Goal: Task Accomplishment & Management: Manage account settings

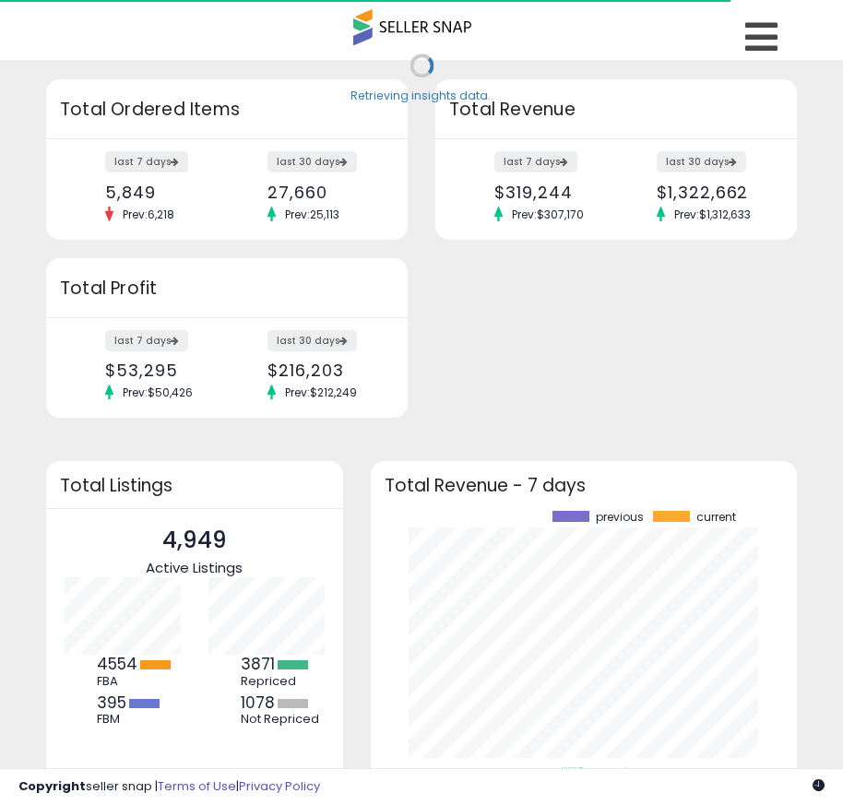
scroll to position [256, 390]
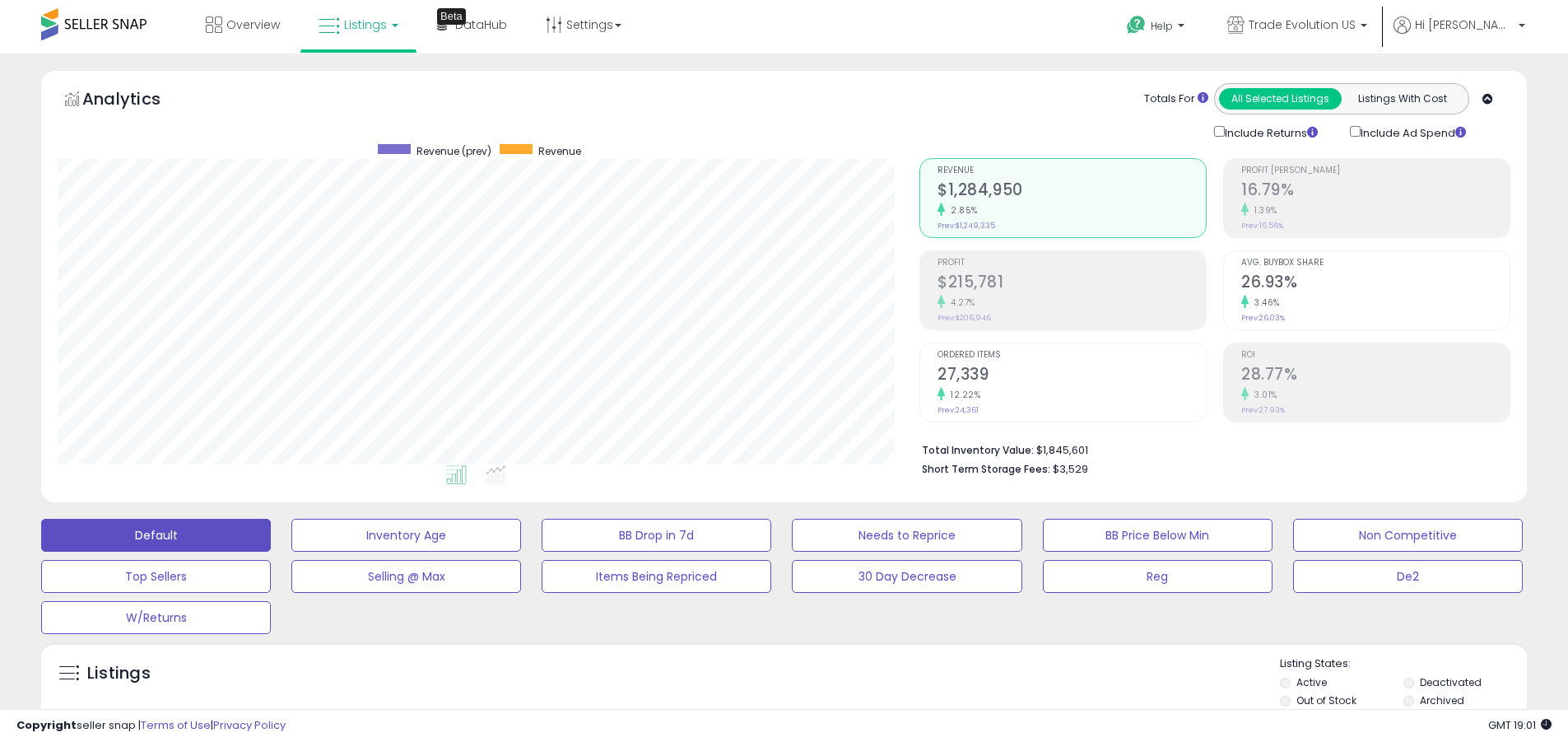
scroll to position [338, 862]
click at [764, 681] on label "Deactivated" at bounding box center [1451, 682] width 62 height 14
click at [764, 700] on label "Archived" at bounding box center [1443, 700] width 45 height 14
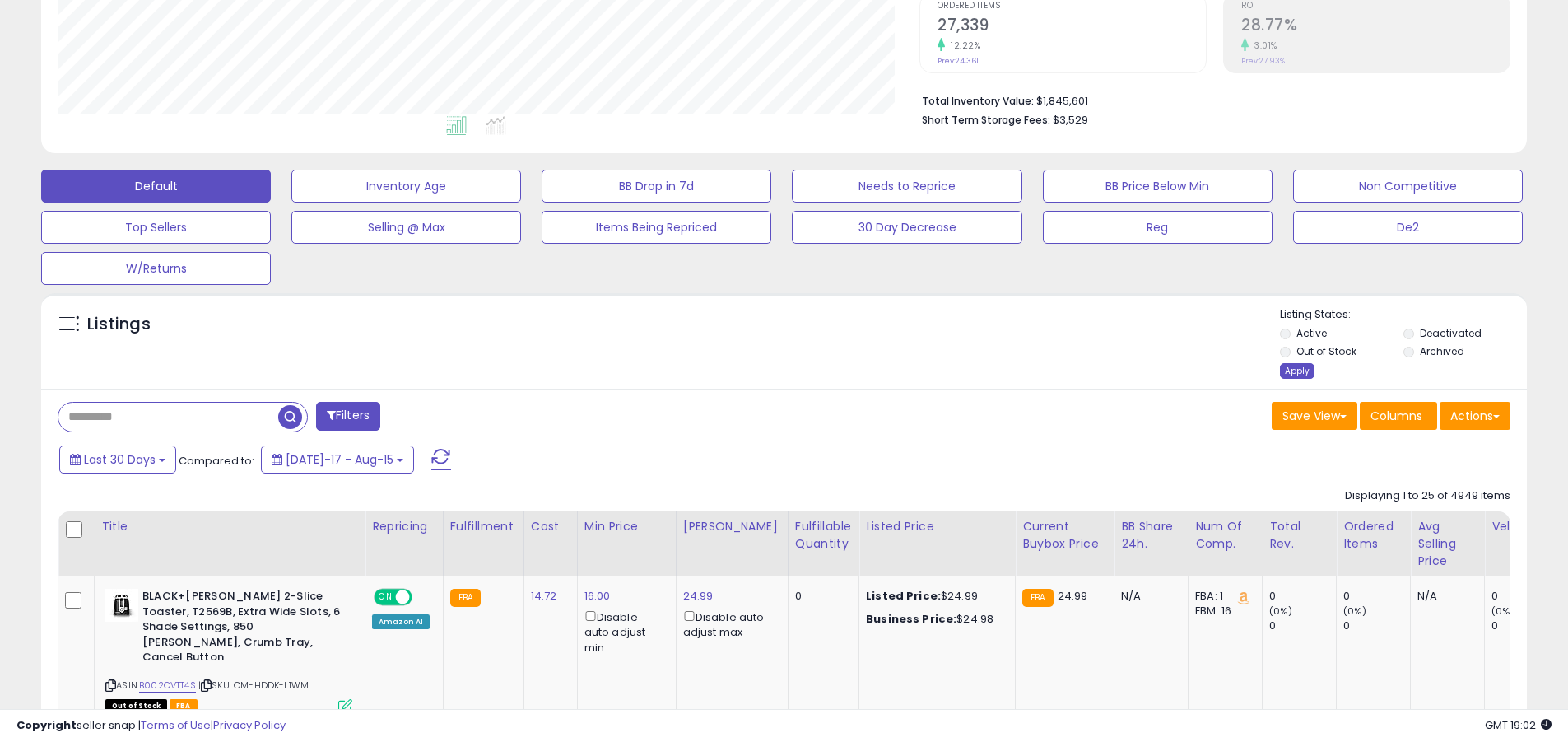
click at [764, 371] on div "Apply" at bounding box center [1297, 371] width 35 height 16
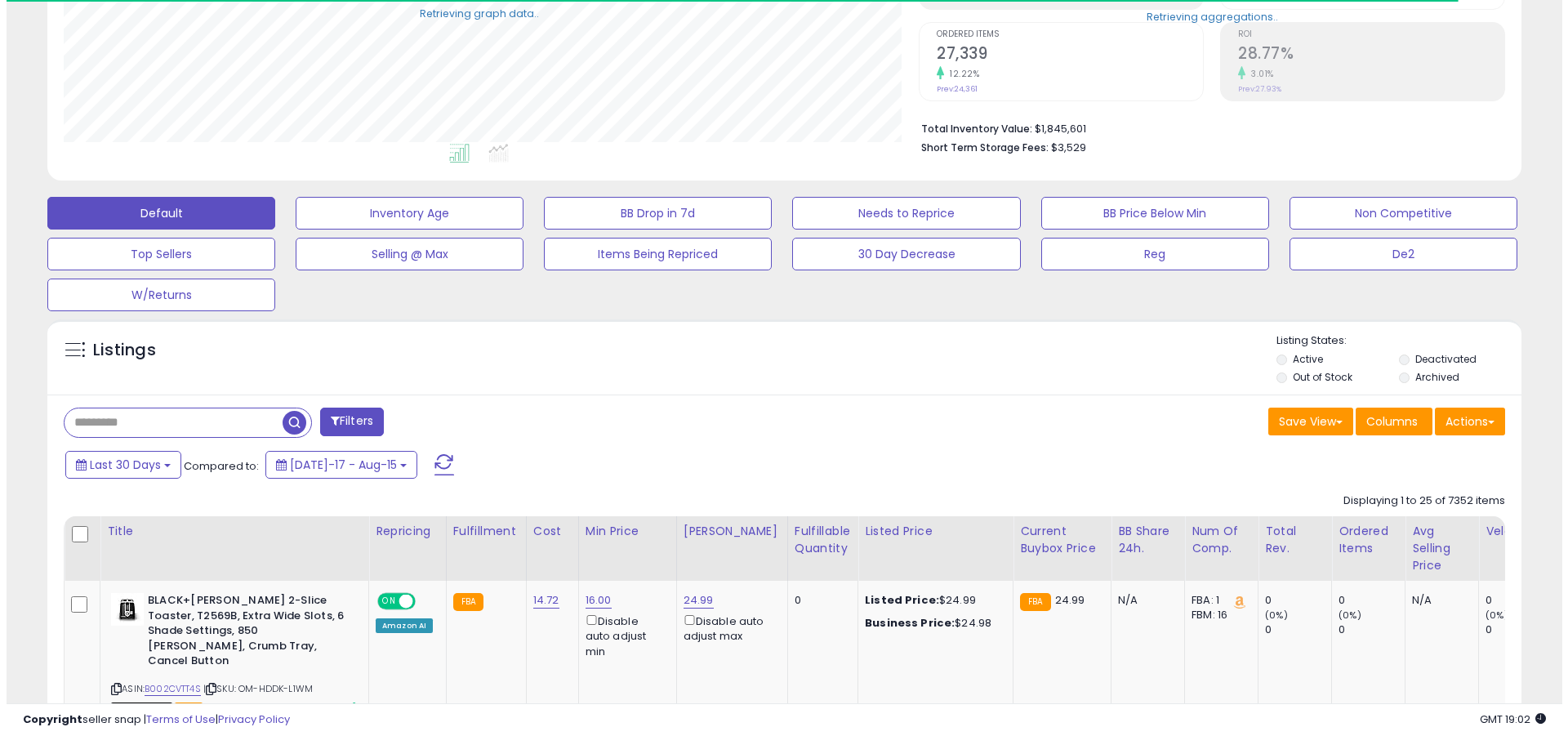
scroll to position [816298, 815958]
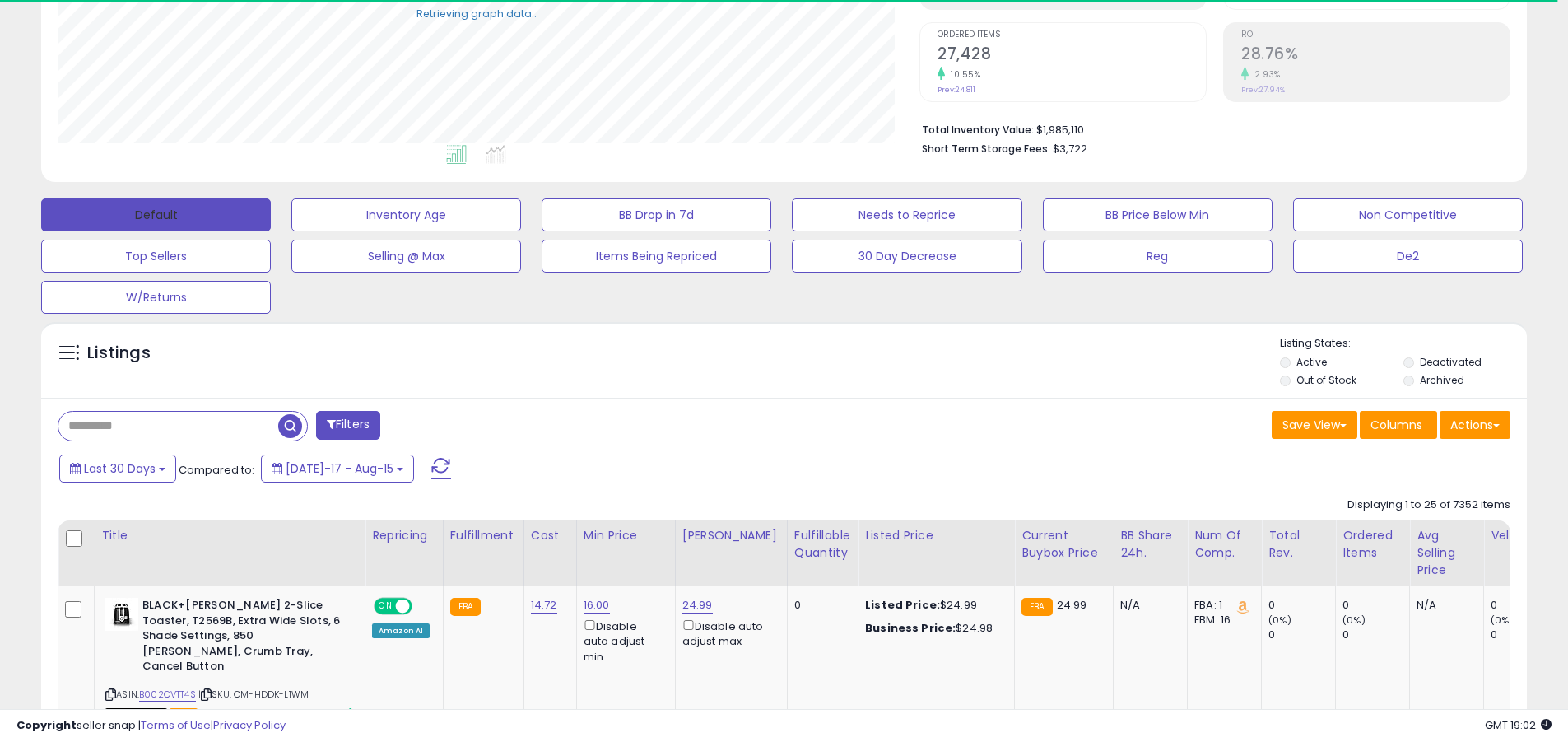
click at [155, 214] on button "Default" at bounding box center [155, 214] width 229 height 33
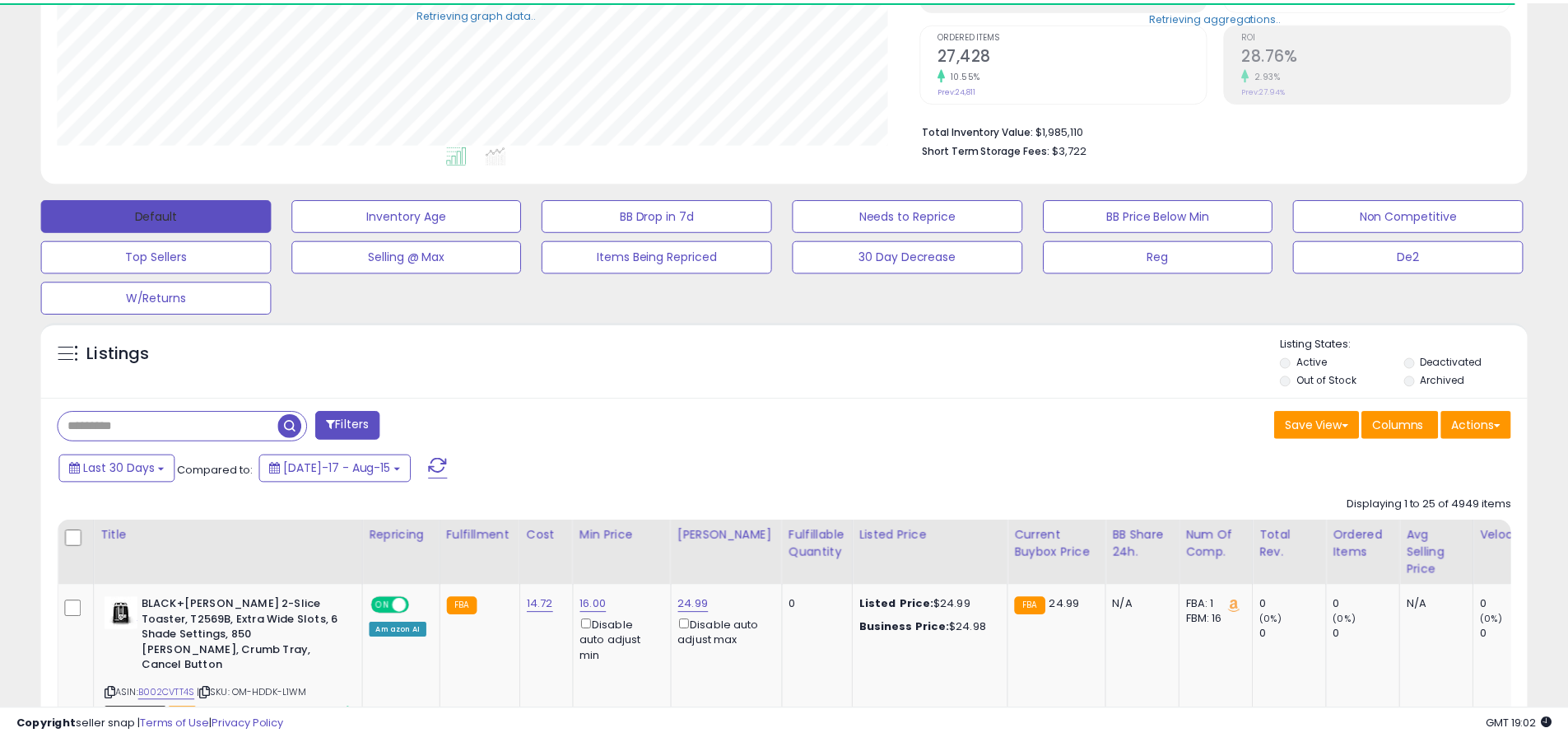
scroll to position [338, 862]
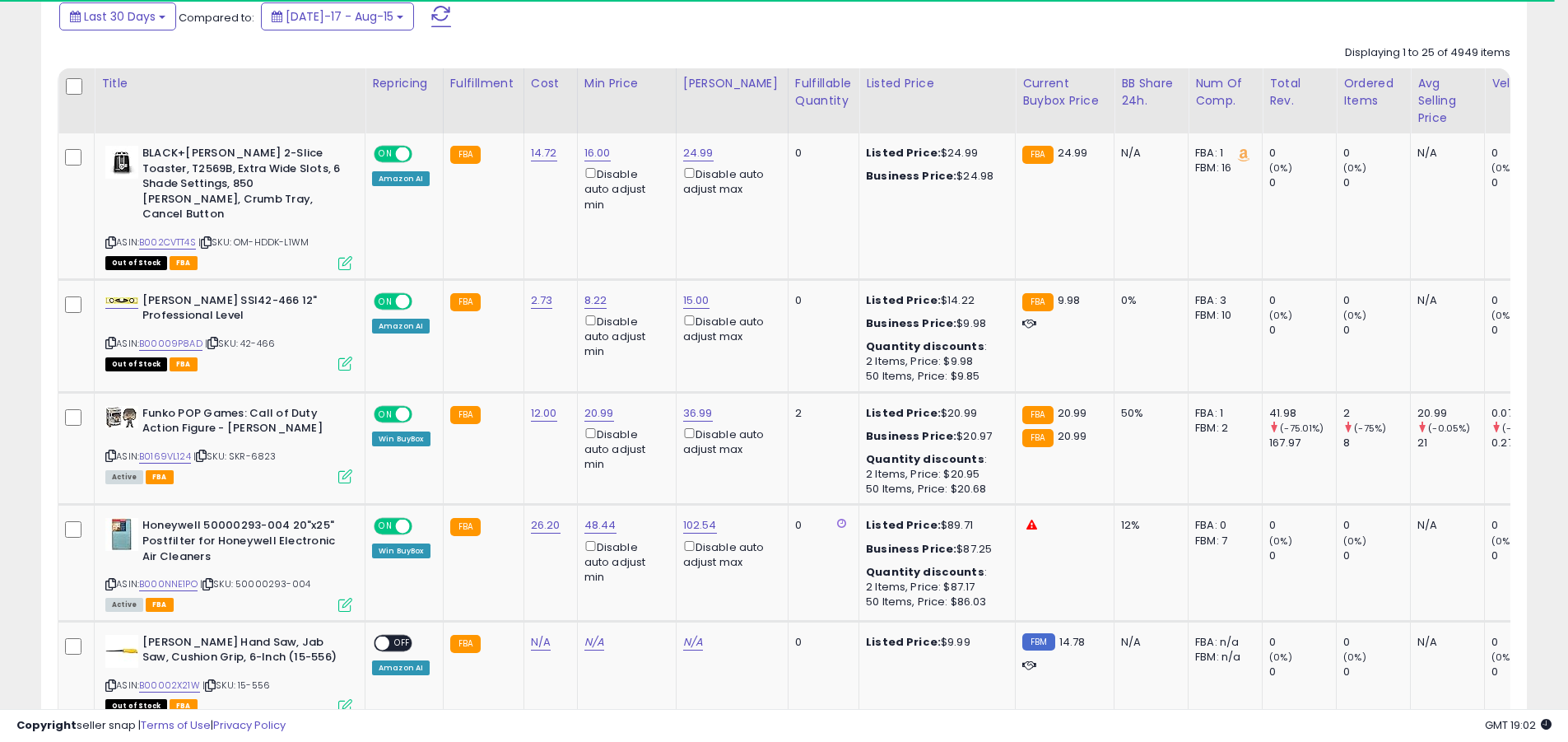
click at [431, 16] on span at bounding box center [441, 16] width 20 height 21
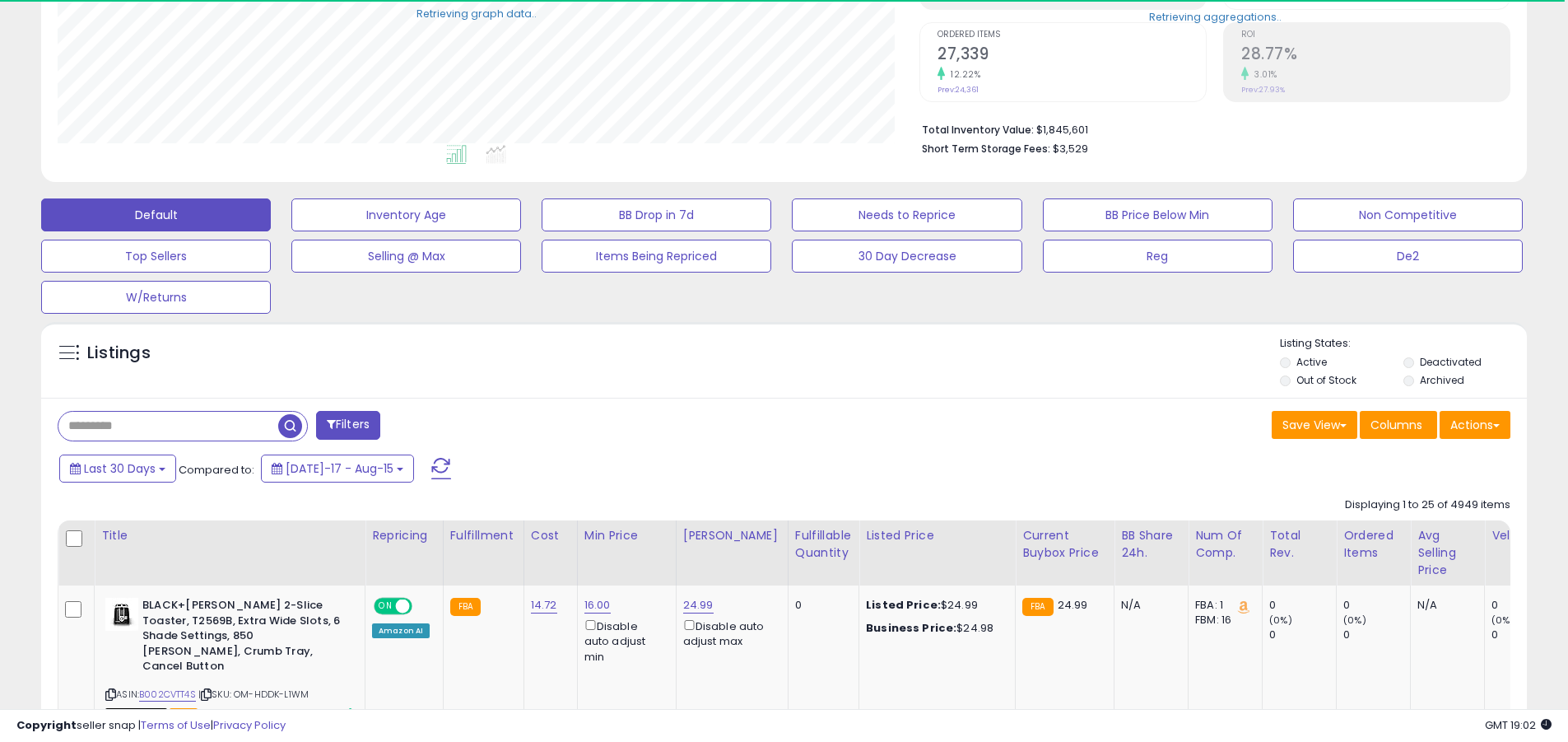
click at [168, 426] on input "text" at bounding box center [168, 426] width 220 height 29
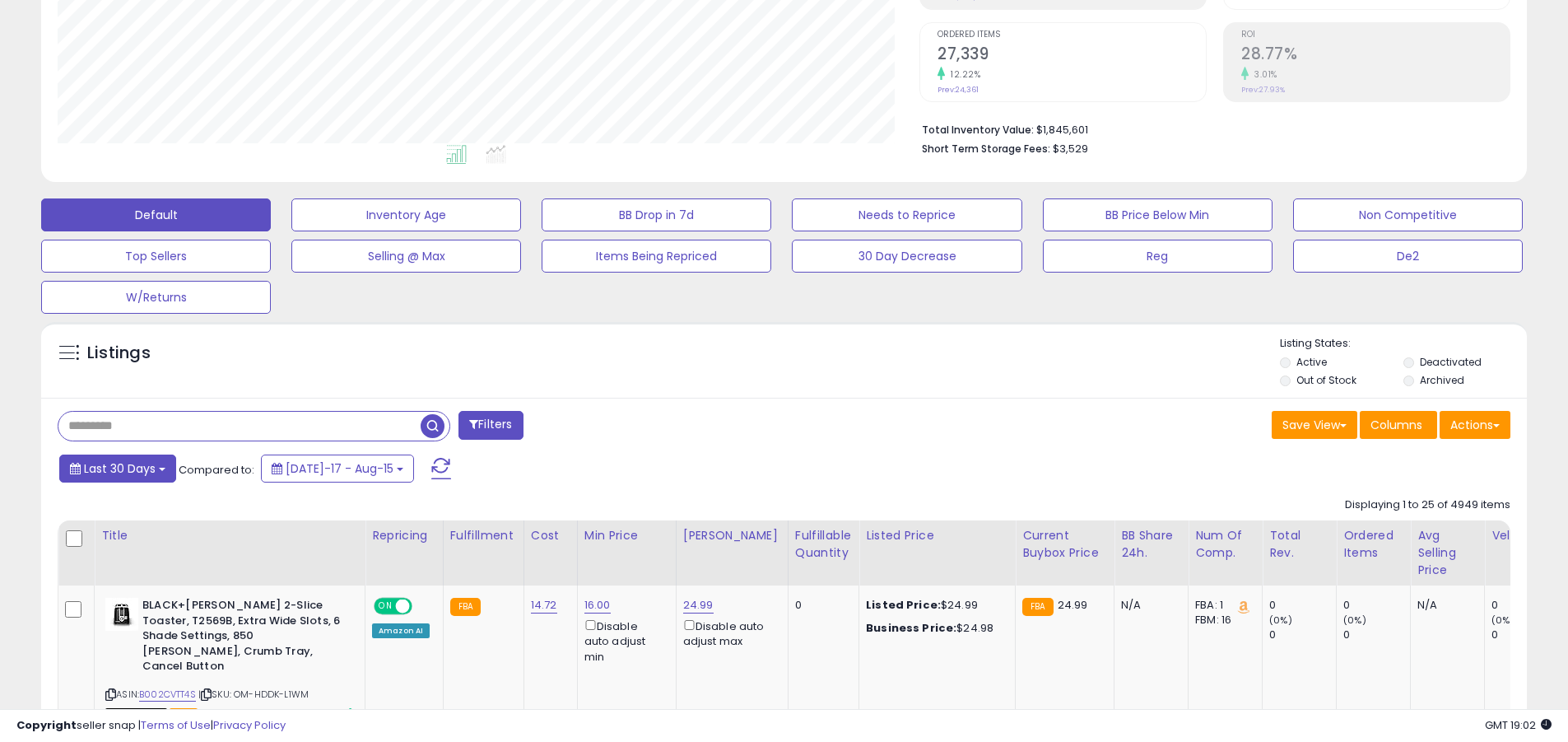
click at [117, 468] on span "Last 30 Days" at bounding box center [120, 468] width 71 height 16
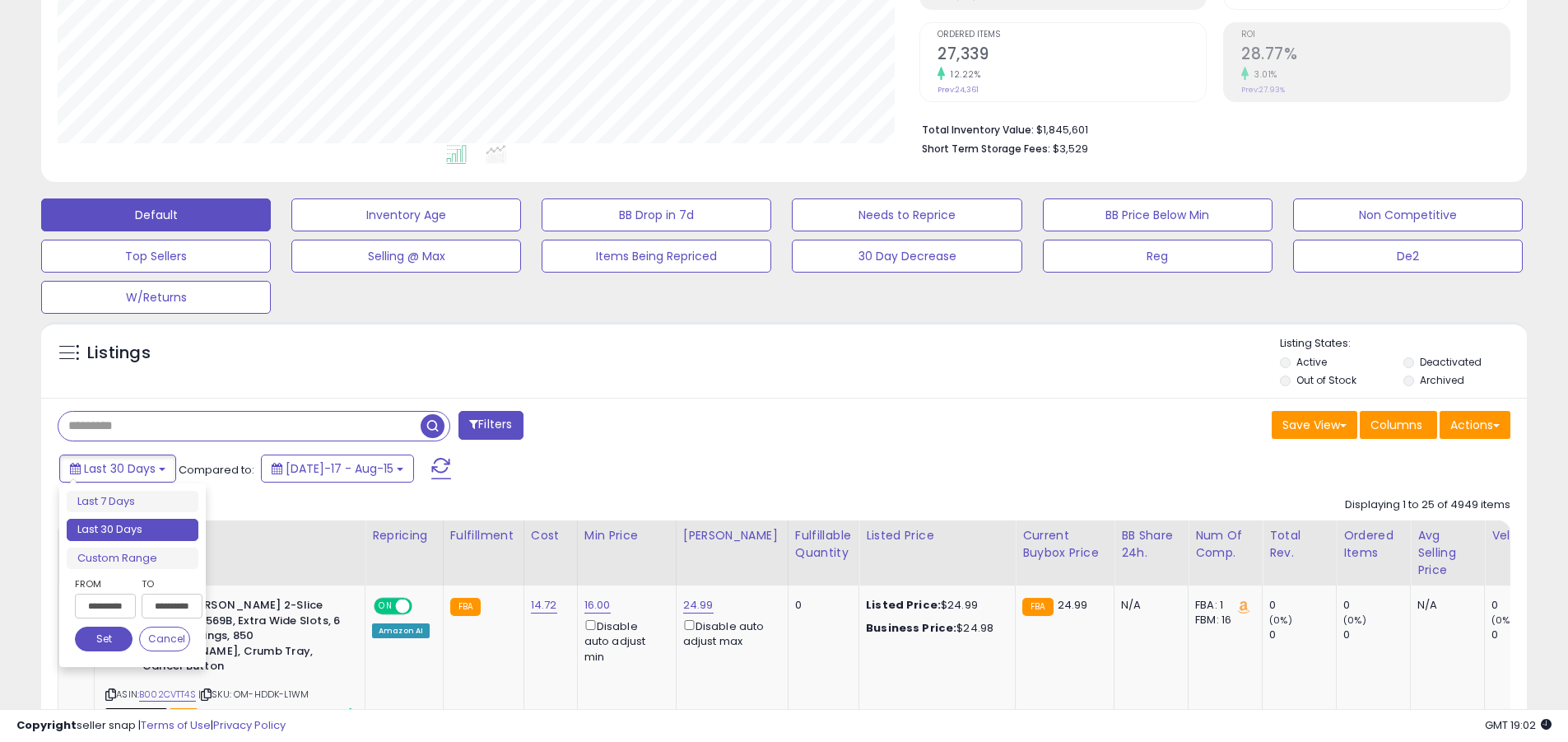
click at [132, 529] on li "Last 30 Days" at bounding box center [133, 529] width 132 height 22
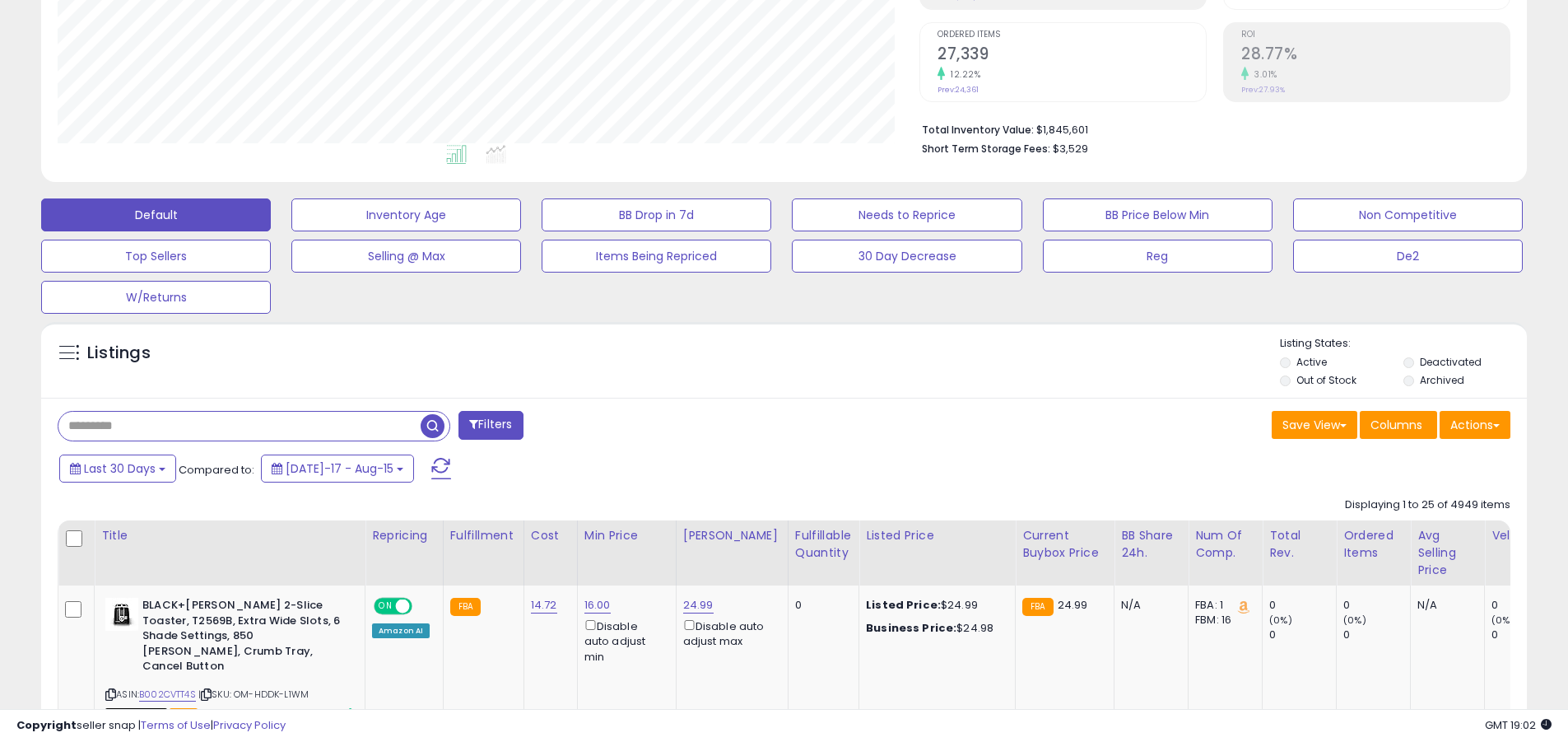
click at [239, 426] on input "text" at bounding box center [239, 426] width 363 height 29
click at [435, 423] on span "button" at bounding box center [432, 426] width 24 height 24
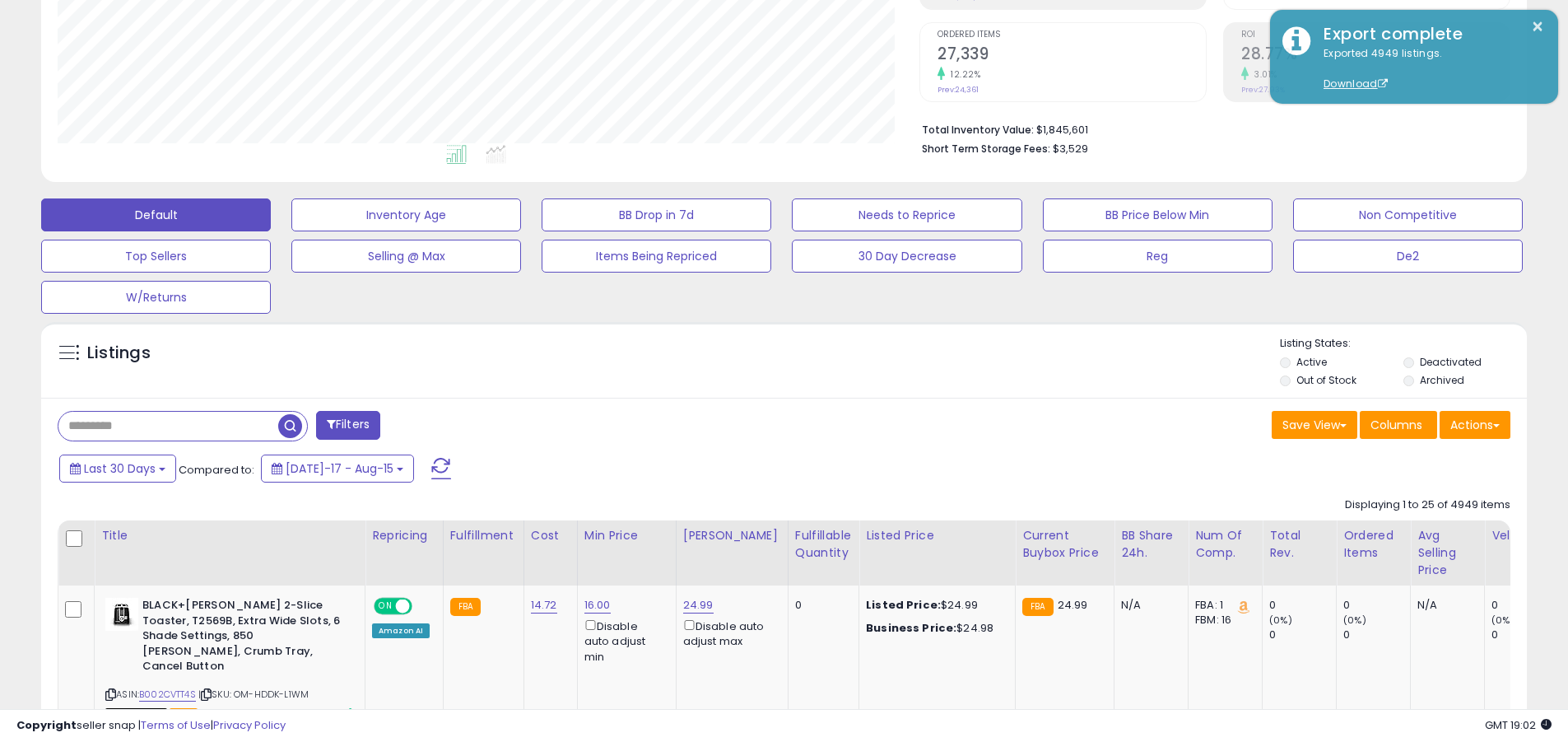
click at [764, 424] on button "Actions" at bounding box center [1475, 424] width 71 height 28
click at [0, 0] on link "Export All Columns" at bounding box center [0, 0] width 0 height 0
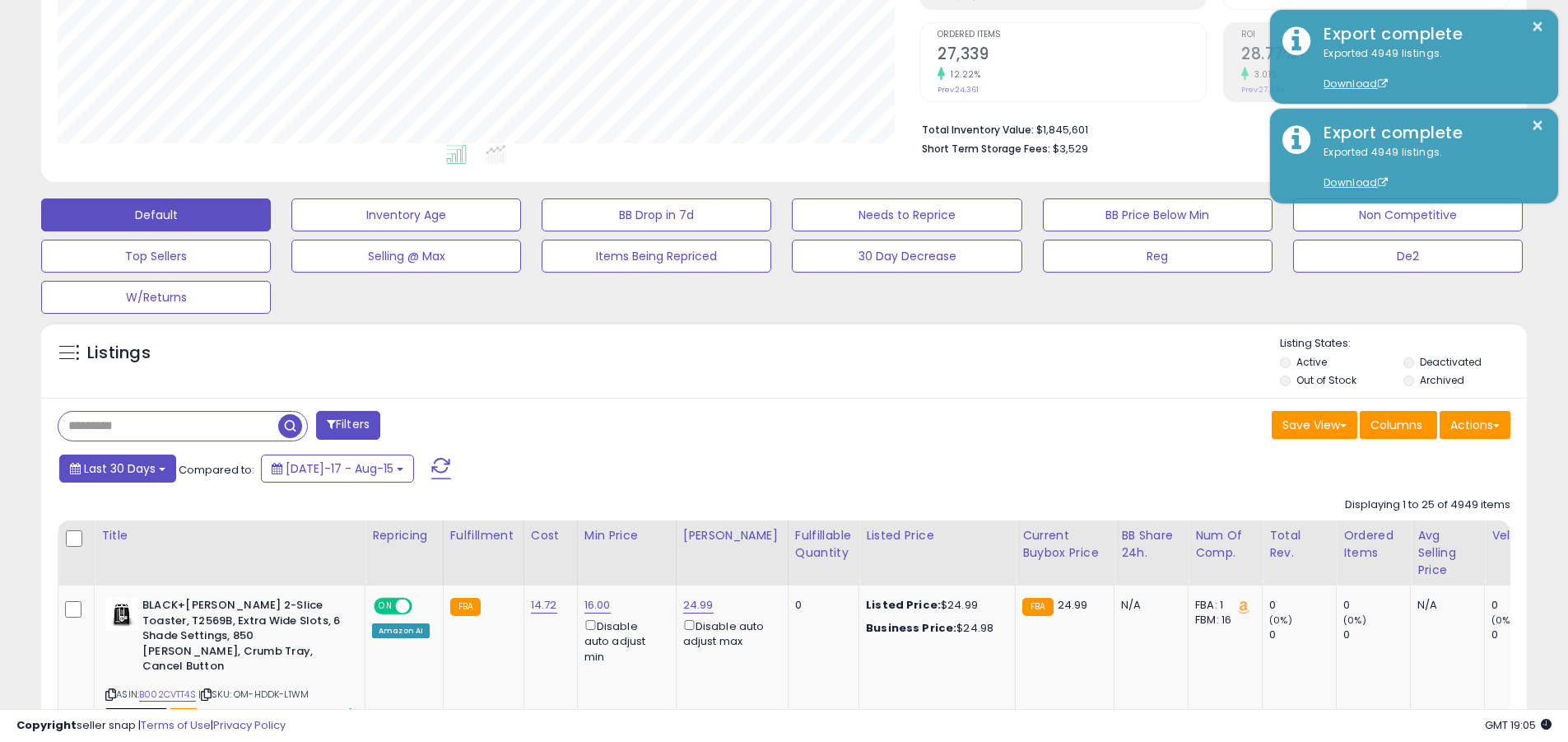
click at [117, 468] on span "Last 30 Days" at bounding box center [120, 468] width 71 height 16
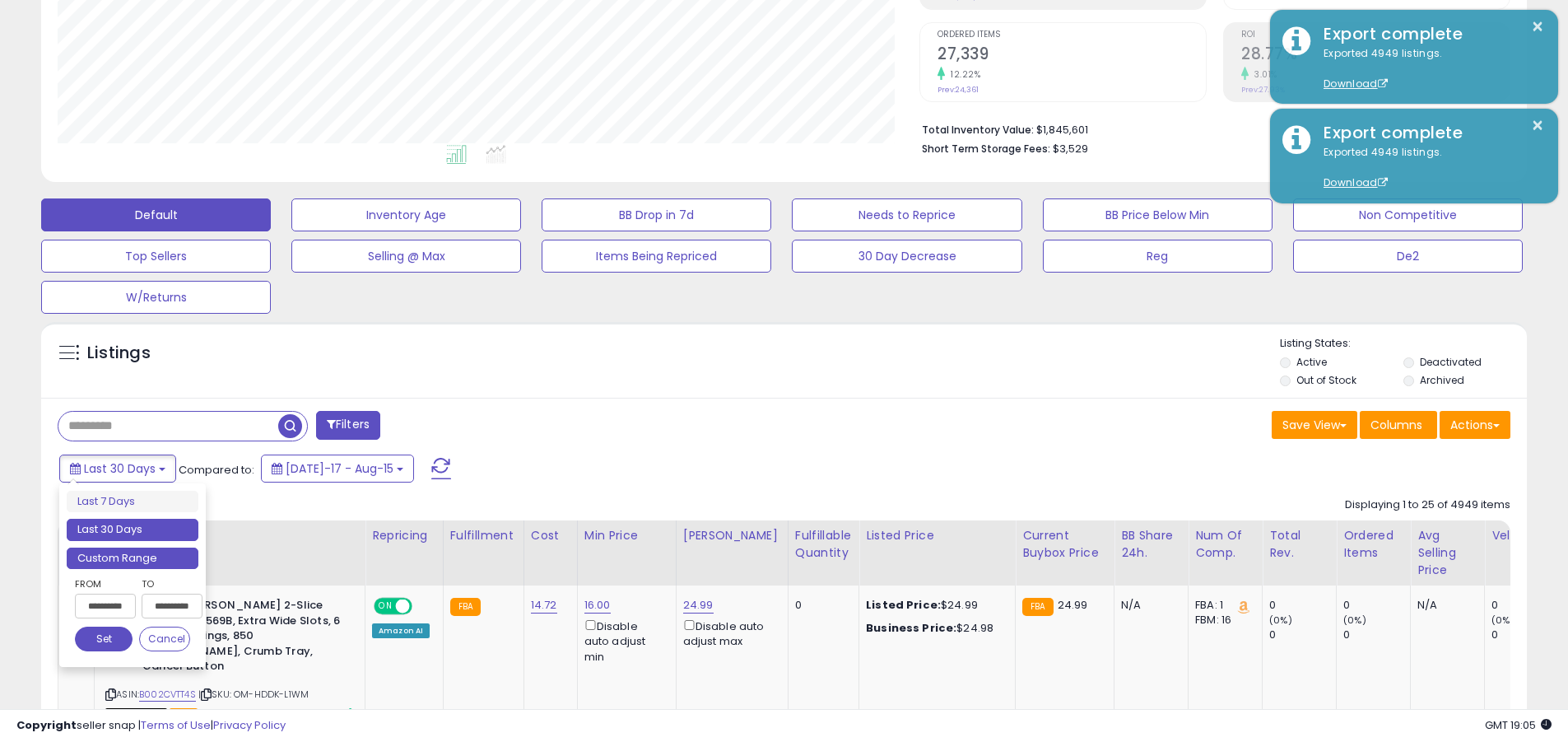
click at [132, 557] on li "Custom Range" at bounding box center [133, 558] width 132 height 22
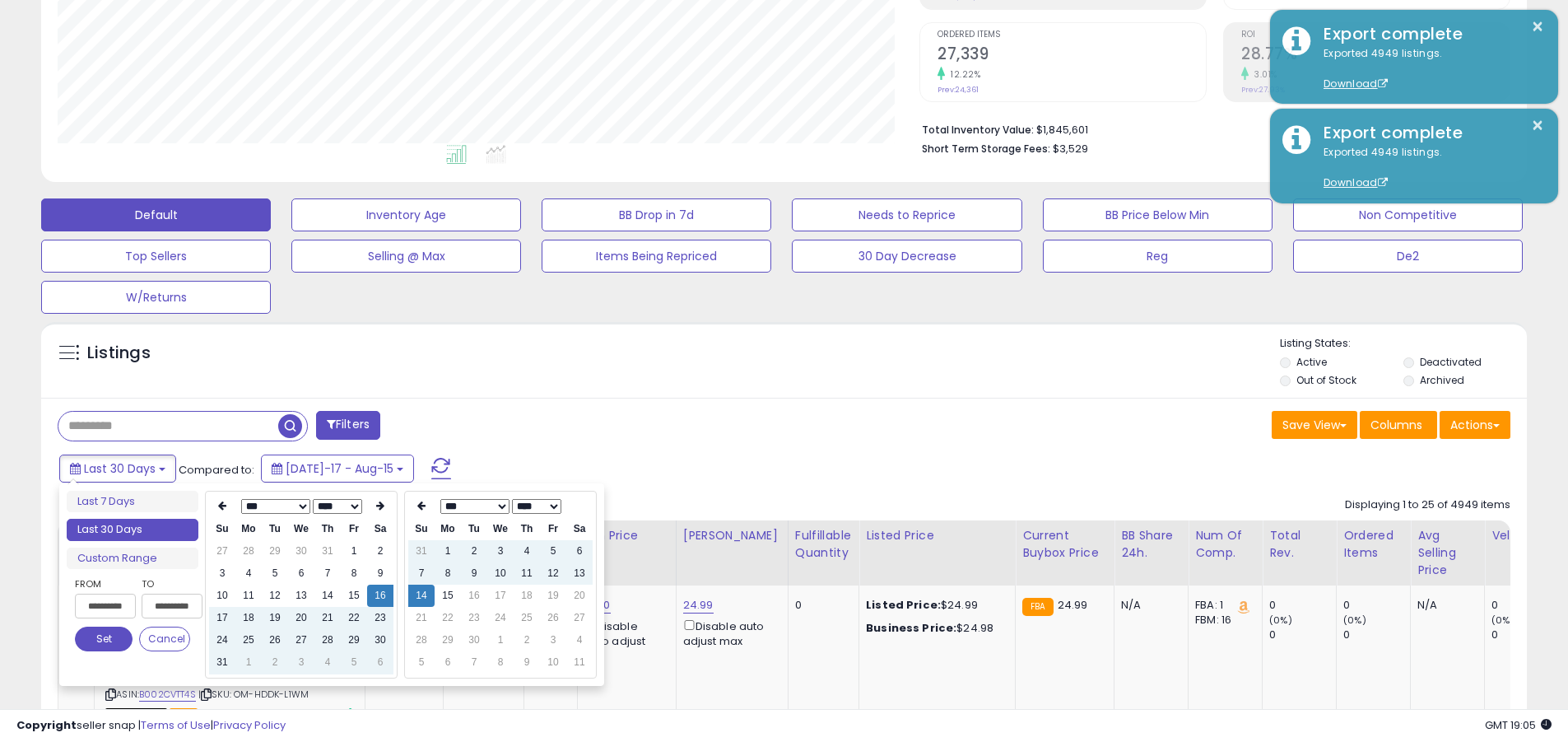
click at [105, 606] on input "**********" at bounding box center [105, 606] width 61 height 25
type input "**********"
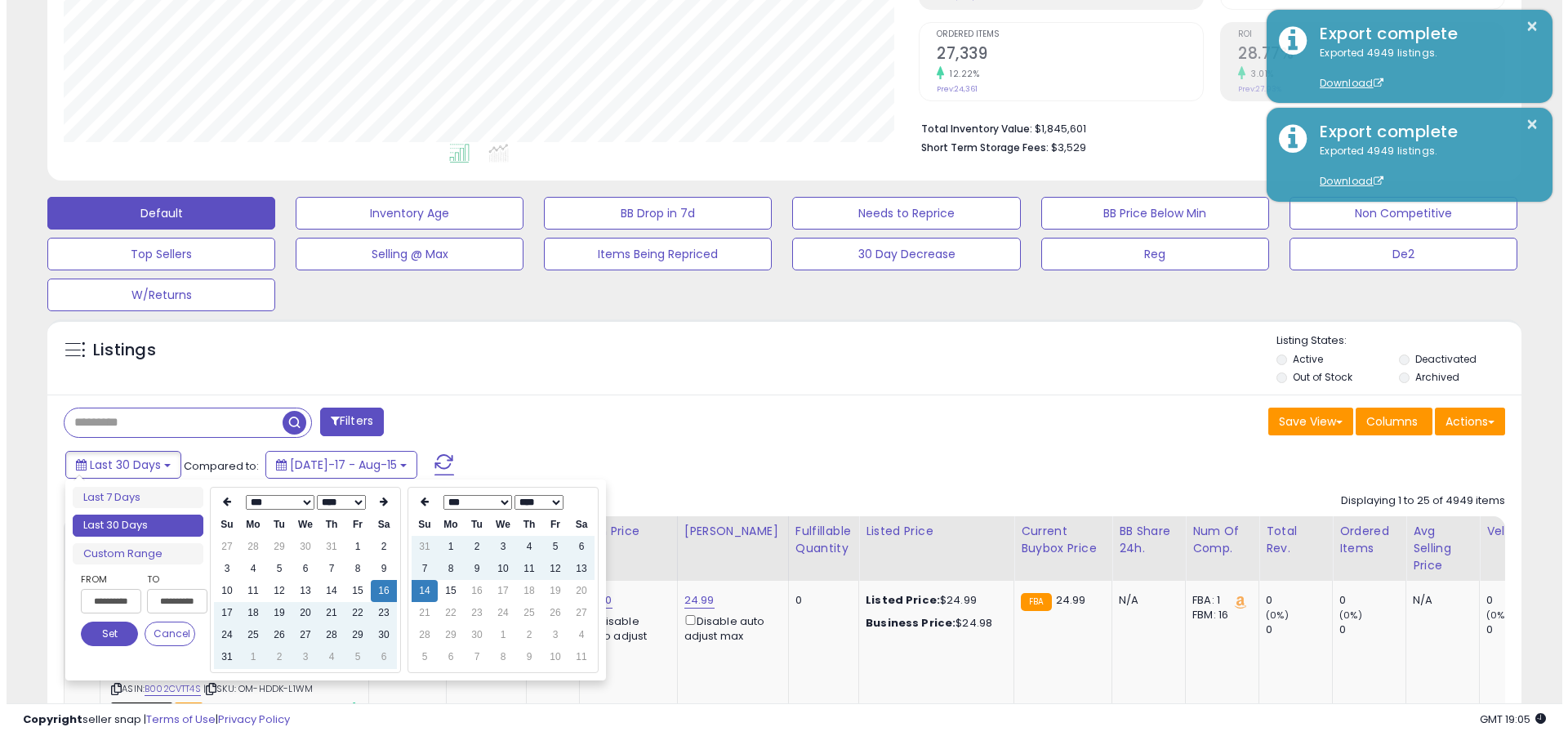
scroll to position [0, 1]
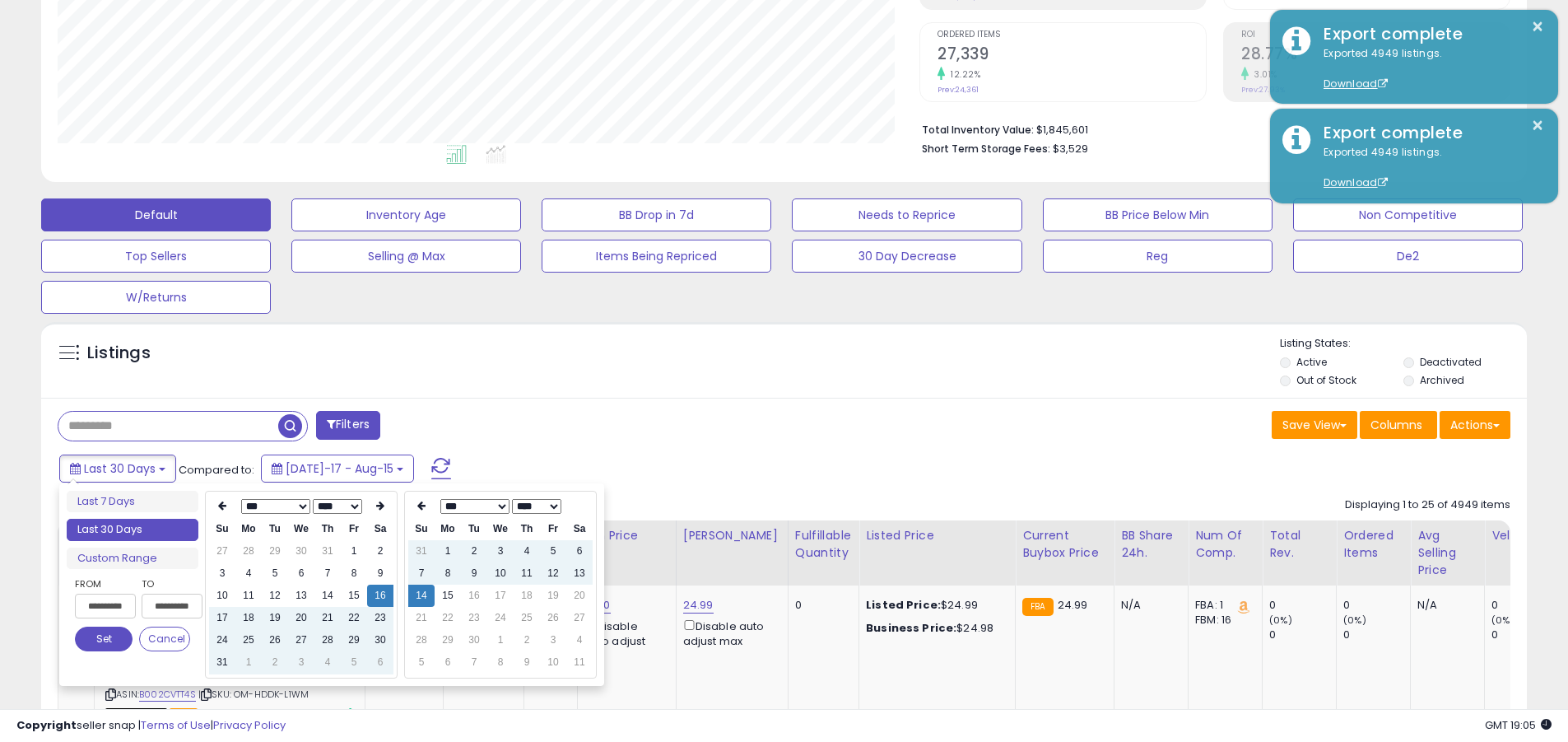
click at [104, 639] on button "Set" at bounding box center [104, 639] width 58 height 25
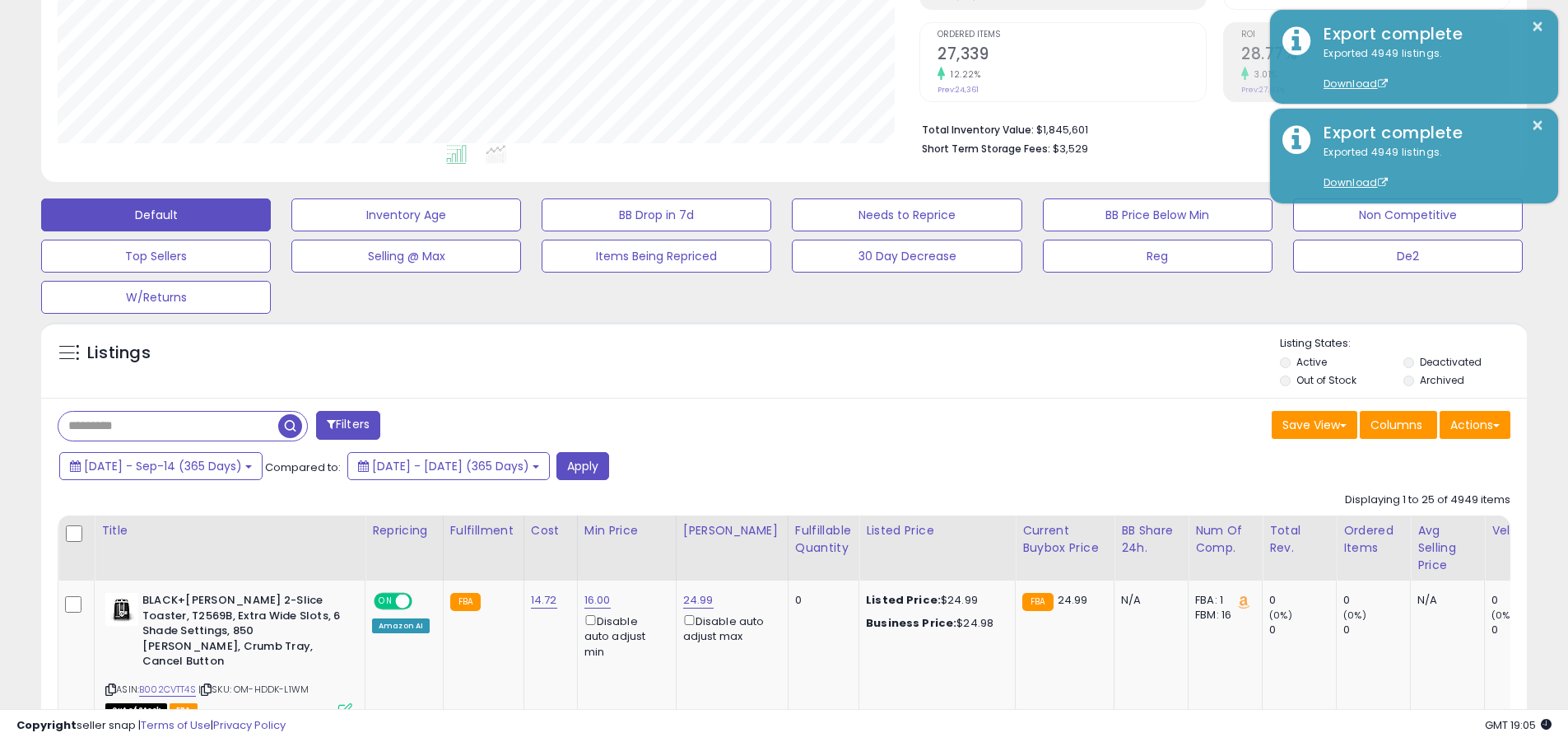
click at [168, 426] on input "text" at bounding box center [168, 426] width 220 height 29
click at [609, 465] on button "Apply" at bounding box center [582, 465] width 53 height 28
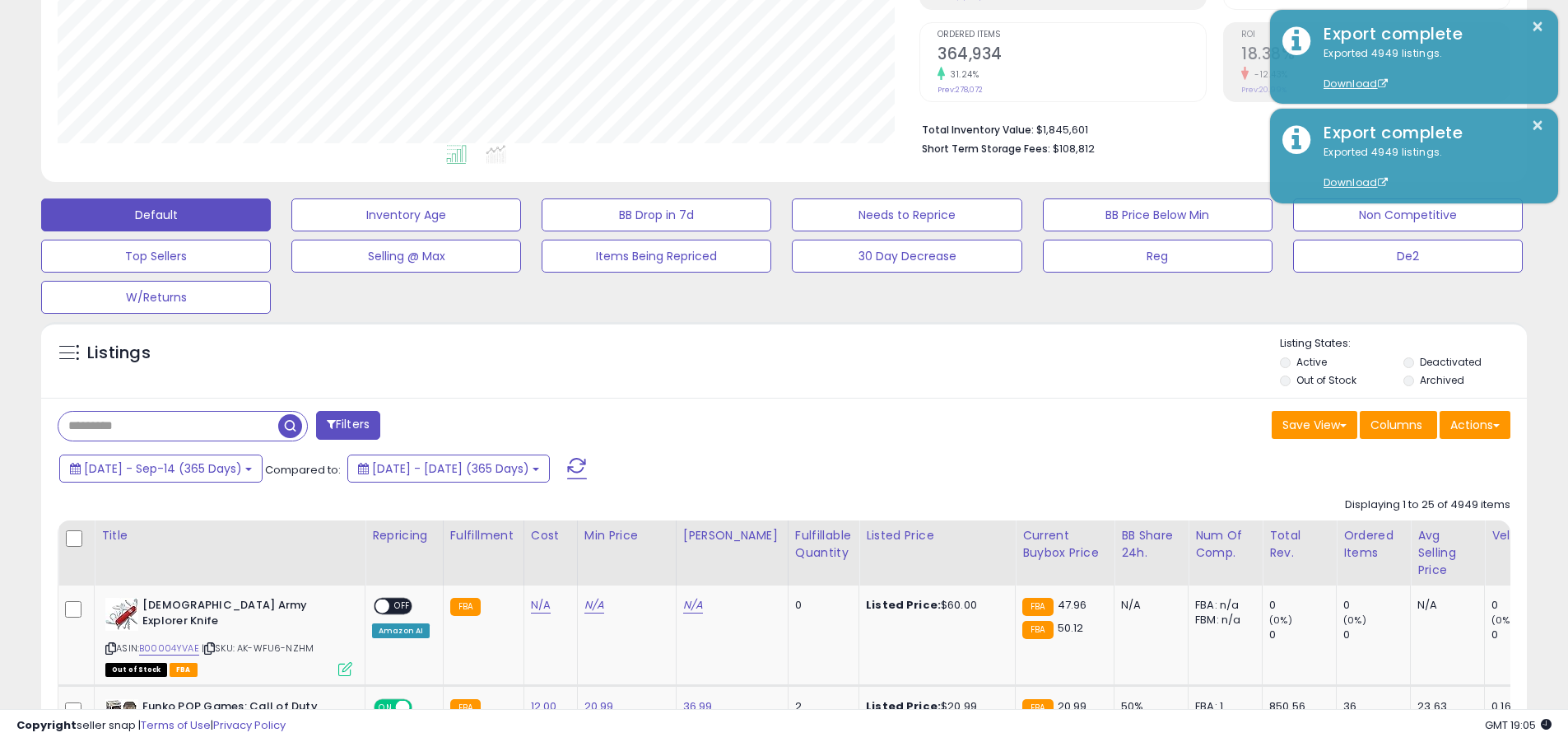
scroll to position [338, 862]
click at [764, 424] on button "Actions" at bounding box center [1475, 424] width 71 height 28
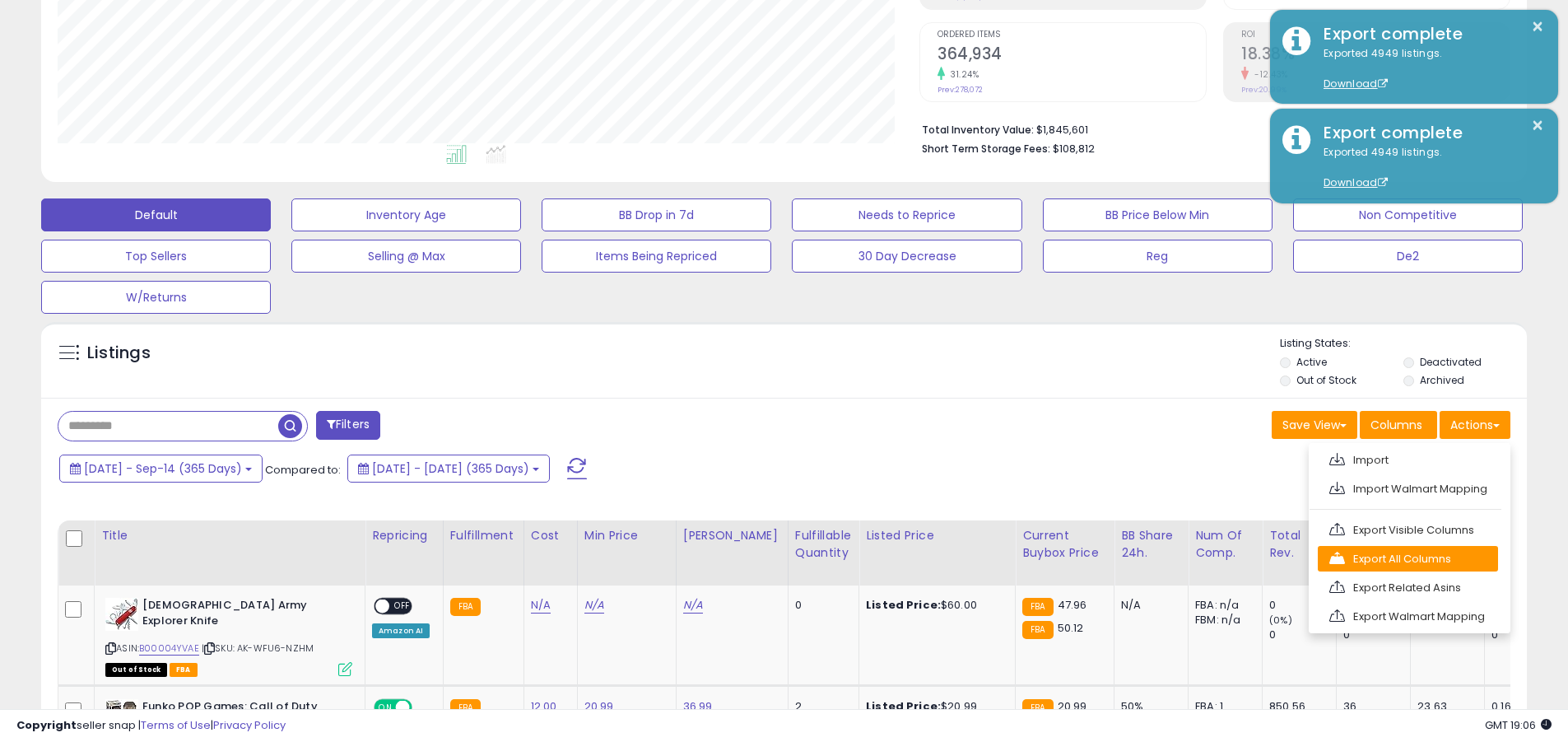
click at [764, 558] on link "Export All Columns" at bounding box center [1408, 558] width 180 height 26
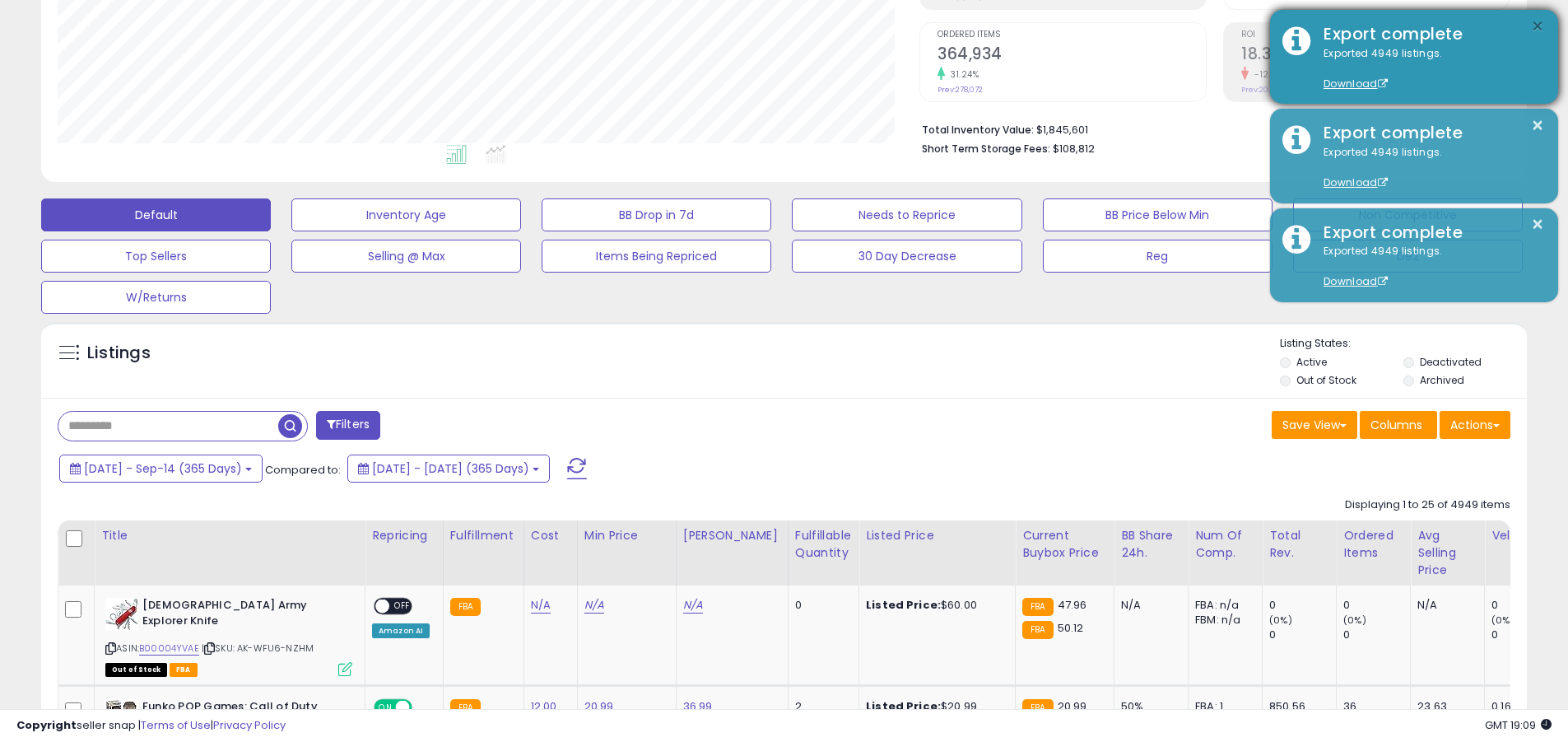
click at [764, 27] on button "×" at bounding box center [1538, 26] width 13 height 21
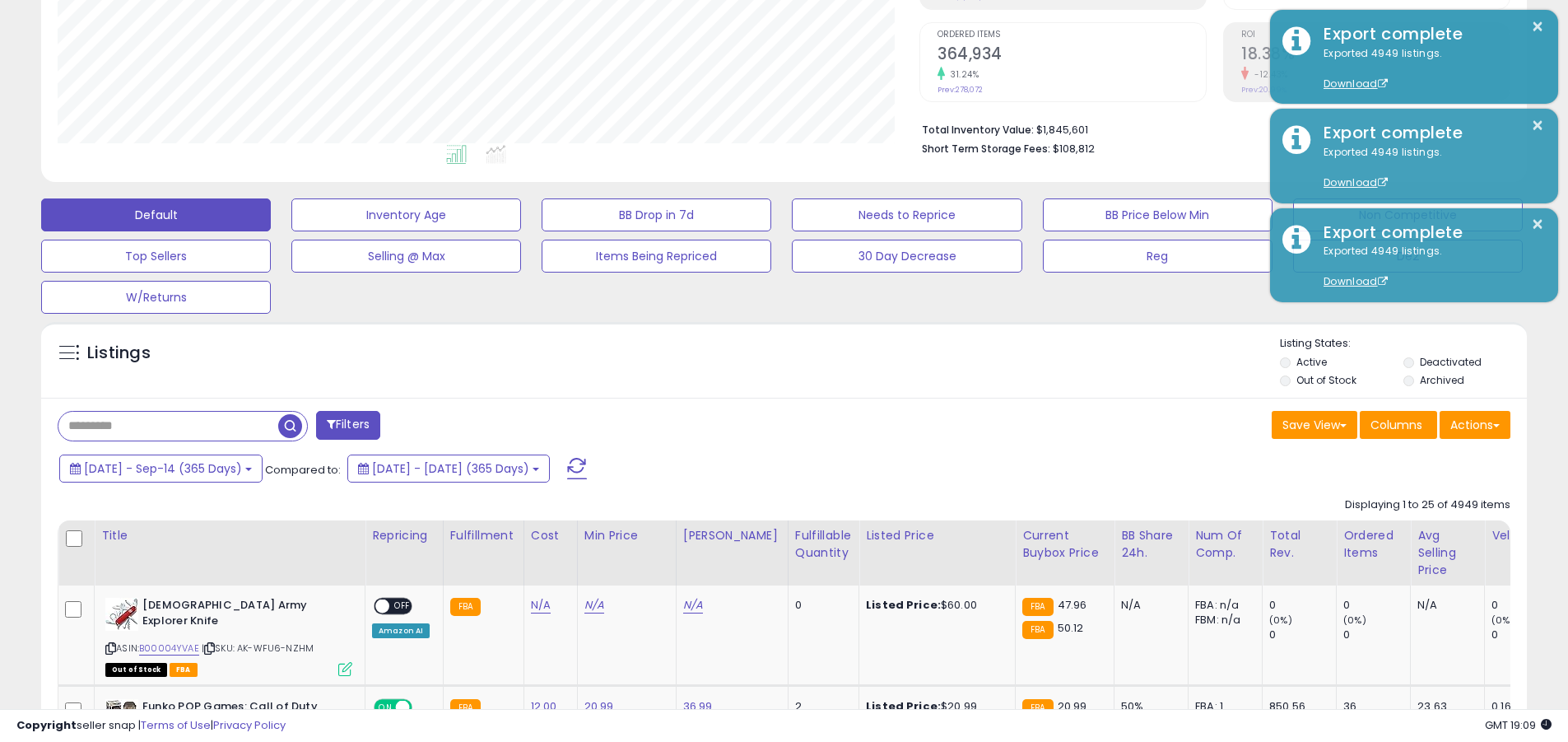
click at [168, 426] on input "text" at bounding box center [168, 426] width 220 height 29
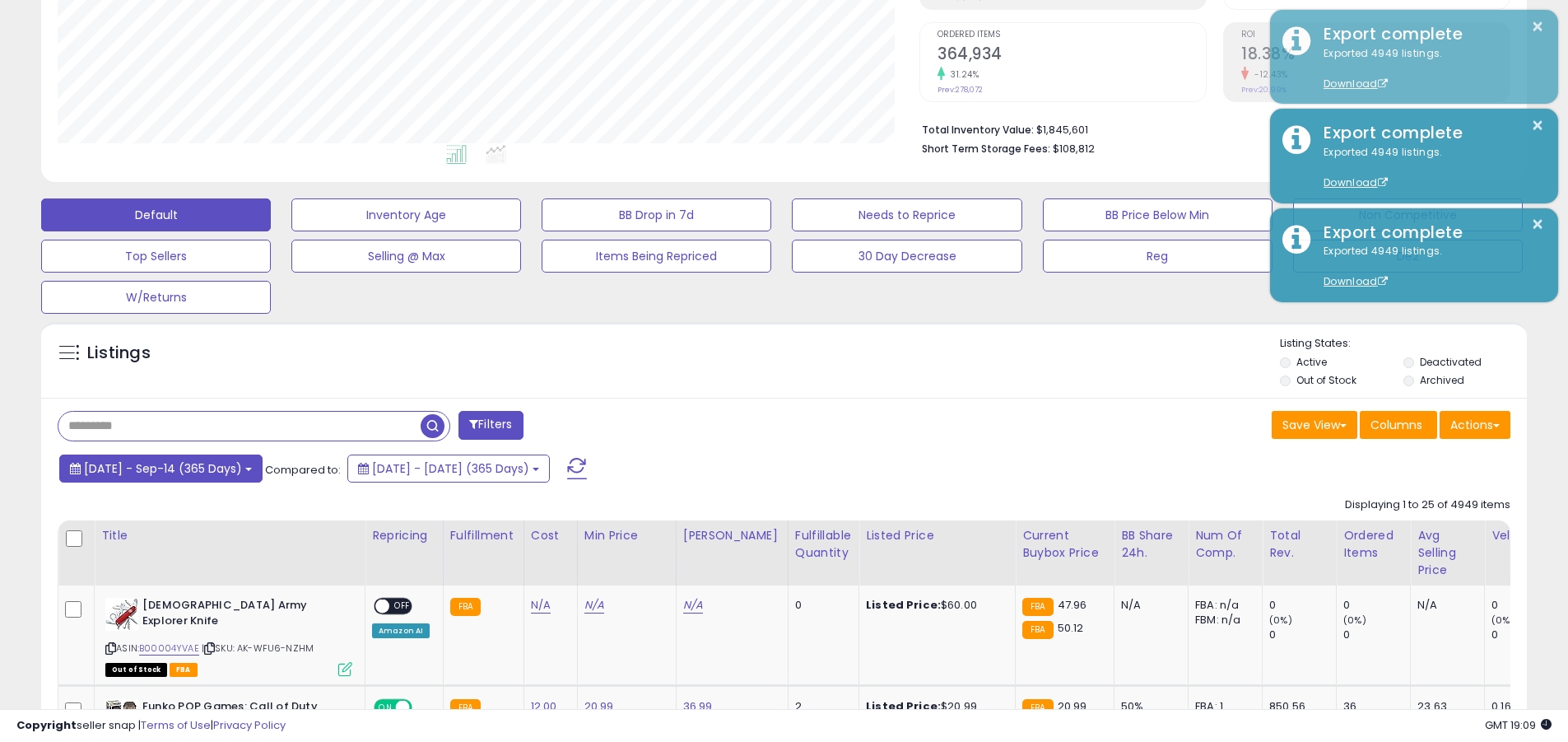
click at [177, 468] on span "[DATE] - Sep-14 (365 Days)" at bounding box center [163, 468] width 158 height 16
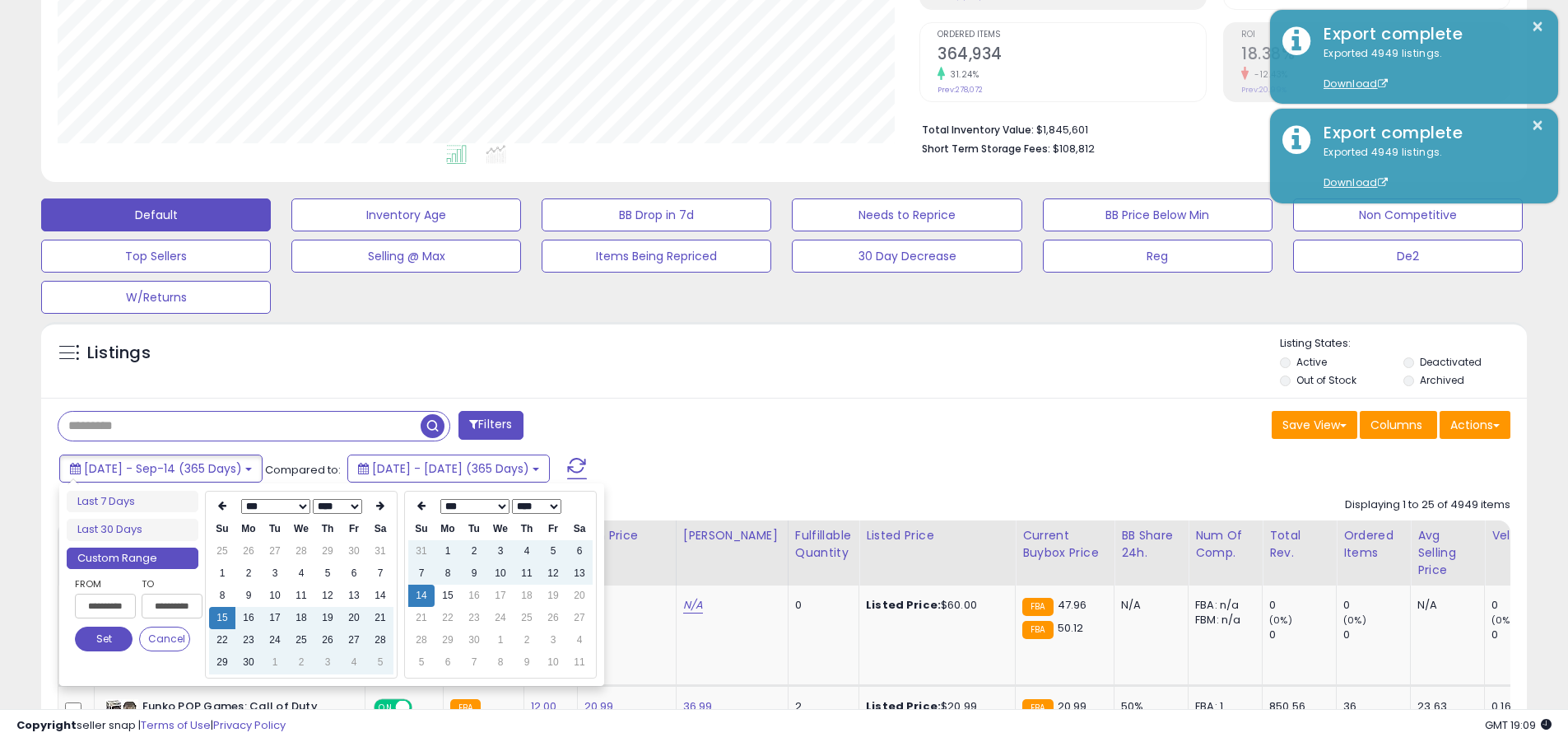
click at [105, 606] on input "**********" at bounding box center [105, 606] width 61 height 25
type input "**********"
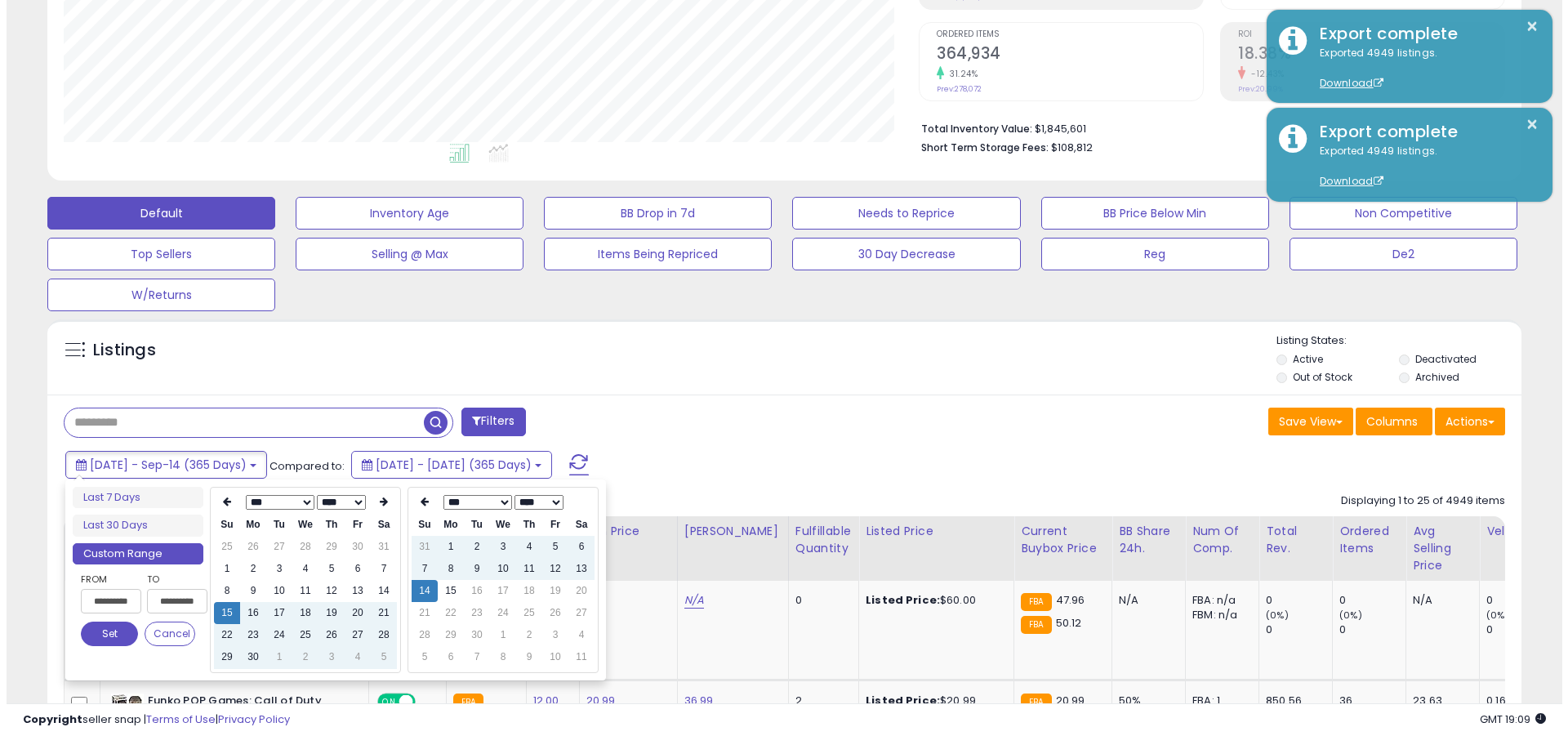
scroll to position [0, 1]
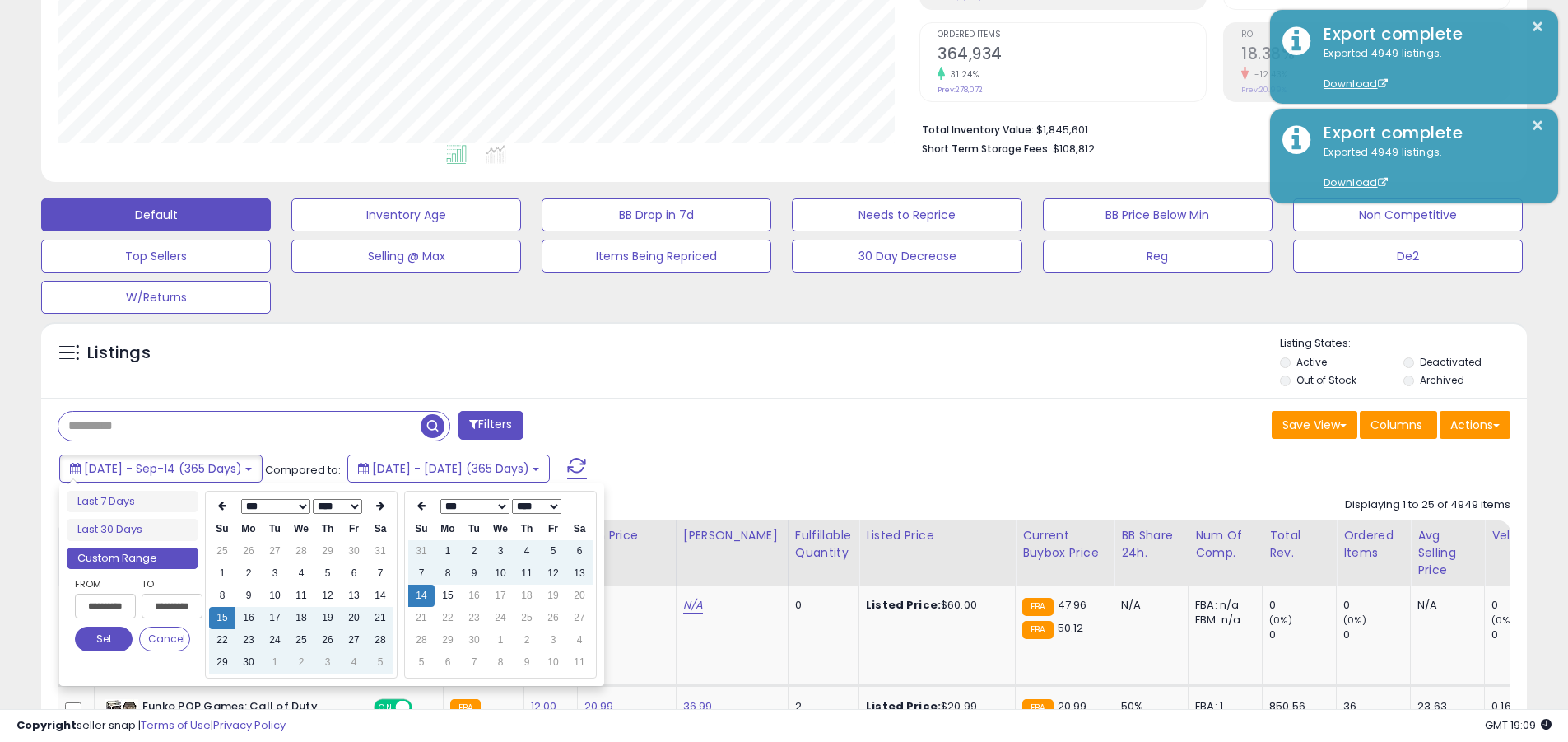
click at [104, 639] on button "Set" at bounding box center [104, 639] width 58 height 25
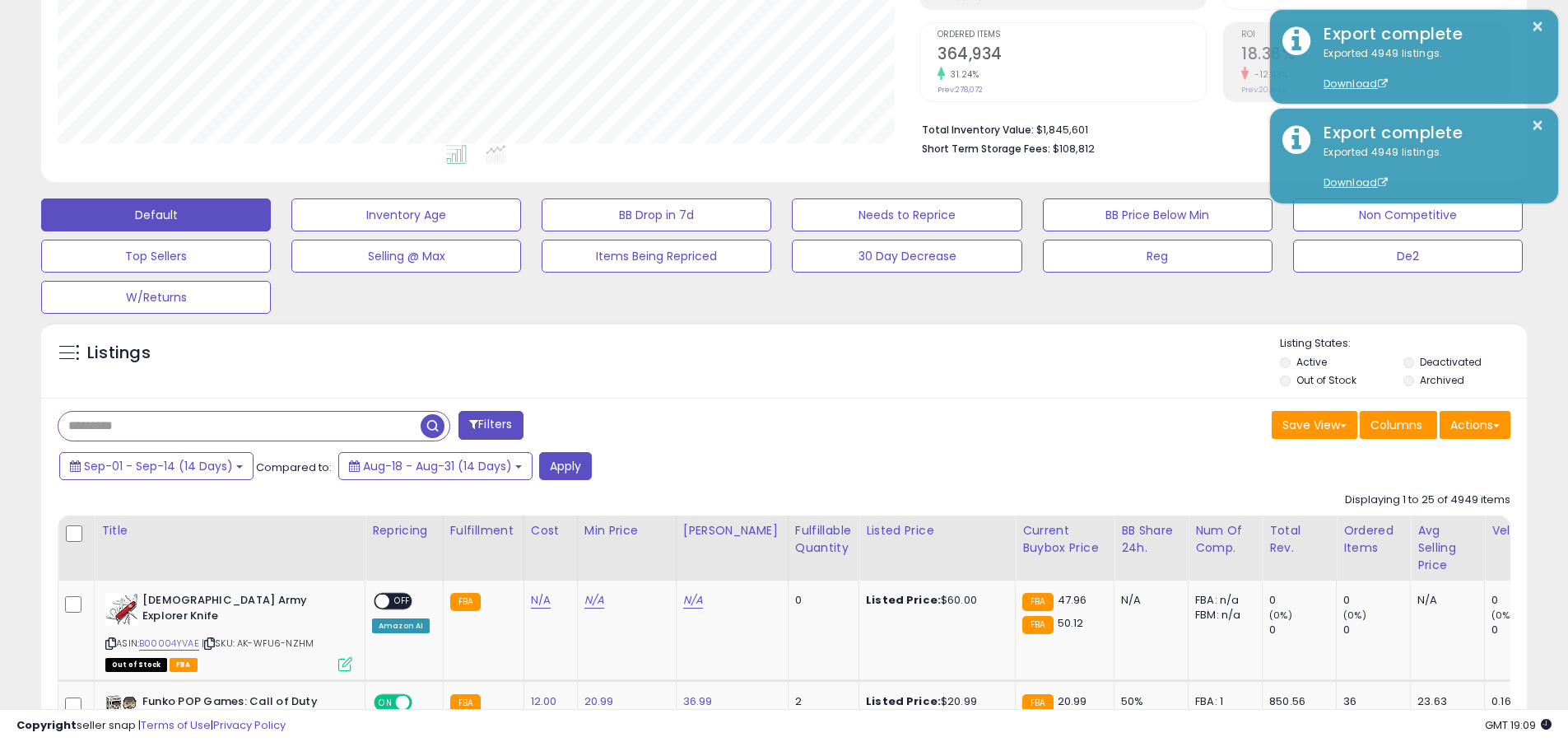
click at [239, 426] on input "text" at bounding box center [239, 426] width 363 height 29
click at [562, 465] on button "Apply" at bounding box center [565, 465] width 53 height 28
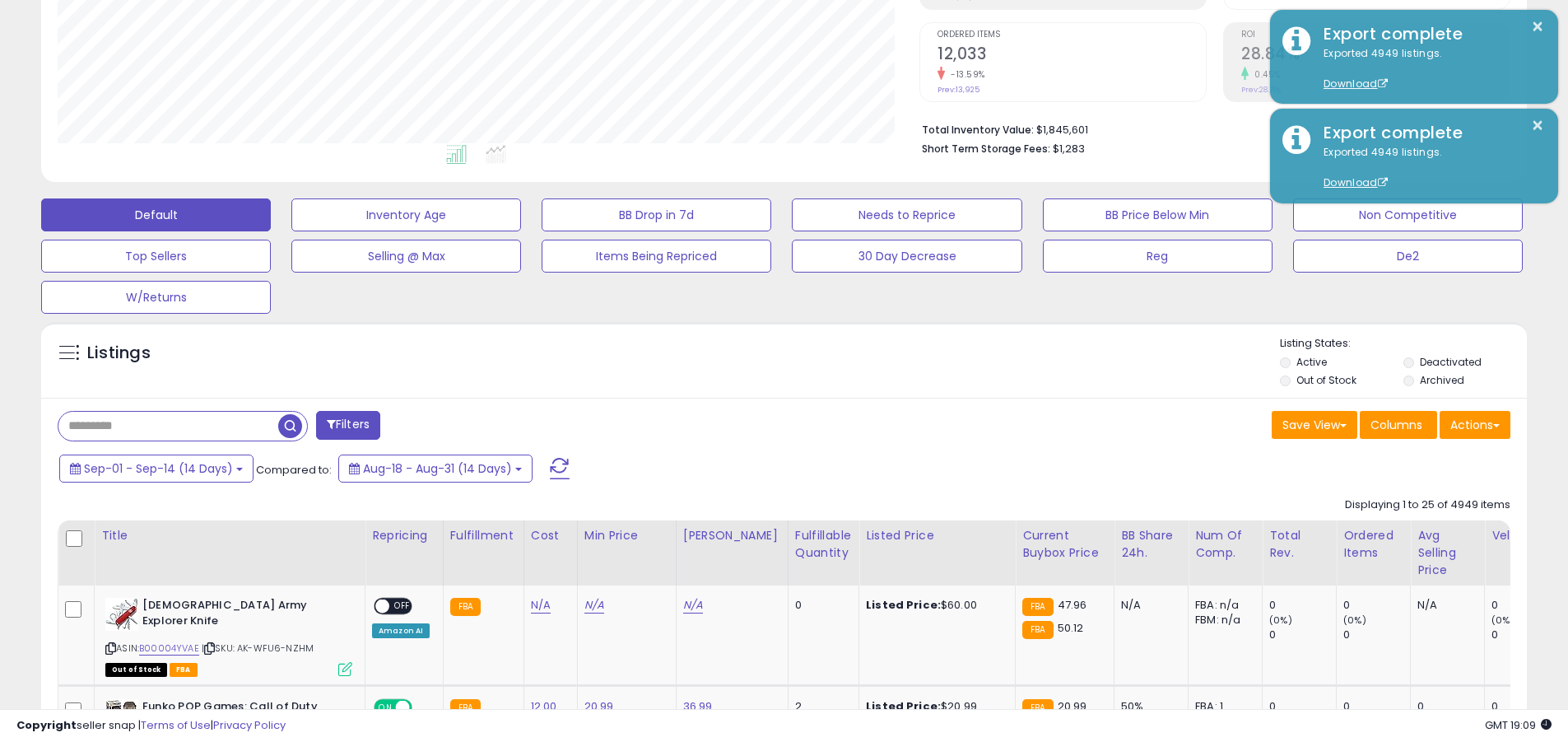
scroll to position [338, 862]
click at [764, 424] on button "Actions" at bounding box center [1475, 424] width 71 height 28
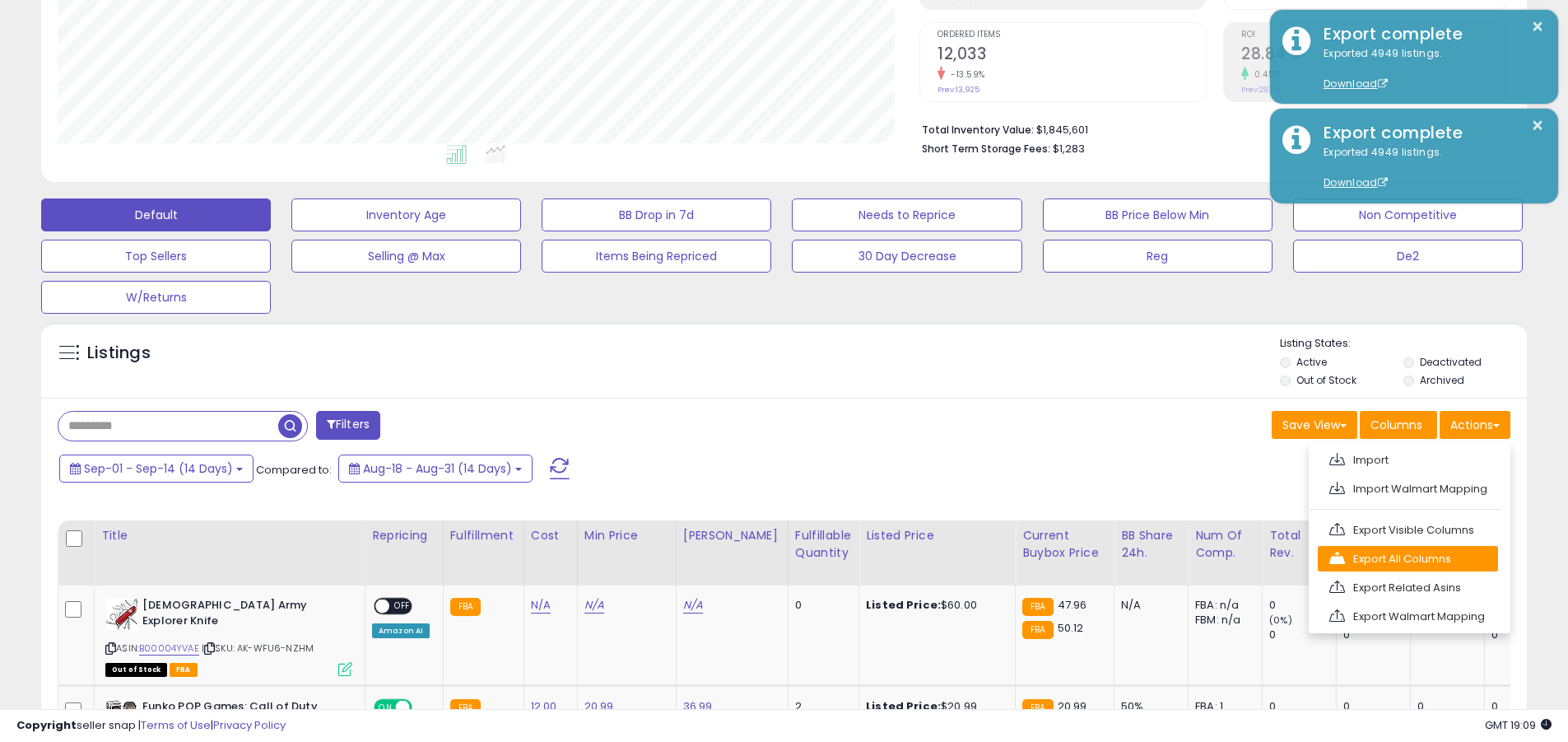
click at [764, 558] on link "Export All Columns" at bounding box center [1408, 558] width 180 height 26
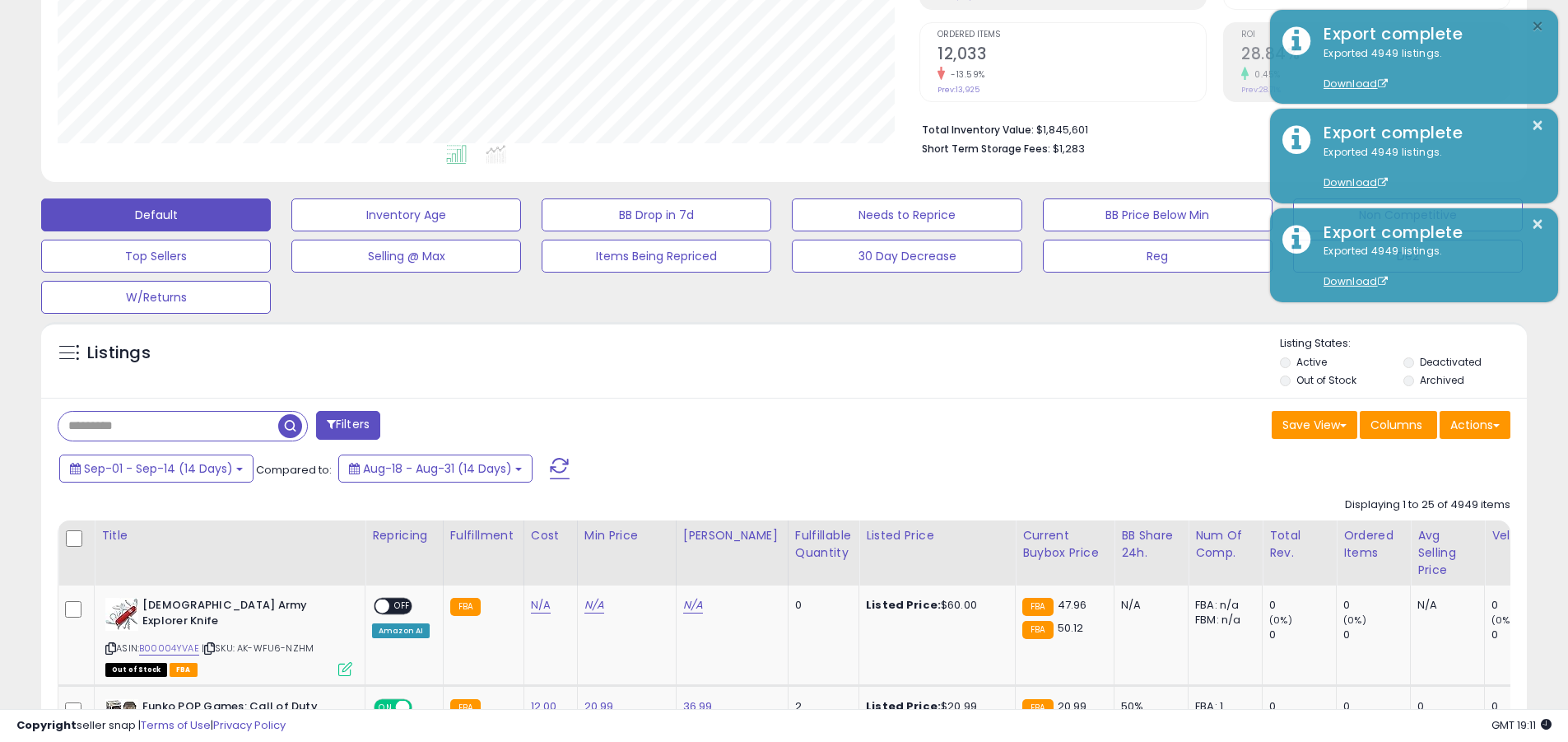
click at [764, 27] on button "×" at bounding box center [1538, 26] width 13 height 21
click at [168, 426] on input "text" at bounding box center [168, 426] width 220 height 29
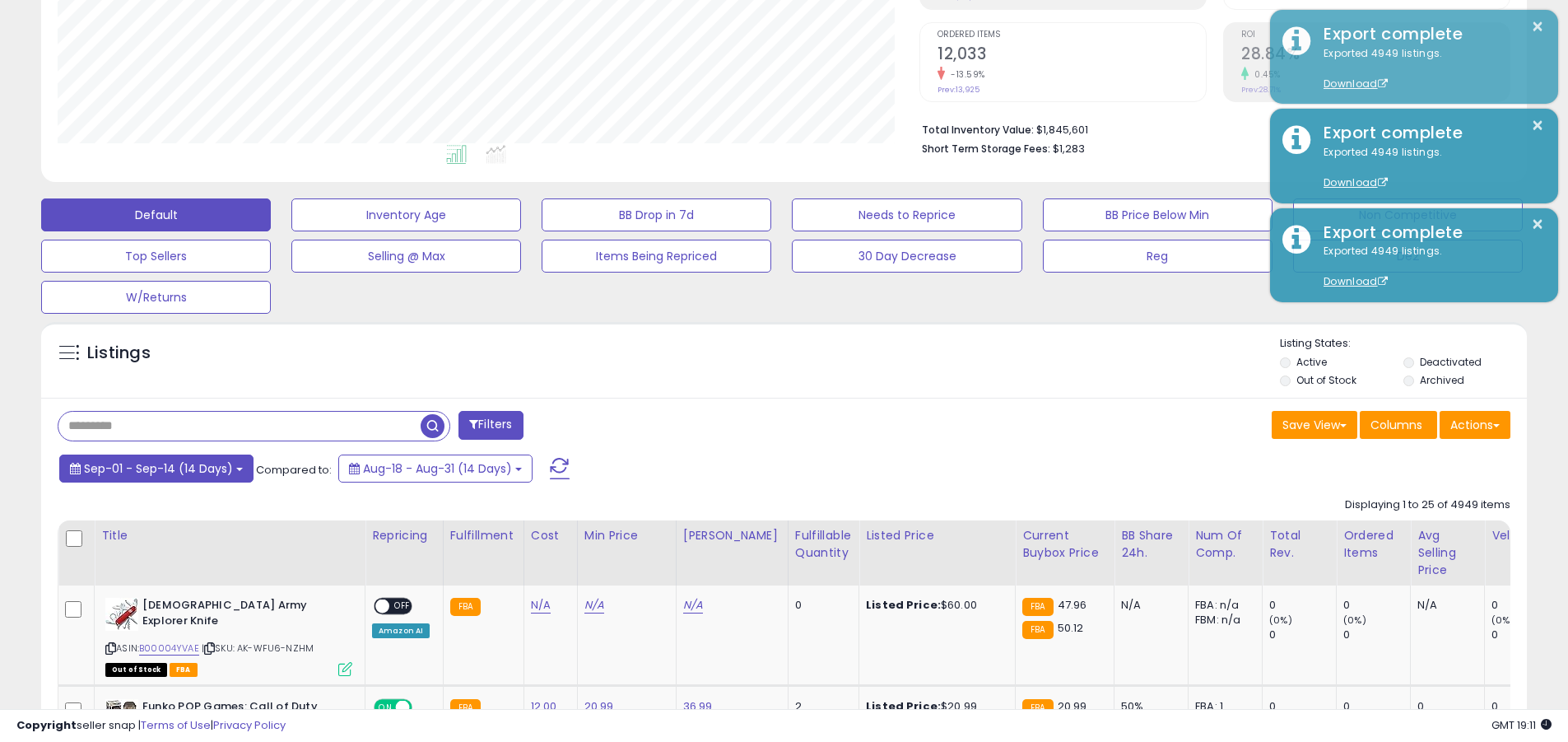
click at [156, 468] on span "Sep-01 - Sep-14 (14 Days)" at bounding box center [158, 468] width 149 height 16
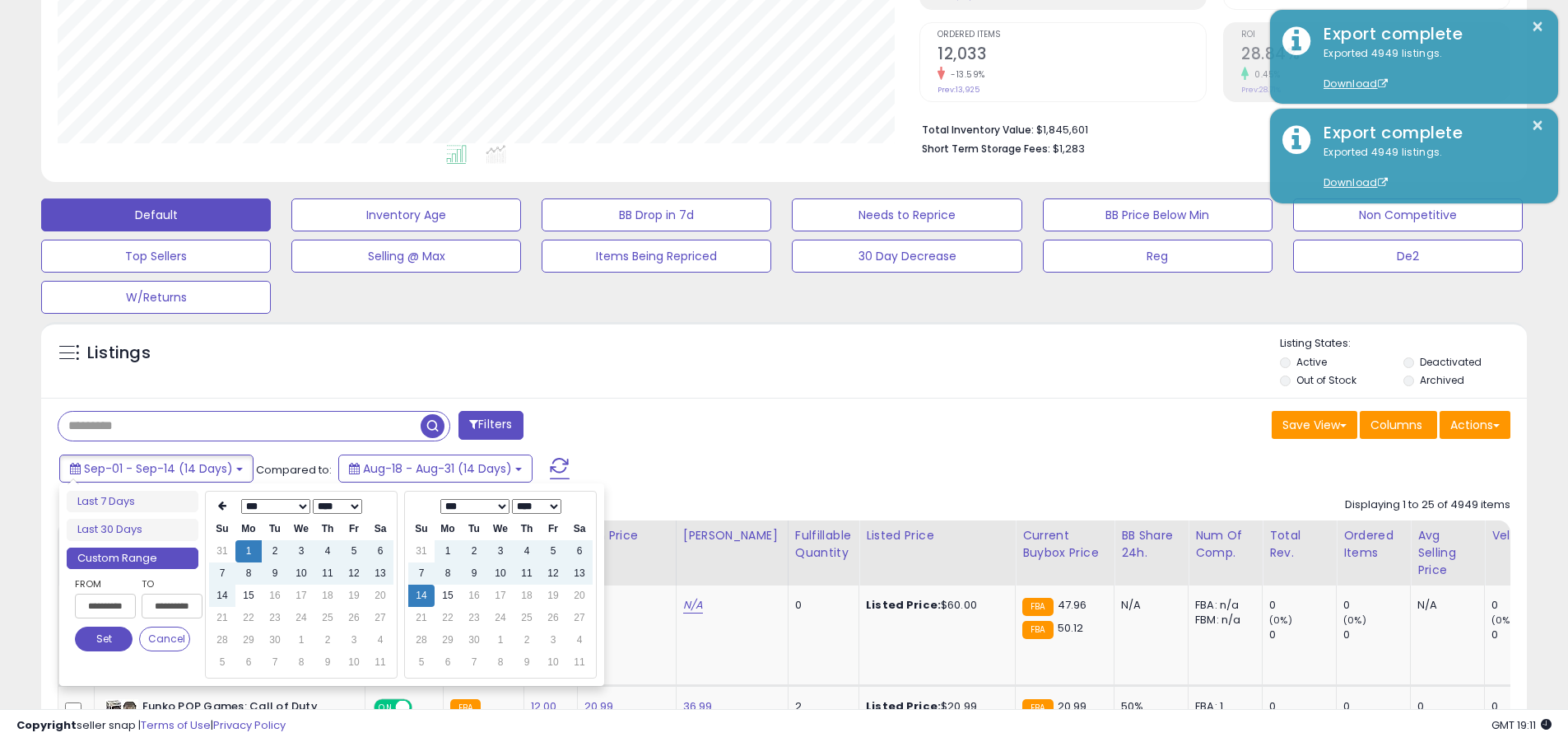
click at [105, 606] on input "**********" at bounding box center [105, 606] width 61 height 25
type input "**********"
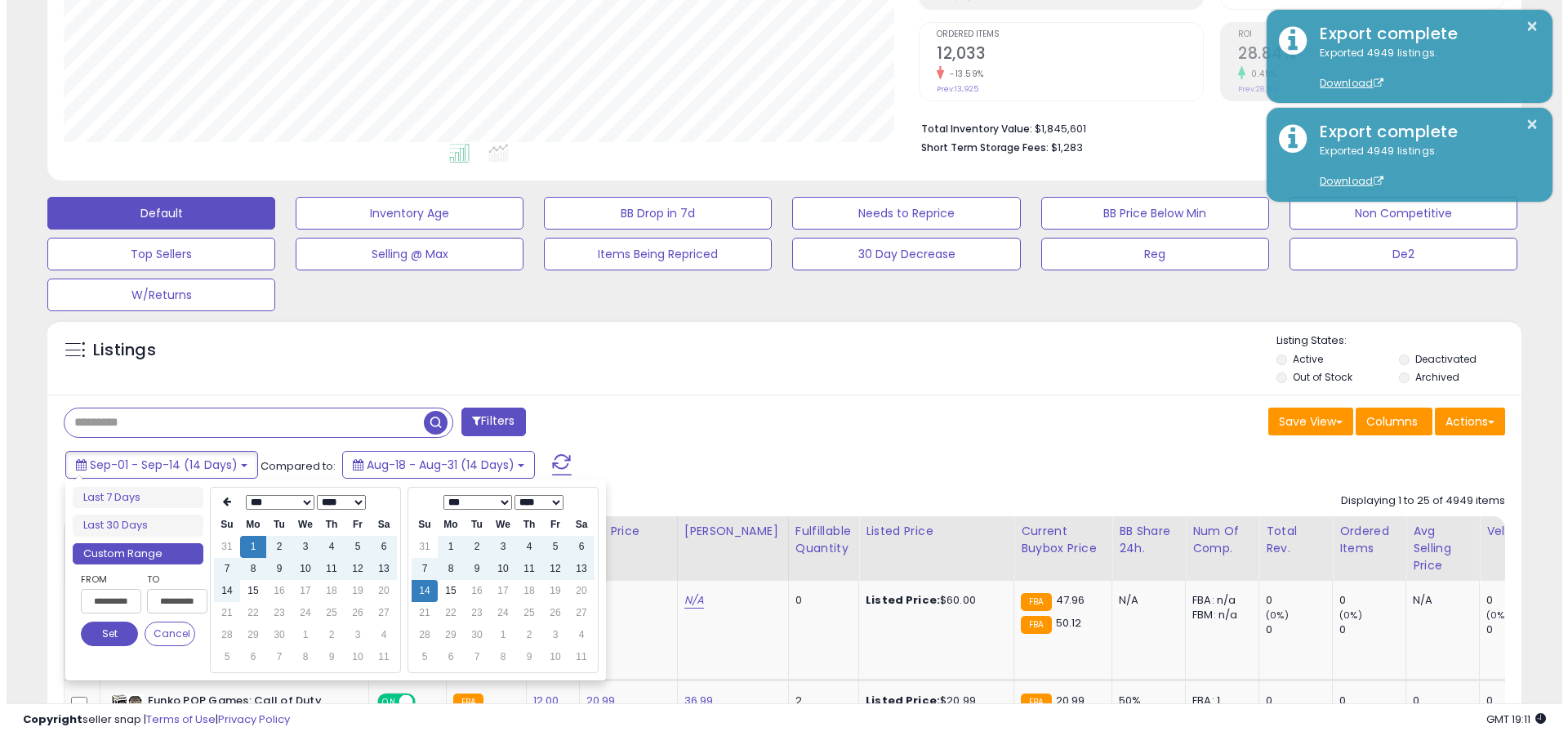
scroll to position [0, 1]
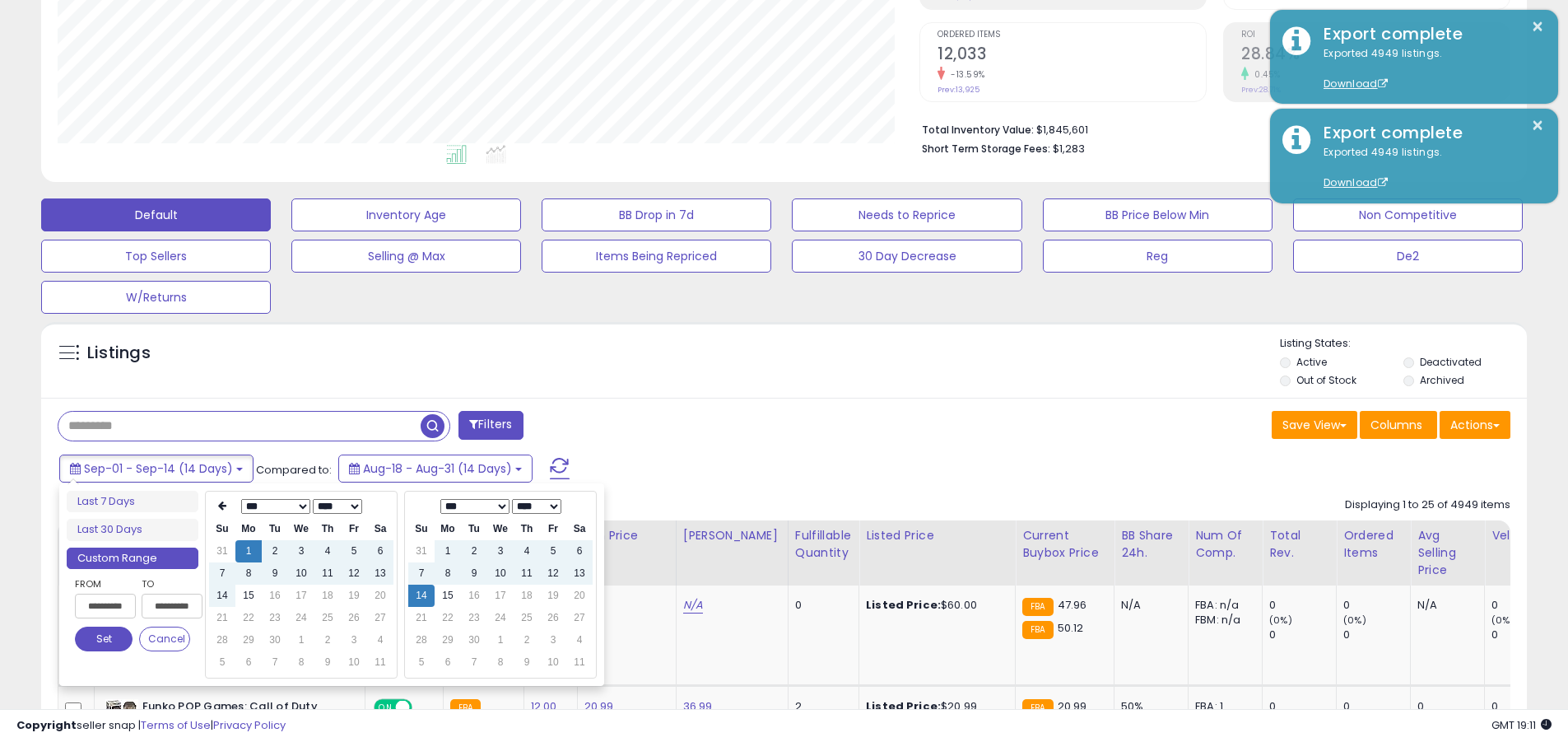
click at [104, 639] on button "Set" at bounding box center [104, 639] width 58 height 25
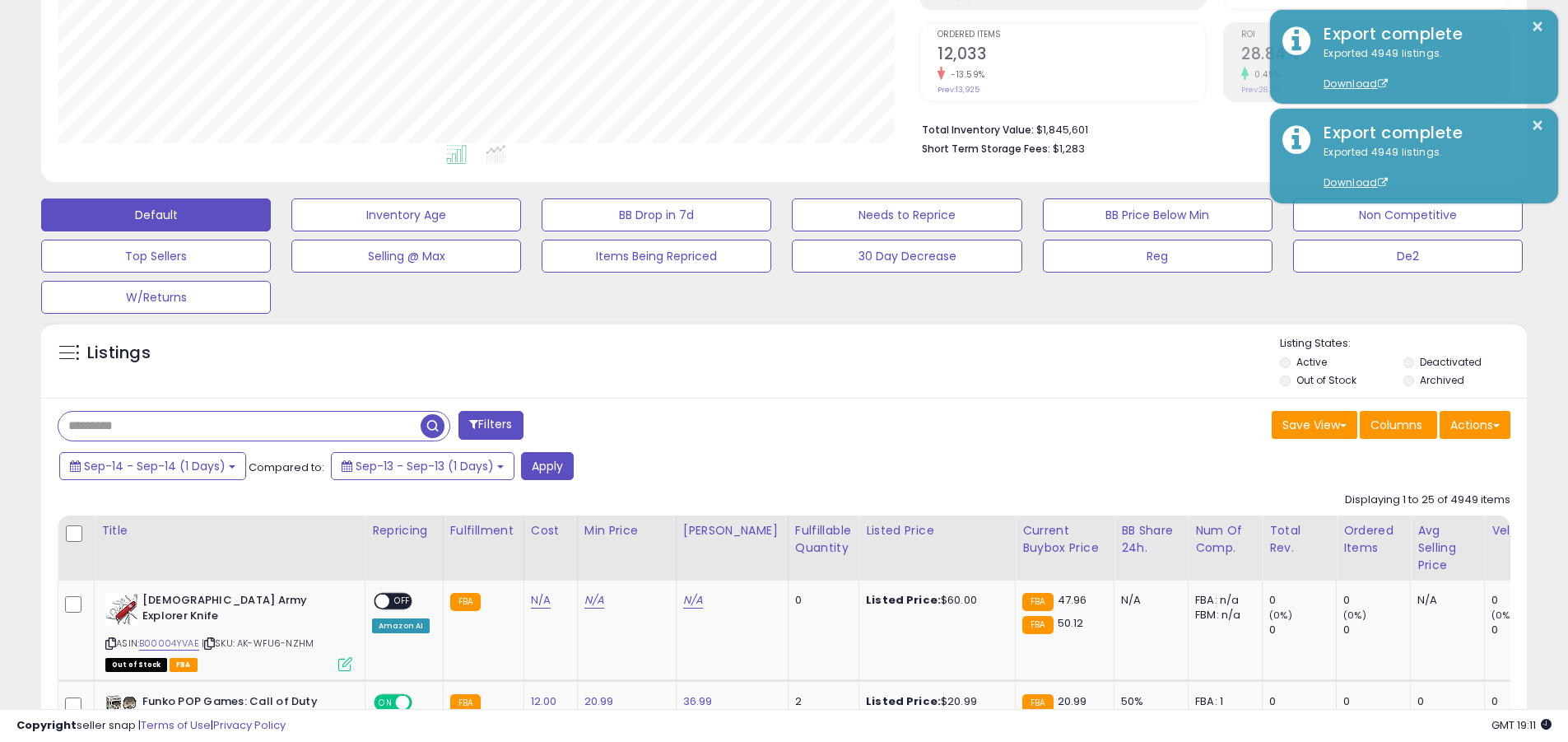
click at [239, 426] on input "text" at bounding box center [239, 426] width 363 height 29
click at [544, 465] on button "Apply" at bounding box center [547, 465] width 53 height 28
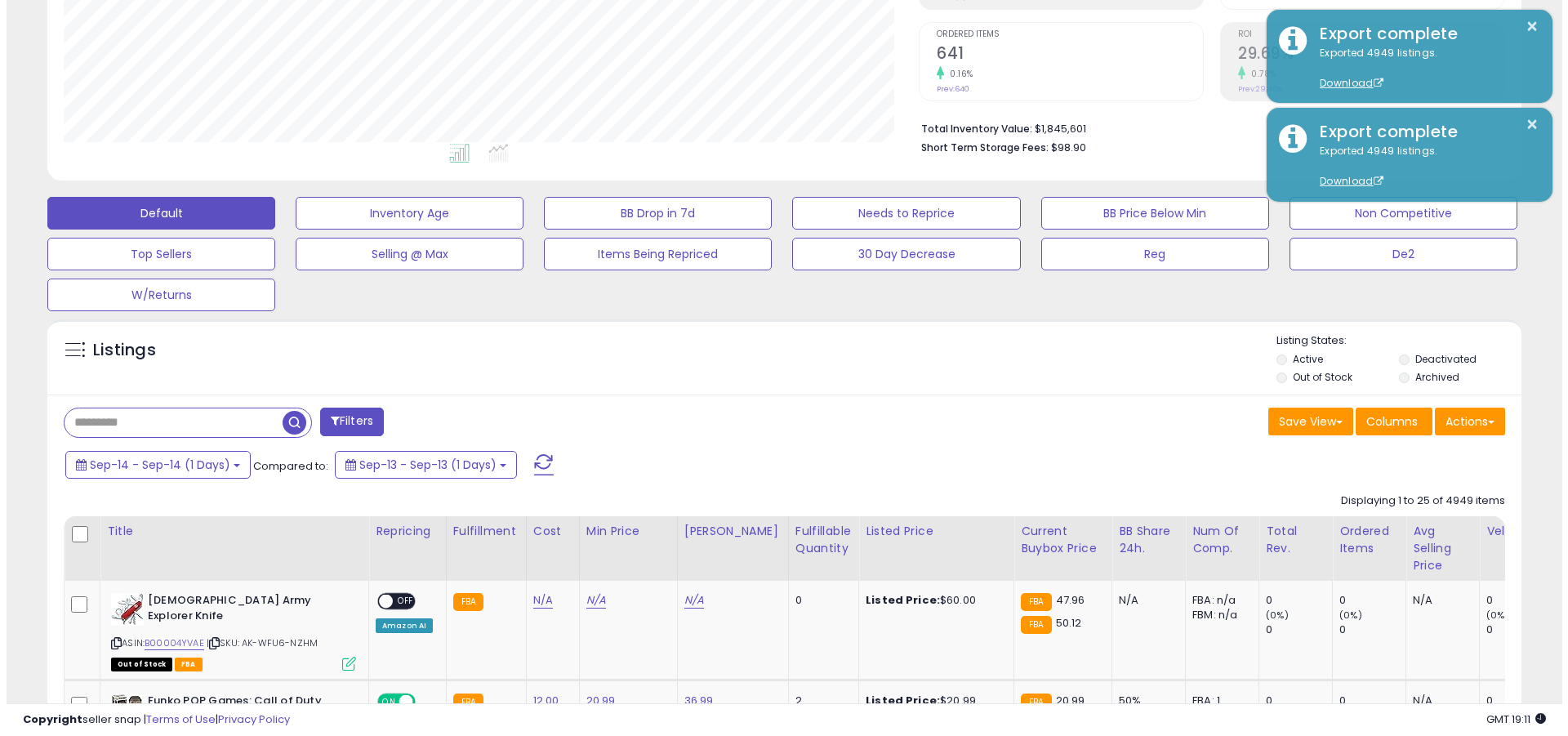
scroll to position [335, 855]
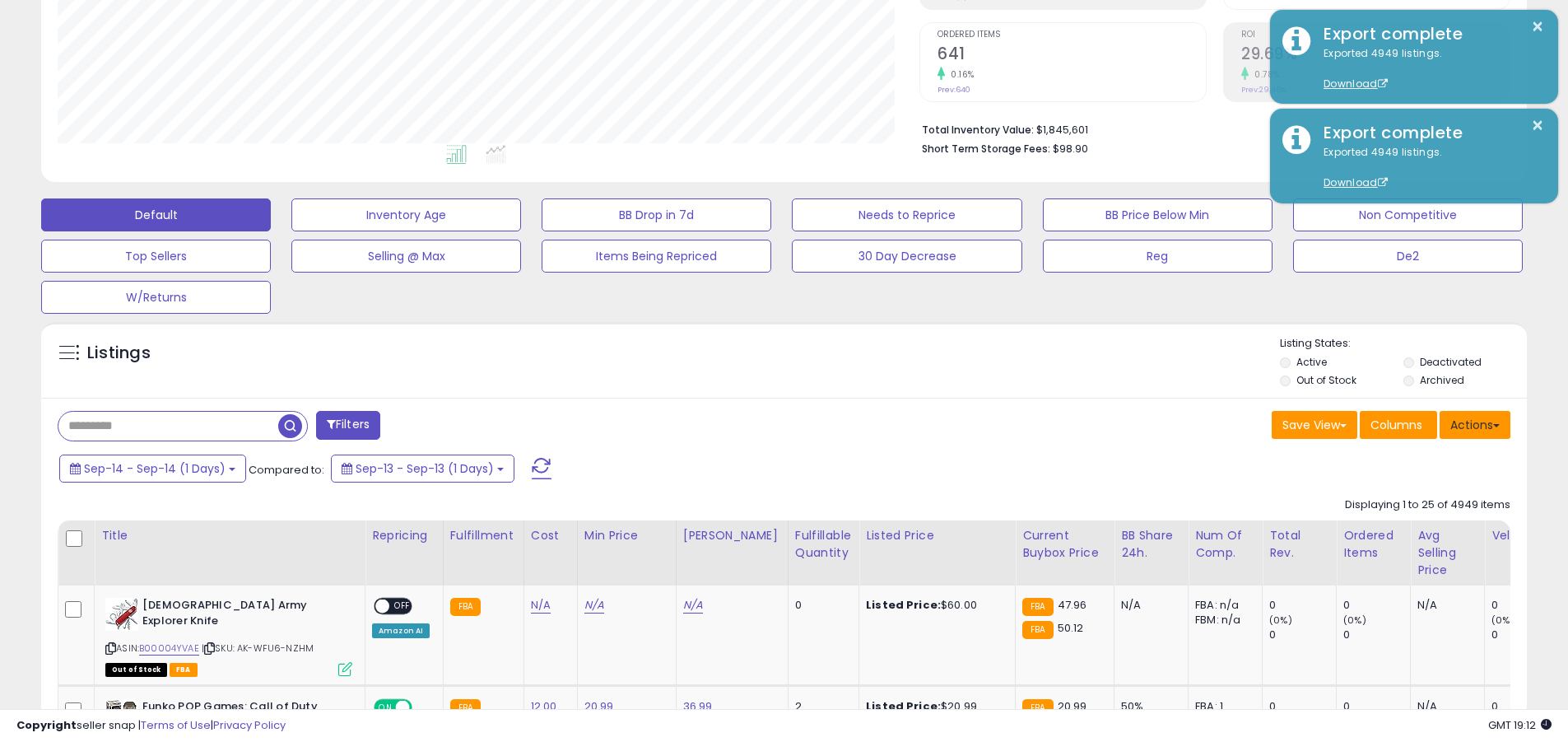
click at [764, 424] on button "Actions" at bounding box center [1475, 424] width 71 height 28
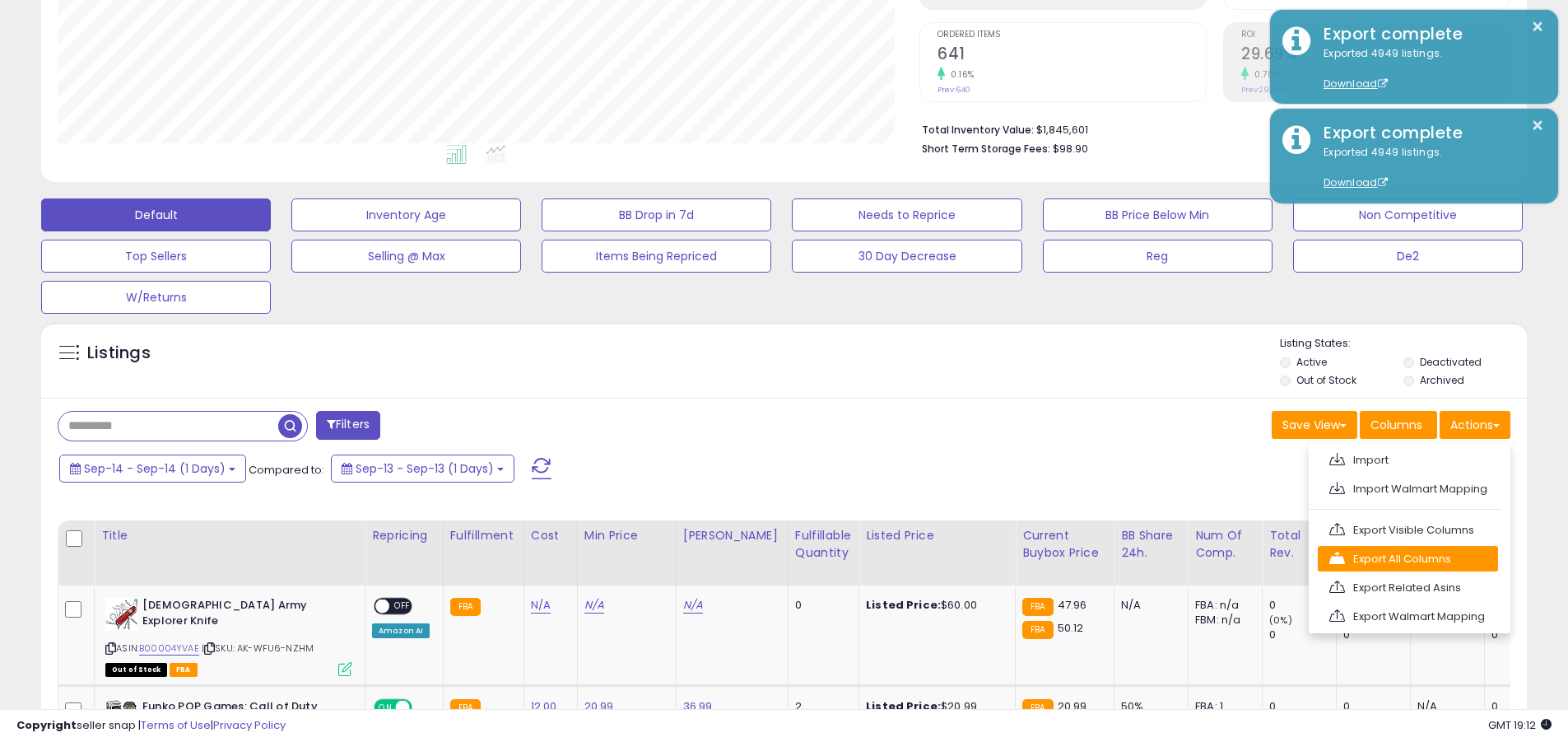
click at [764, 558] on link "Export All Columns" at bounding box center [1408, 558] width 180 height 26
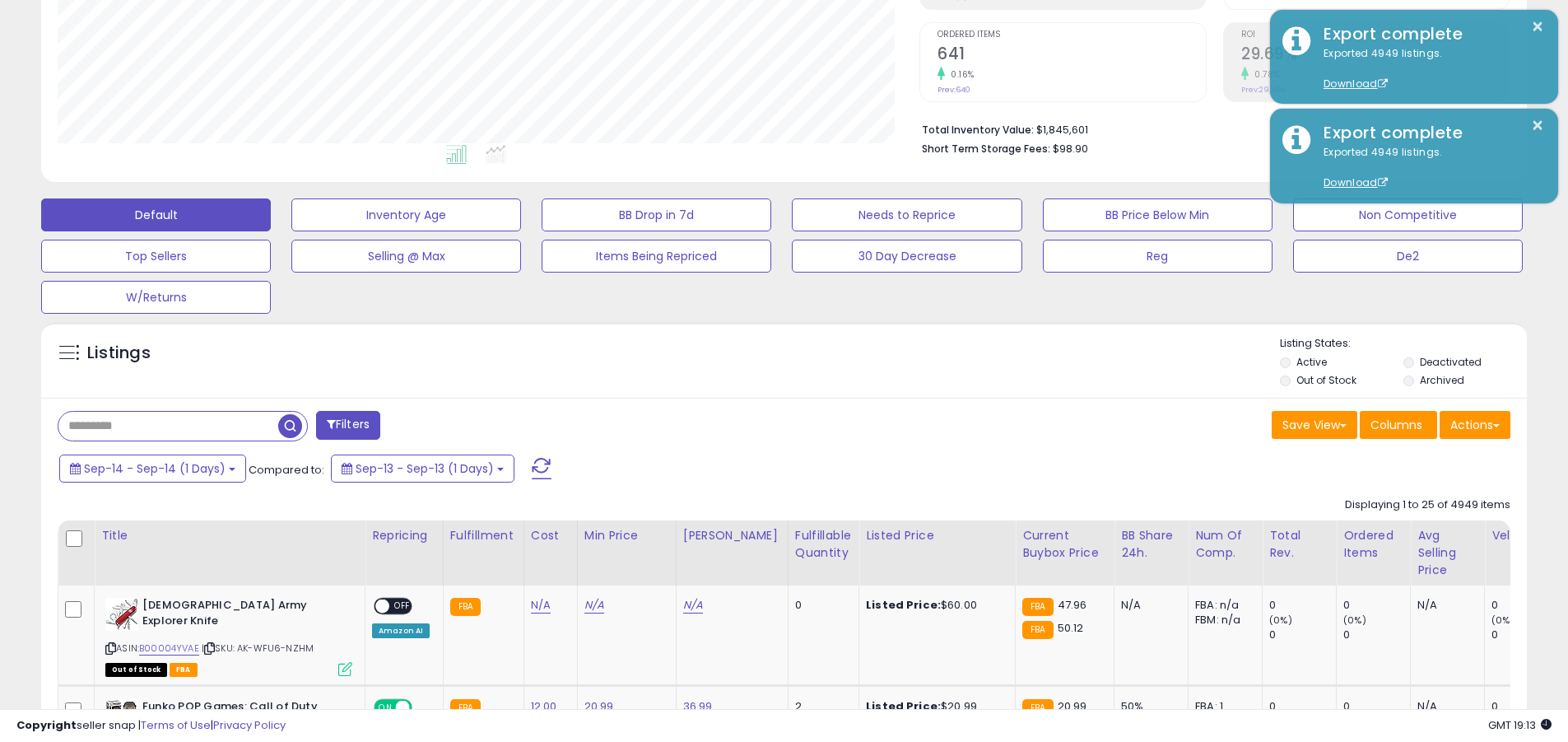
click at [764, 27] on button "×" at bounding box center [1538, 26] width 13 height 21
click at [168, 426] on input "text" at bounding box center [168, 426] width 220 height 29
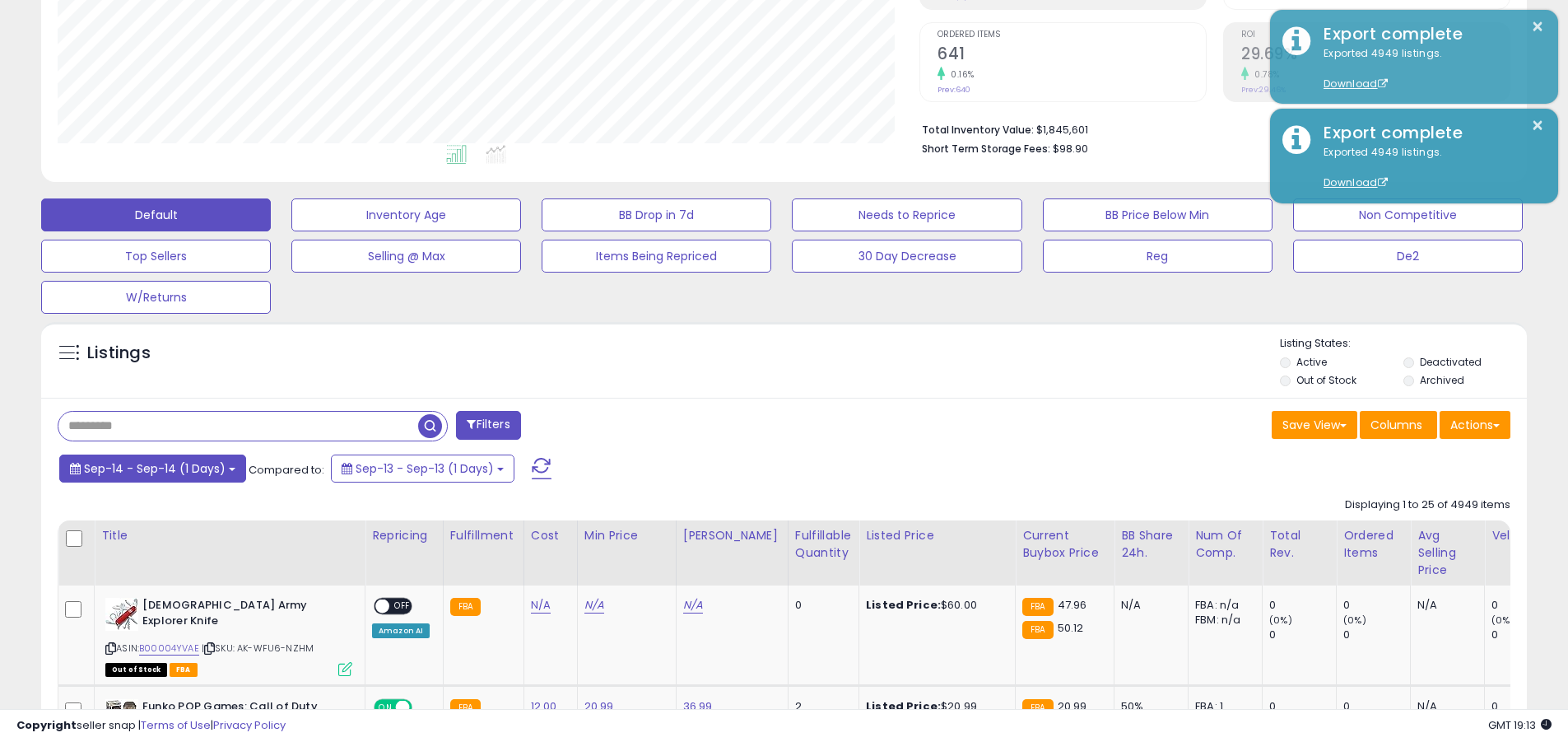
click at [153, 468] on span "Sep-14 - Sep-14 (1 Days)" at bounding box center [154, 468] width 142 height 16
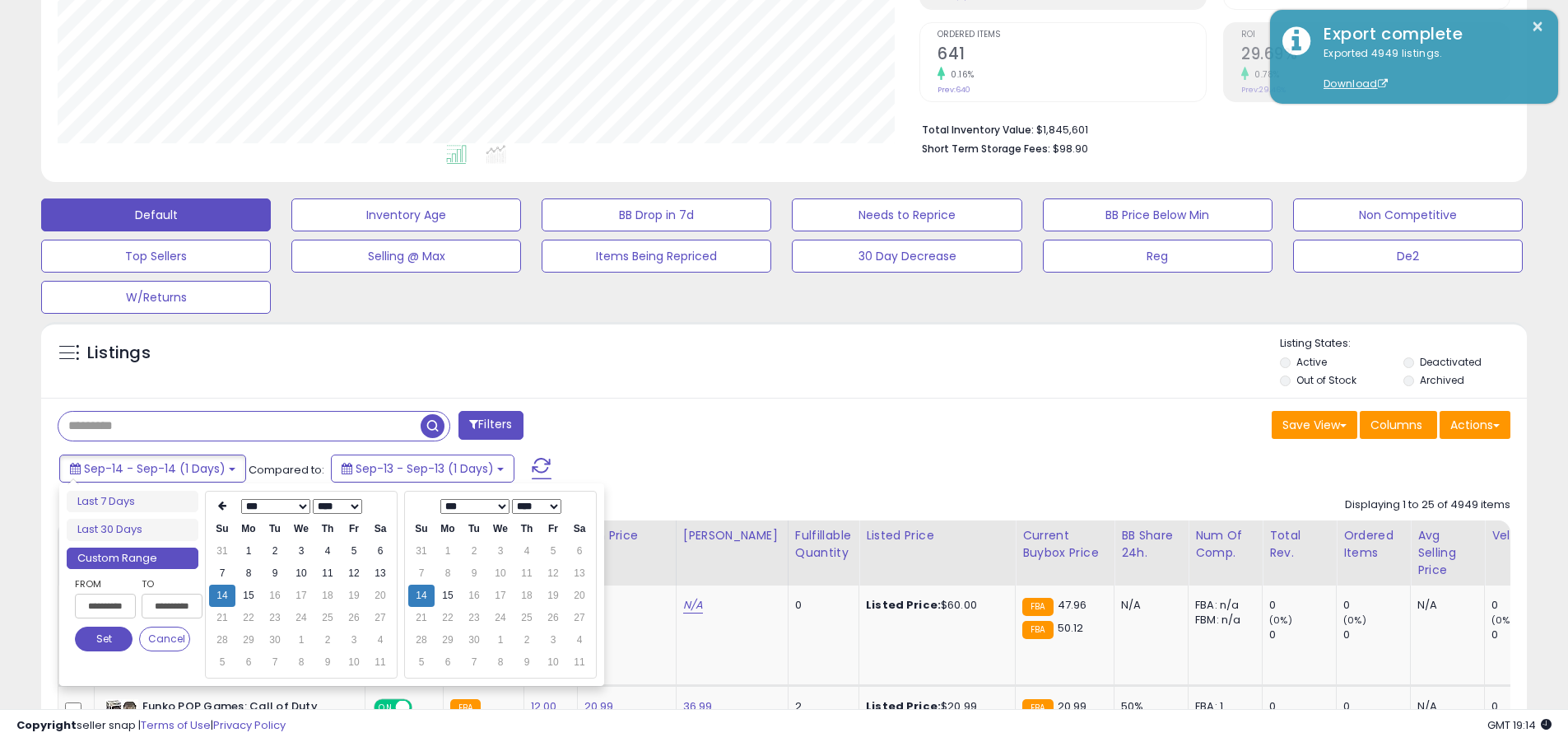
click at [105, 606] on input "**********" at bounding box center [105, 606] width 61 height 25
type input "**********"
click at [104, 639] on button "Set" at bounding box center [104, 639] width 58 height 25
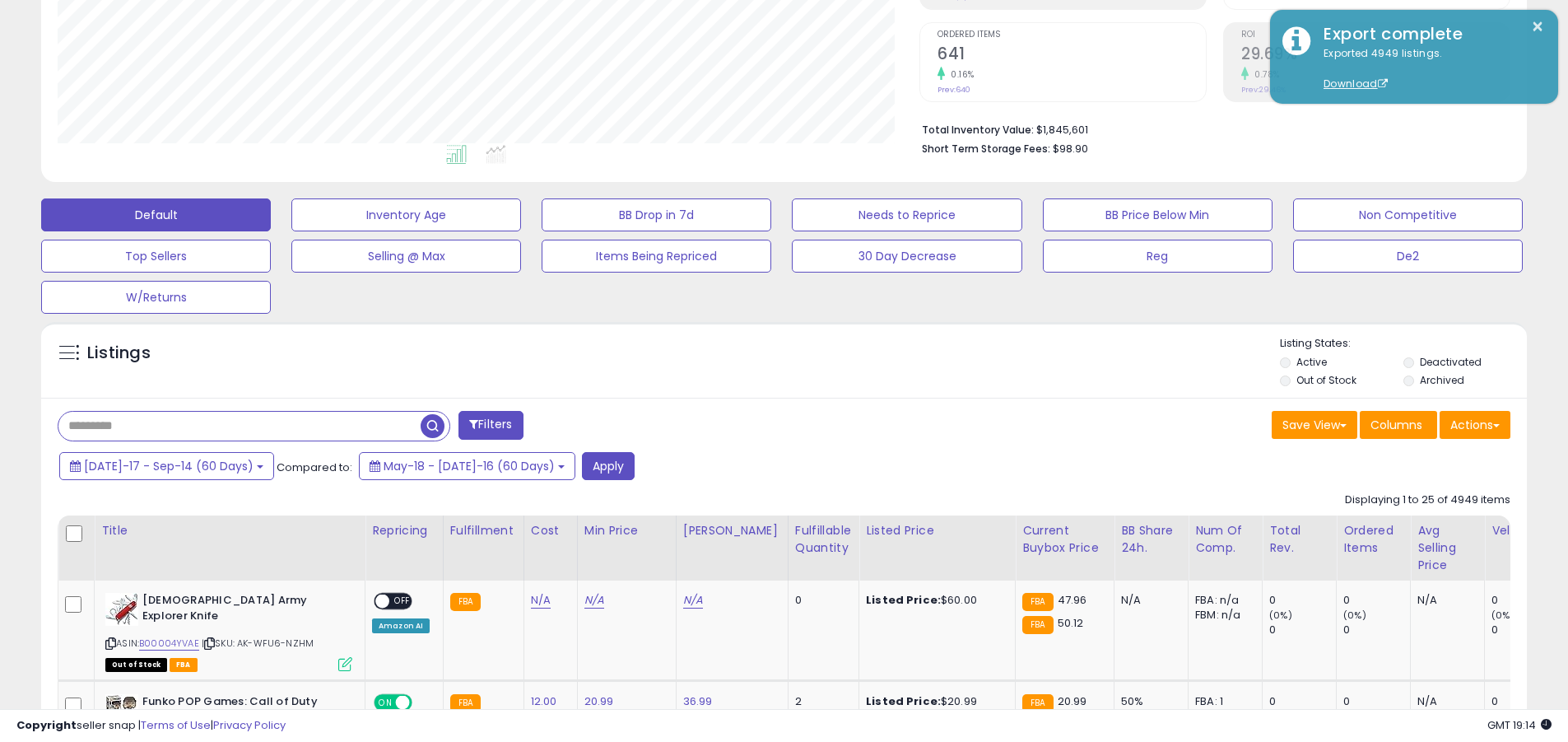
click at [239, 426] on input "text" at bounding box center [239, 426] width 363 height 29
click at [582, 465] on button "Apply" at bounding box center [608, 465] width 53 height 28
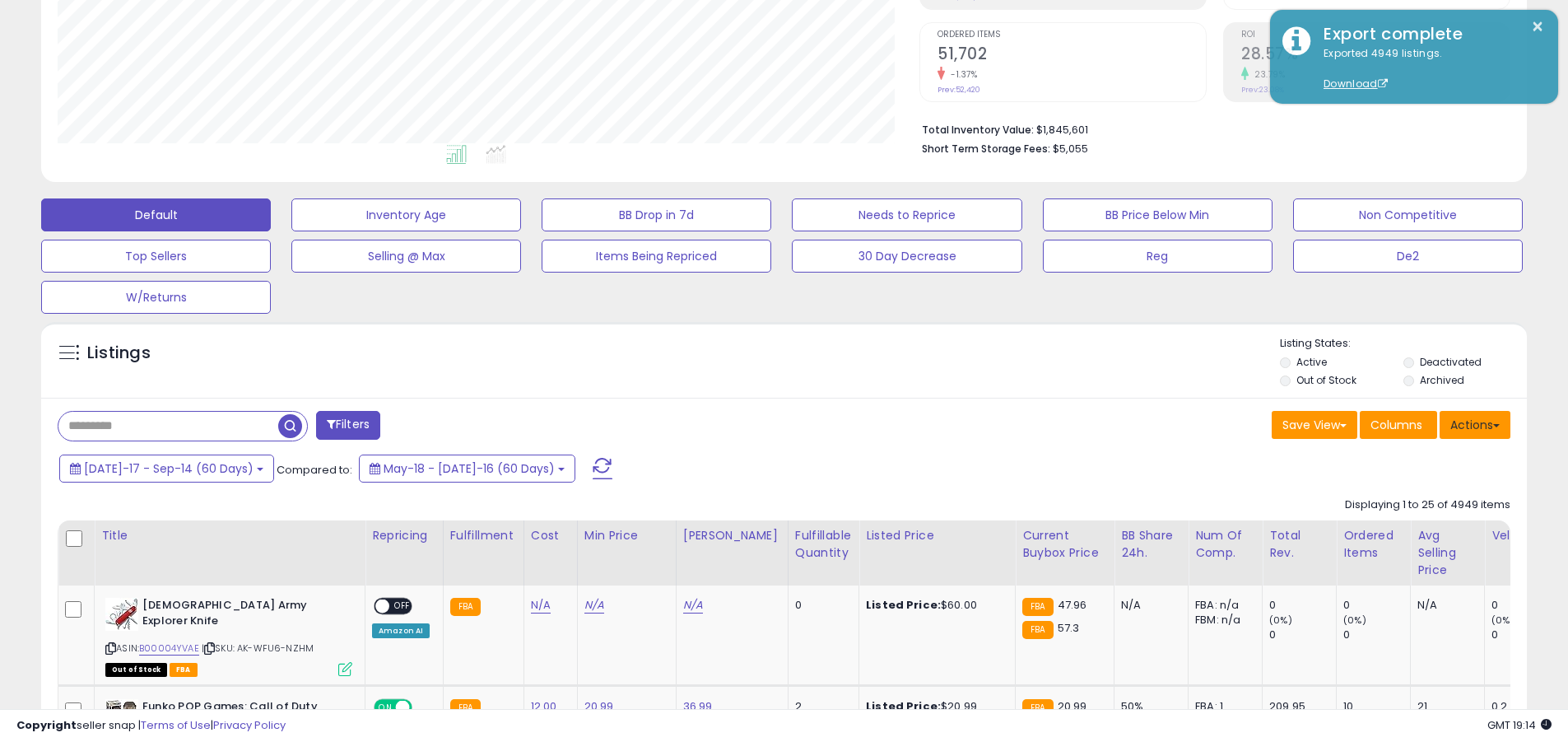
click at [764, 424] on button "Actions" at bounding box center [1475, 424] width 71 height 28
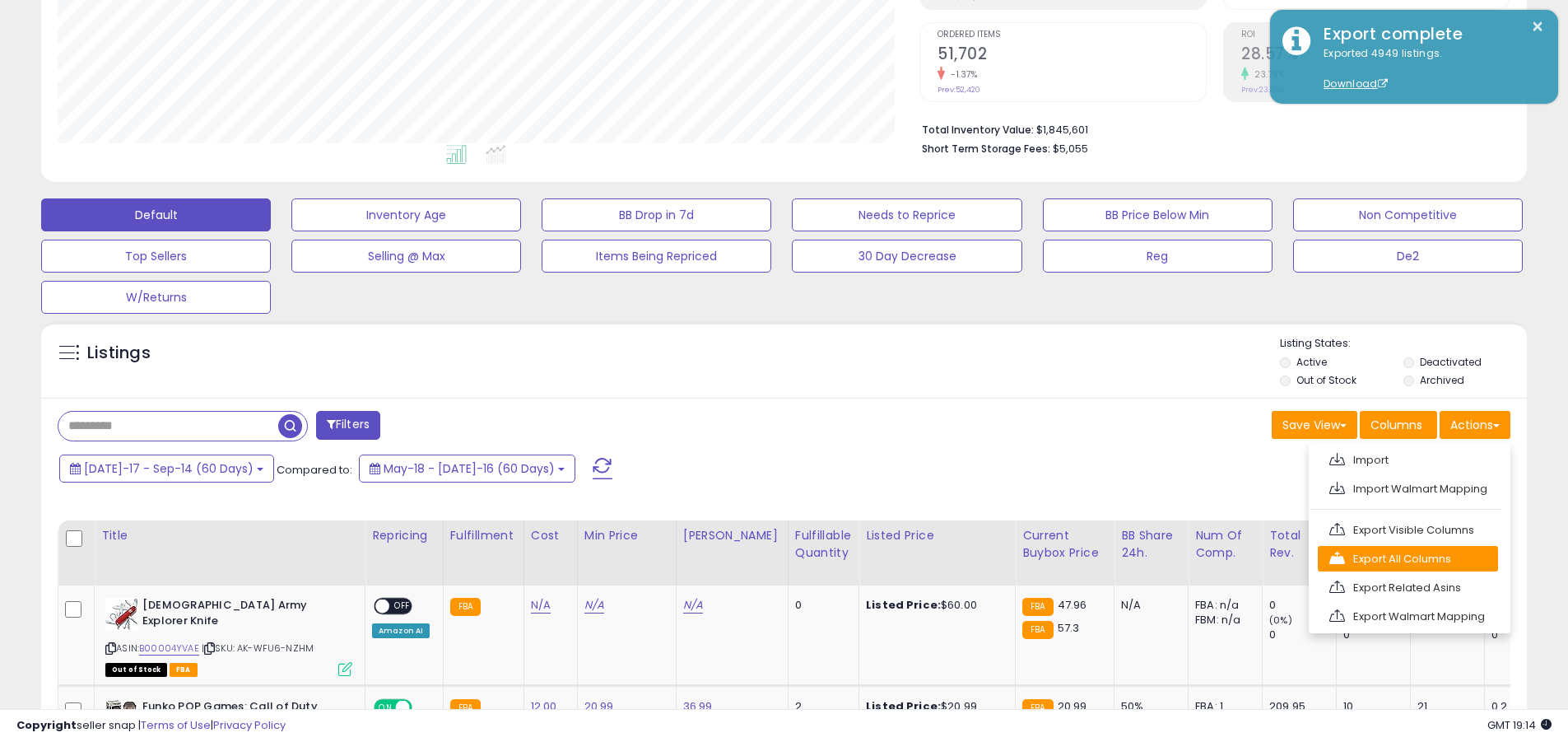
click at [764, 558] on link "Export All Columns" at bounding box center [1408, 558] width 180 height 26
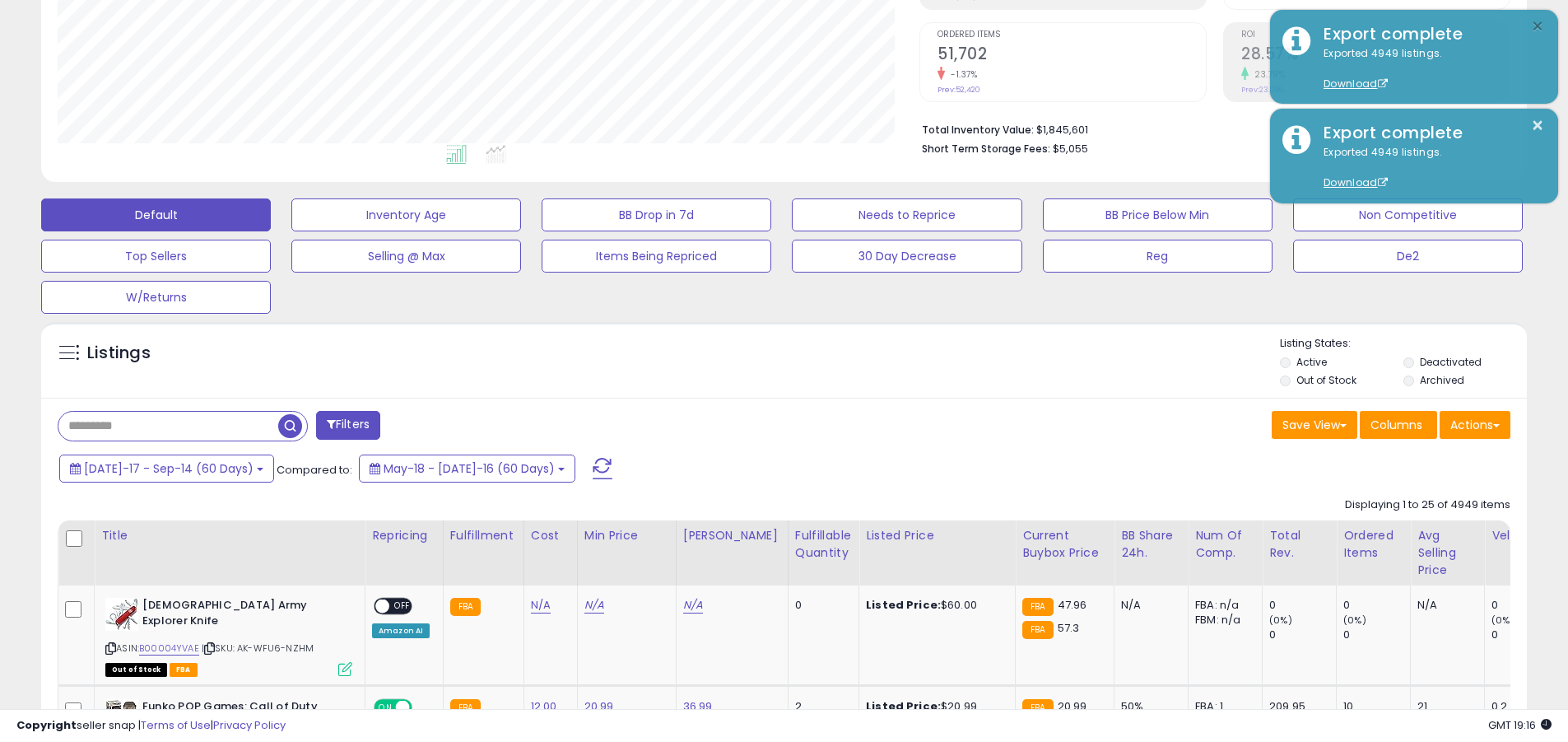
click at [764, 27] on button "×" at bounding box center [1538, 26] width 13 height 21
click at [168, 426] on input "text" at bounding box center [168, 426] width 220 height 29
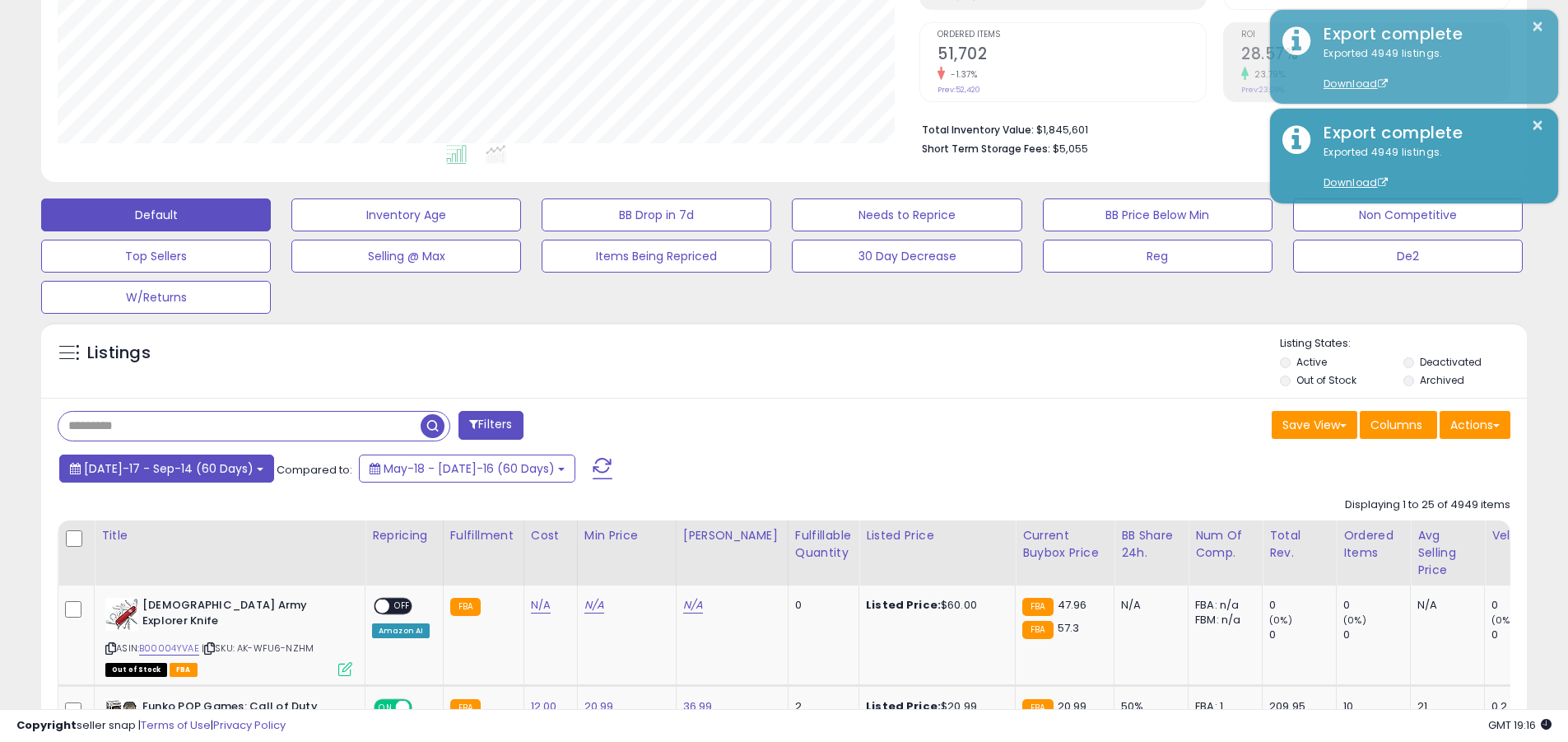
click at [155, 468] on span "[DATE]-17 - Sep-14 (60 Days)" at bounding box center [169, 468] width 170 height 16
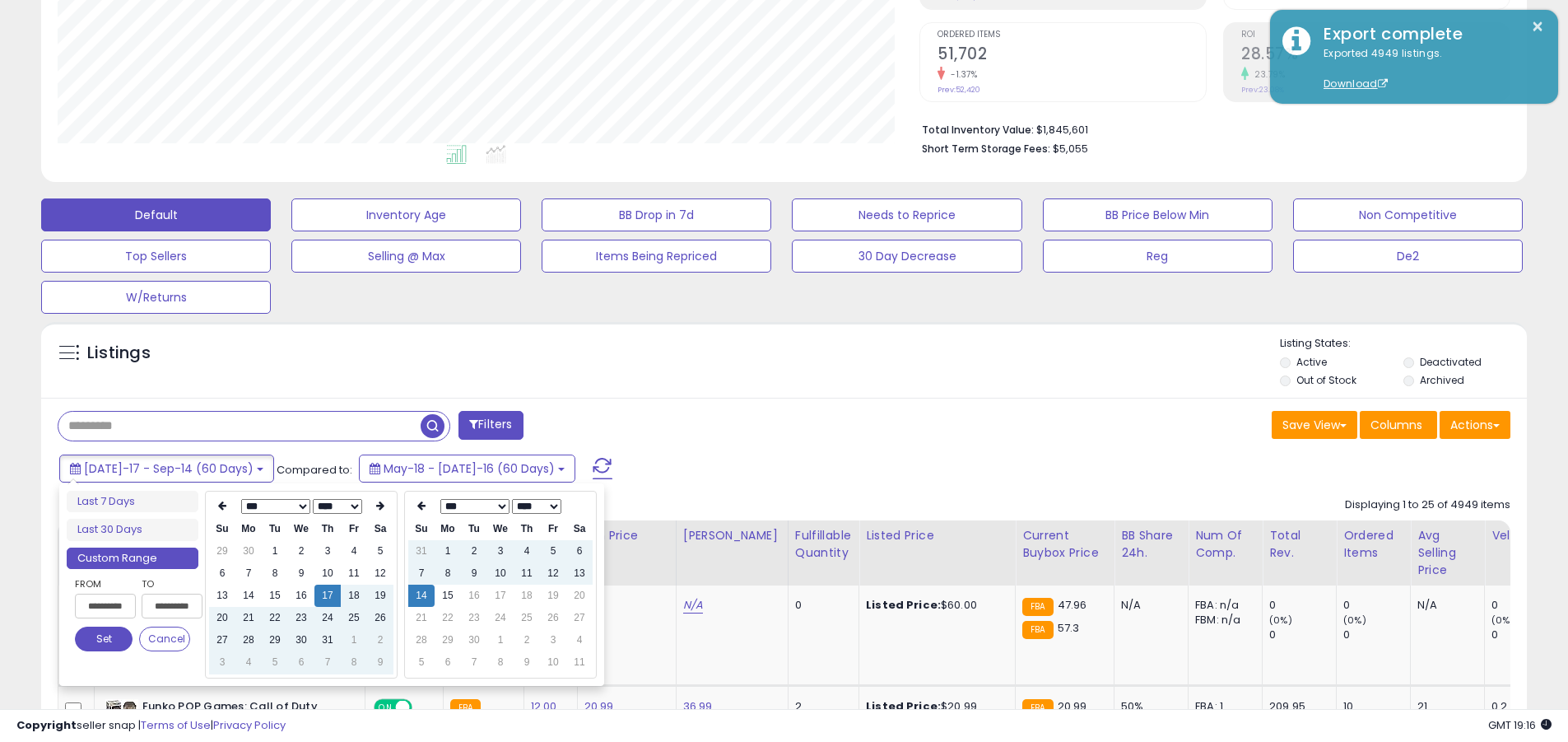
click at [105, 606] on input "**********" at bounding box center [105, 606] width 61 height 25
type input "**********"
click at [104, 639] on button "Set" at bounding box center [104, 639] width 58 height 25
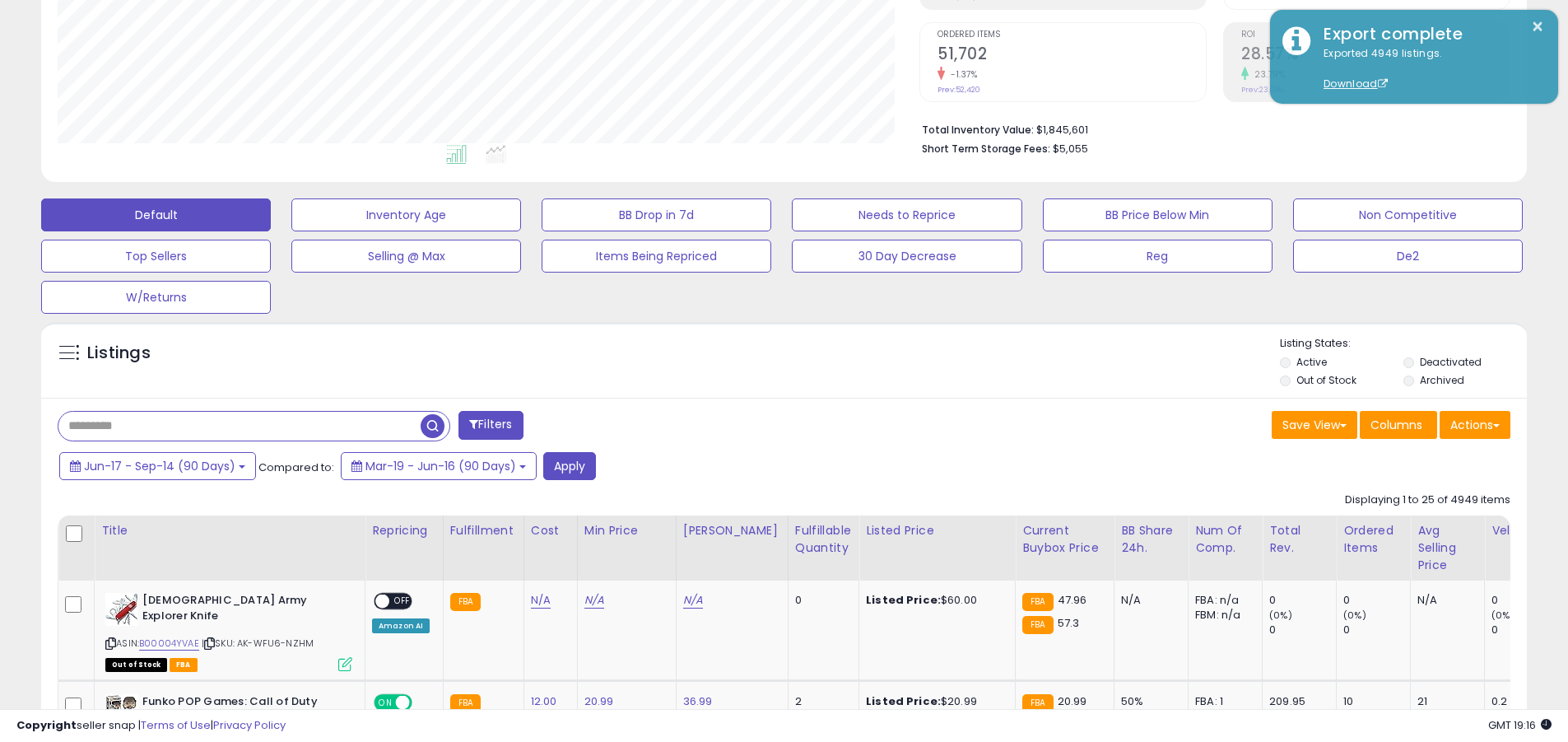
click at [239, 426] on input "text" at bounding box center [239, 426] width 363 height 29
click at [565, 465] on button "Apply" at bounding box center [570, 465] width 53 height 28
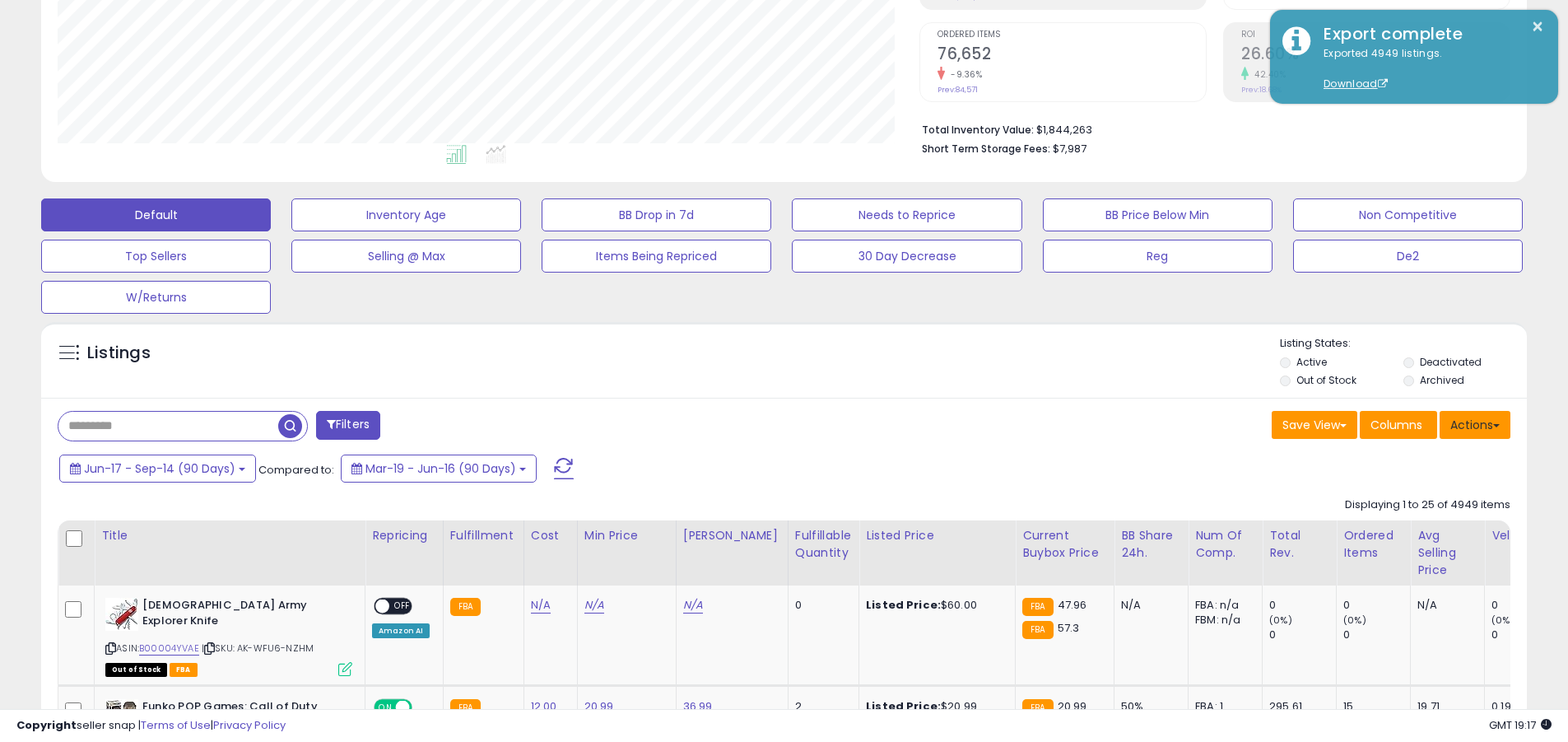
click at [764, 424] on button "Actions" at bounding box center [1475, 424] width 71 height 28
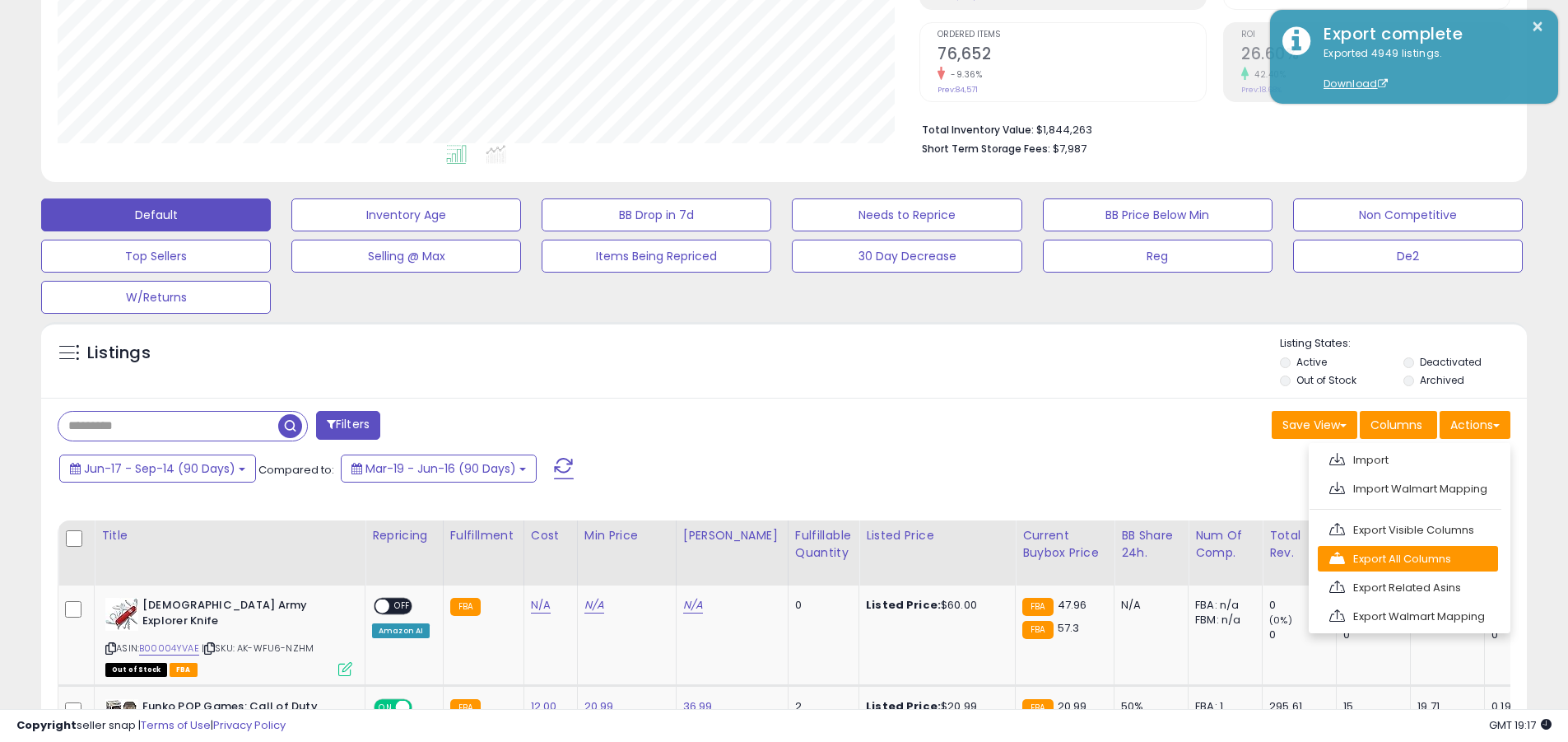
click at [764, 558] on link "Export All Columns" at bounding box center [1408, 558] width 180 height 26
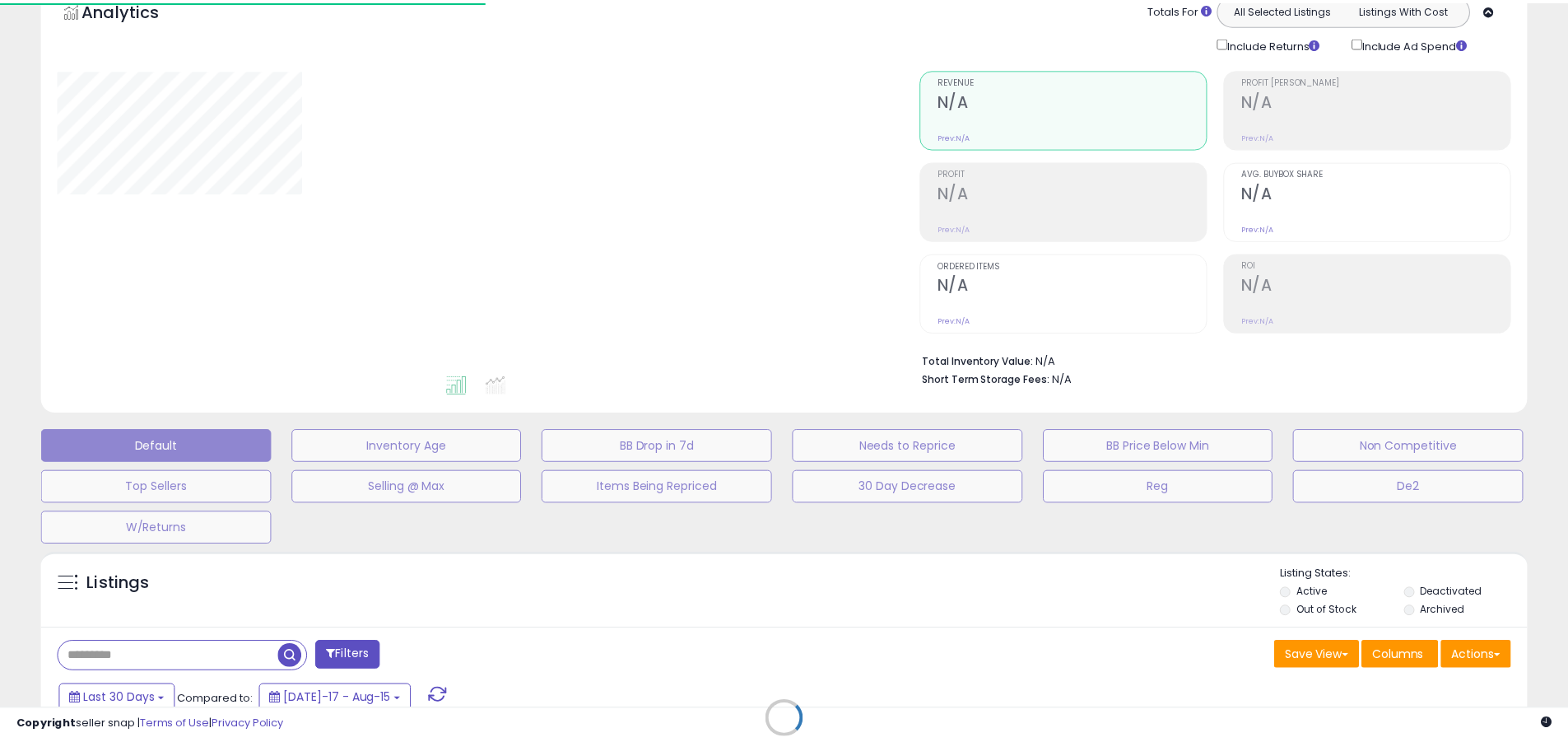
scroll to position [70, 0]
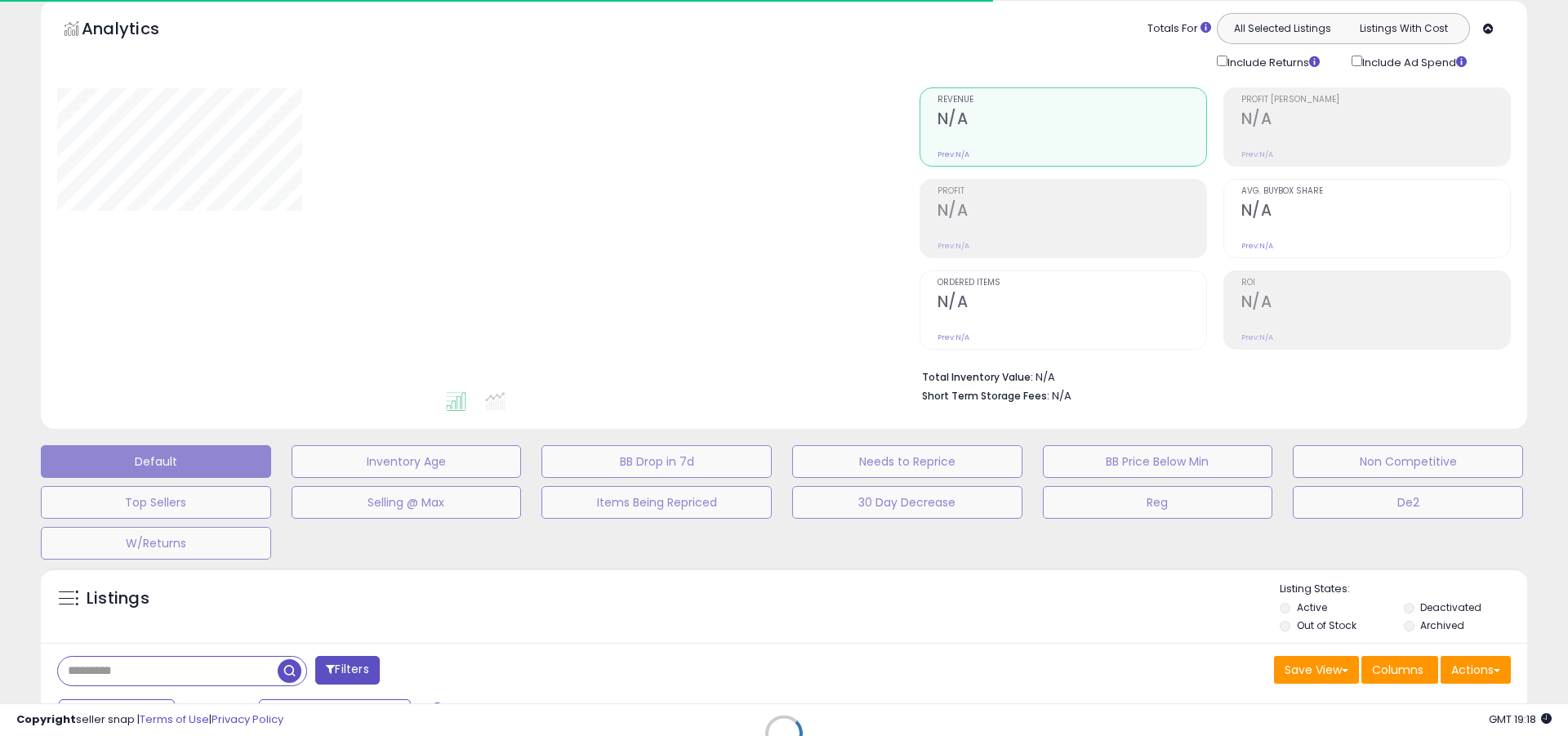
click at [784, 214] on div at bounding box center [477, 238] width 838 height 302
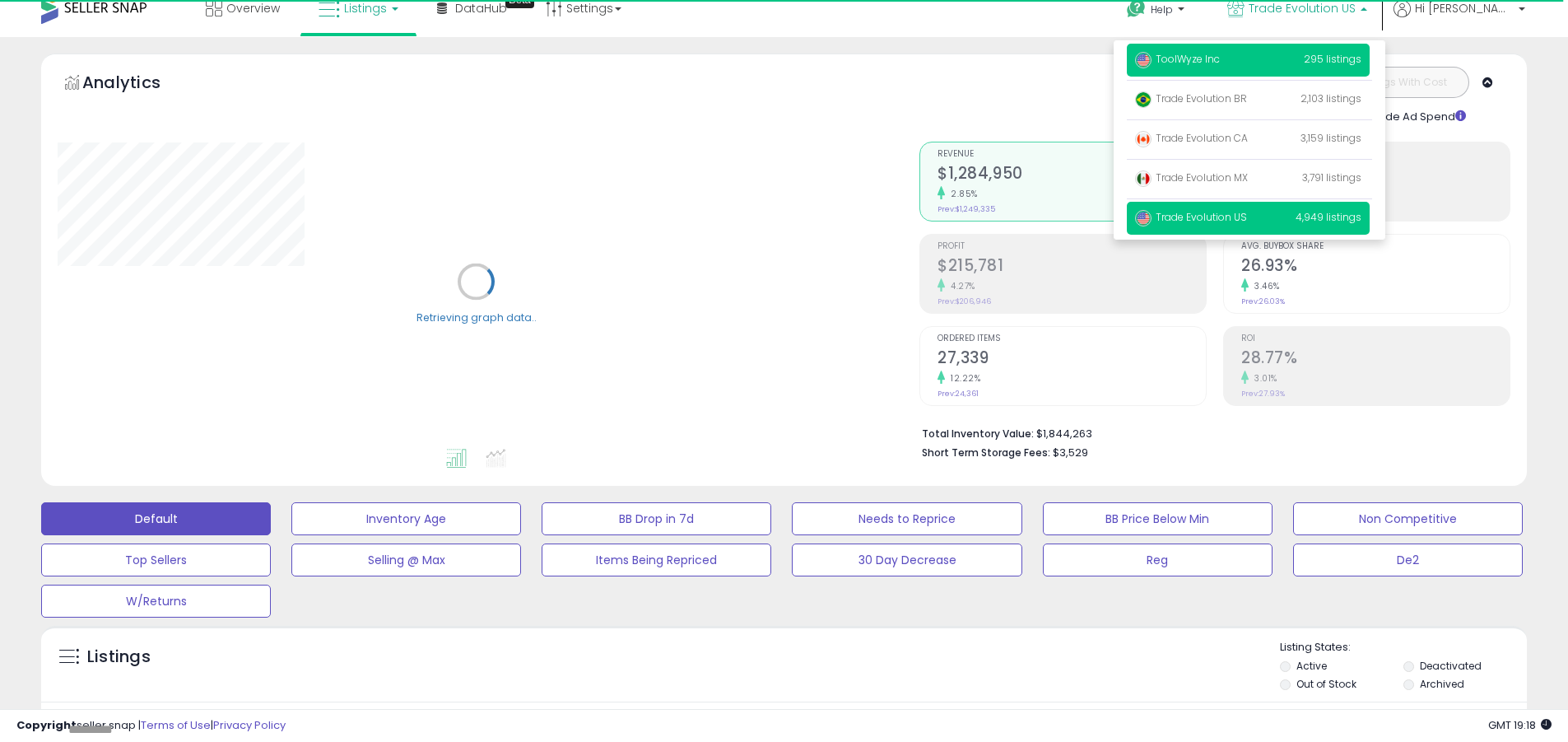
click at [1220, 58] on span "ToolWyze Inc" at bounding box center [1177, 59] width 85 height 14
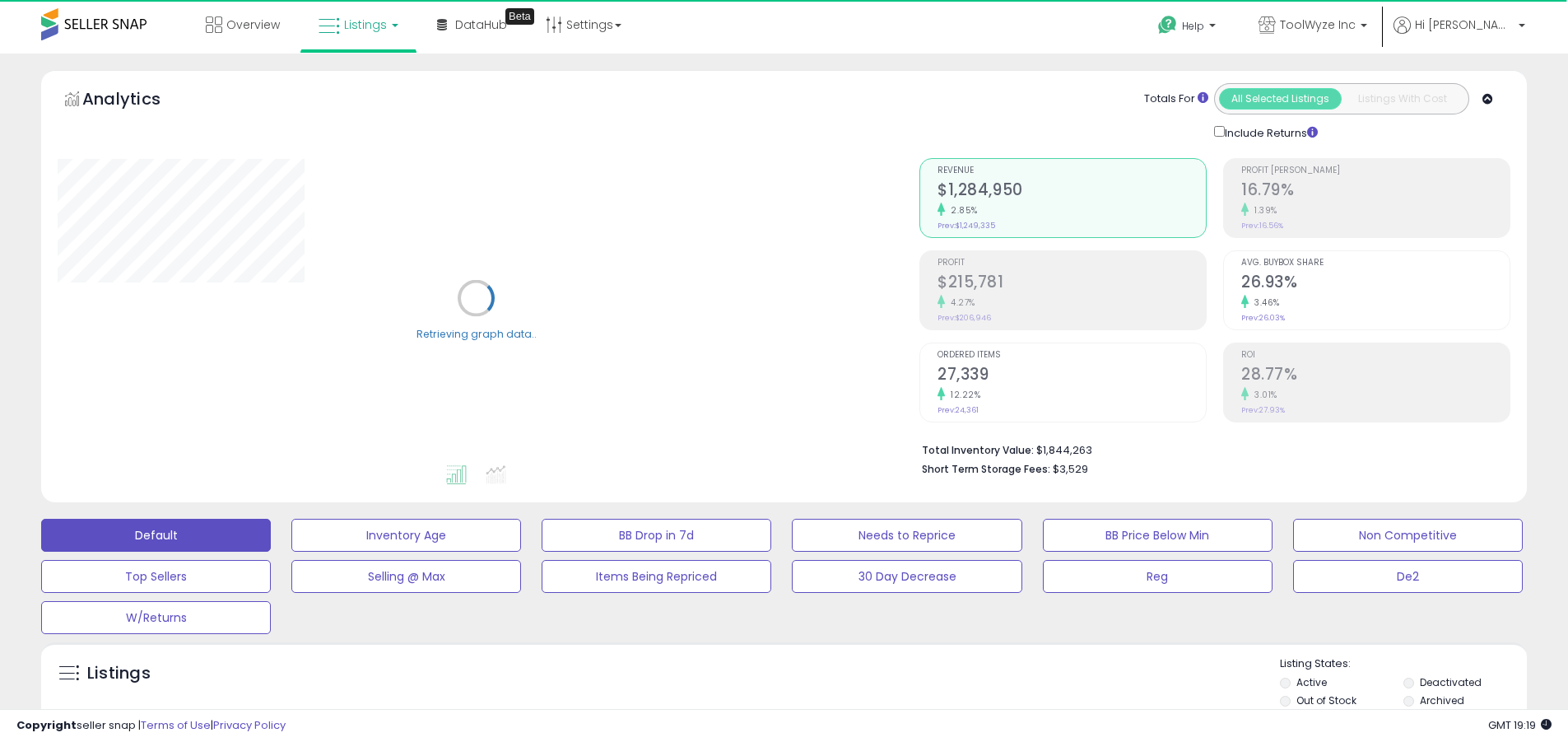
click at [1451, 681] on label "Deactivated" at bounding box center [1451, 682] width 62 height 14
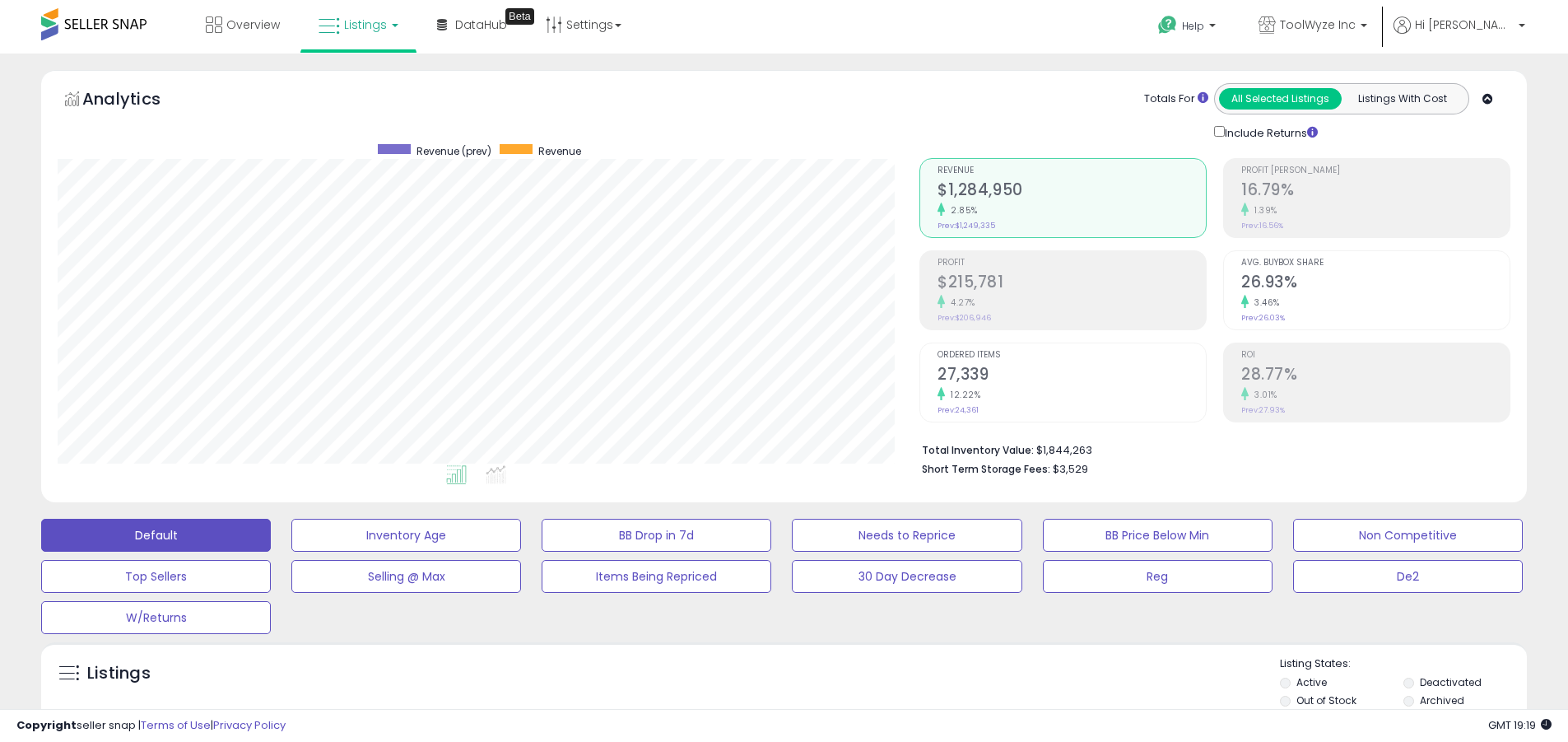
click at [1442, 700] on label "Archived" at bounding box center [1443, 700] width 45 height 14
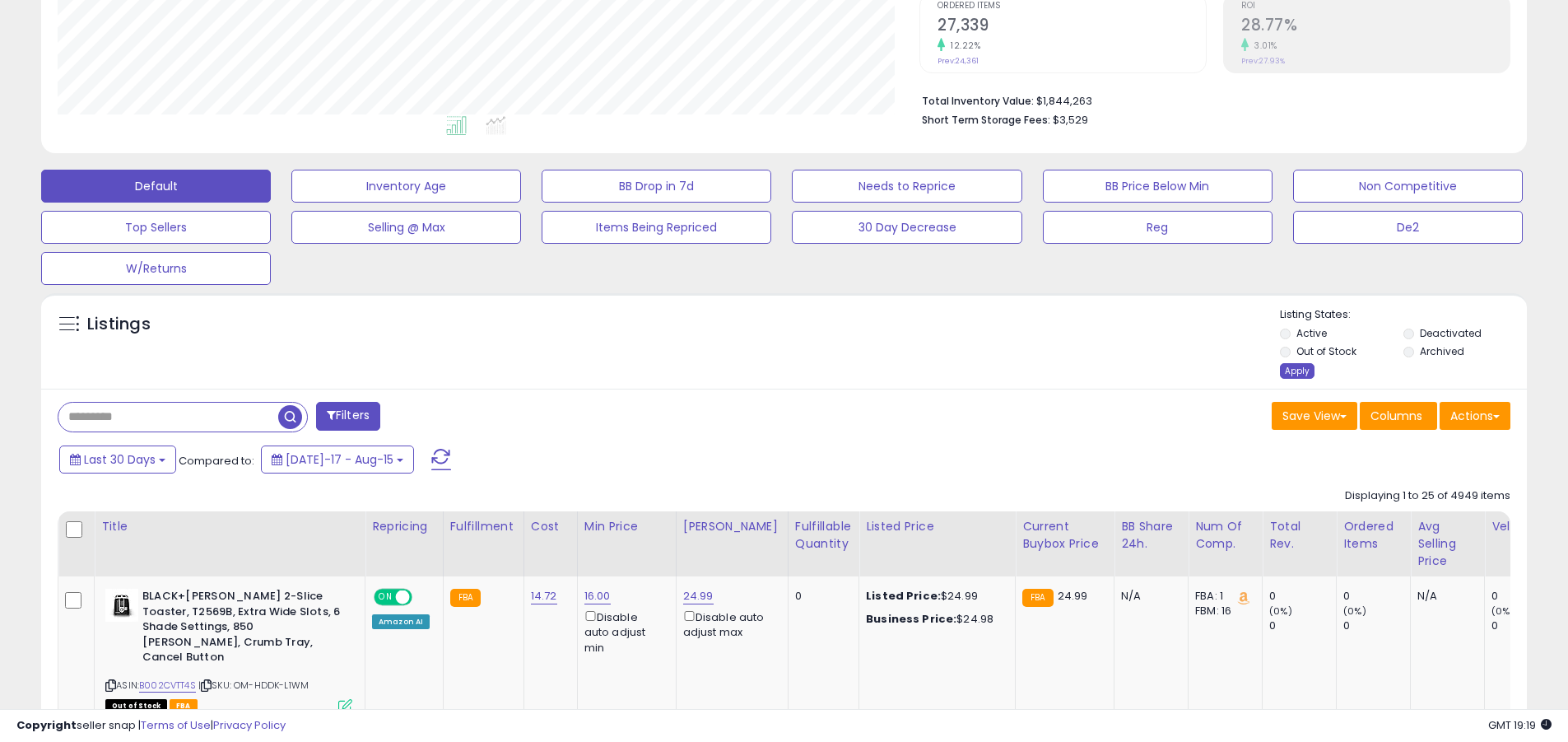
click at [1297, 371] on div "Apply" at bounding box center [1297, 371] width 35 height 16
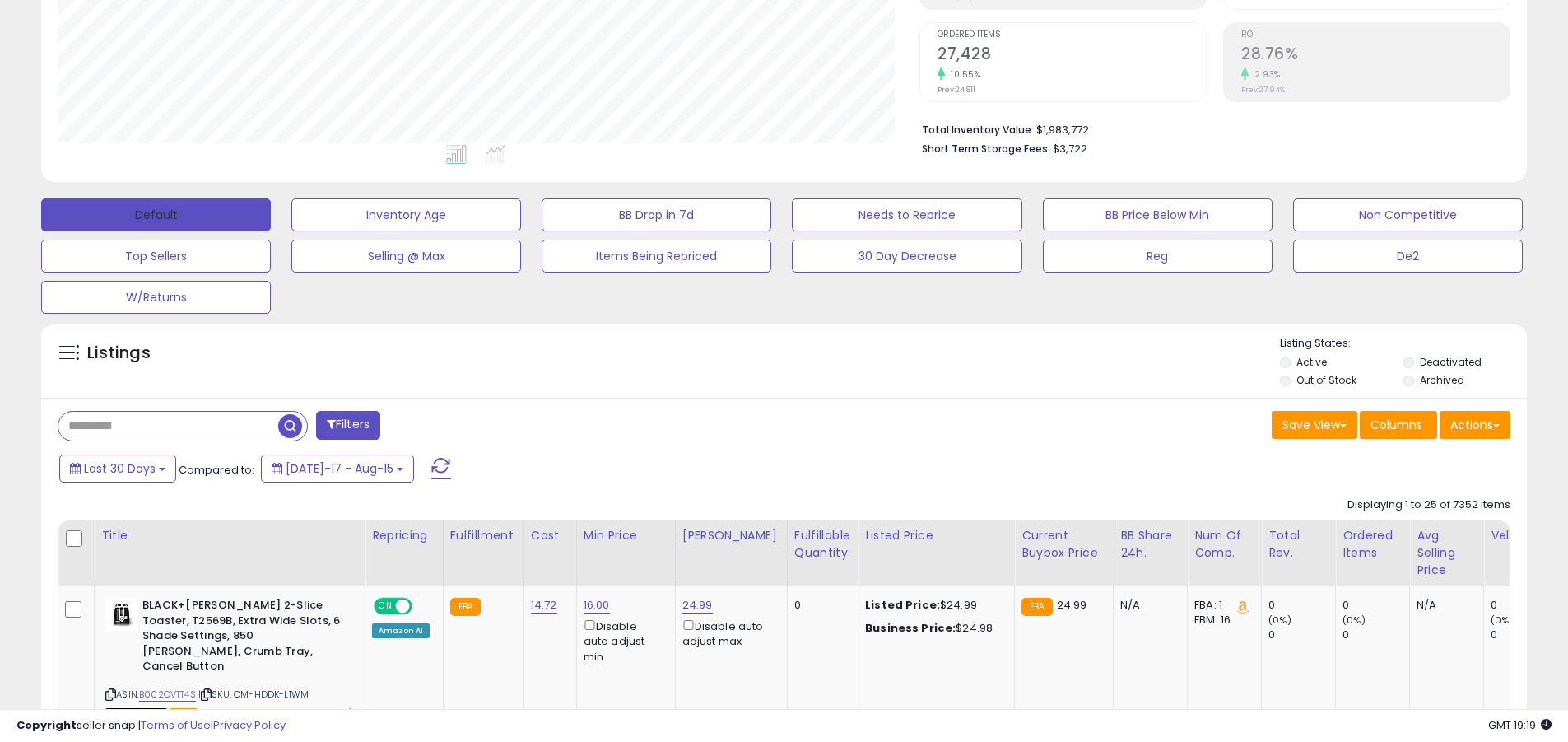
click at [155, 214] on button "Default" at bounding box center [155, 214] width 229 height 33
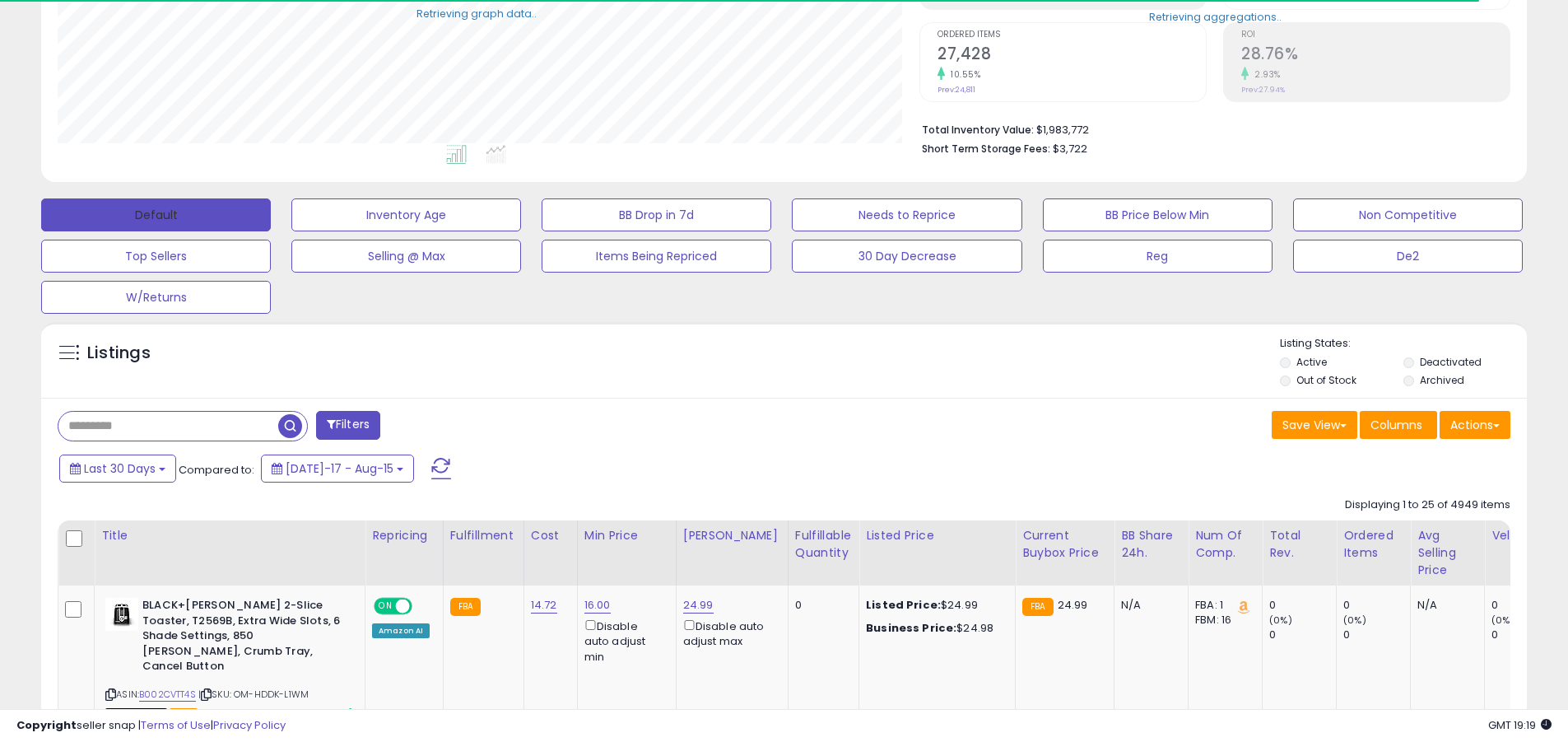
scroll to position [822952, 822463]
click at [431, 458] on span at bounding box center [441, 469] width 20 height 21
click at [168, 426] on input "text" at bounding box center [168, 426] width 220 height 29
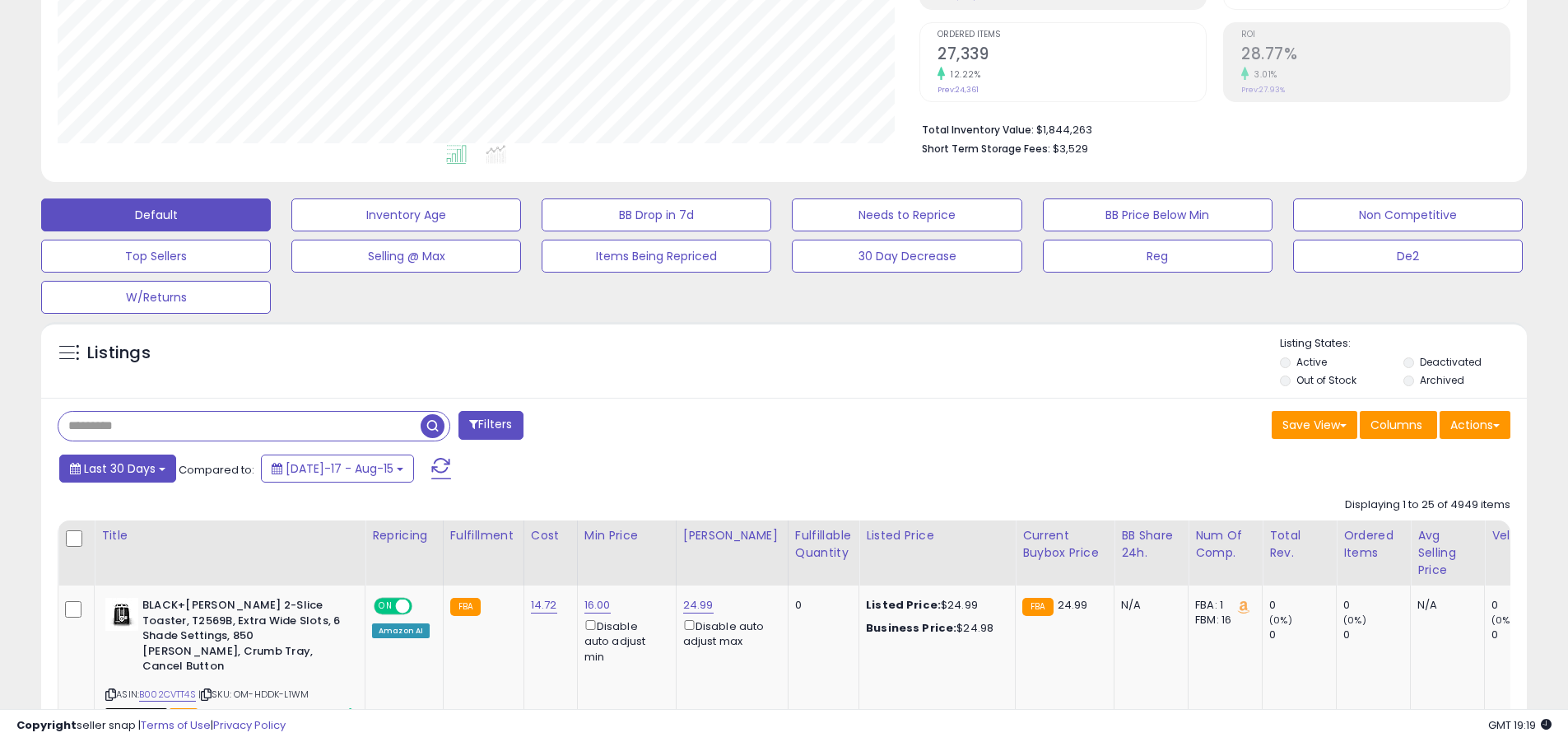
click at [117, 468] on span "Last 30 Days" at bounding box center [120, 468] width 71 height 16
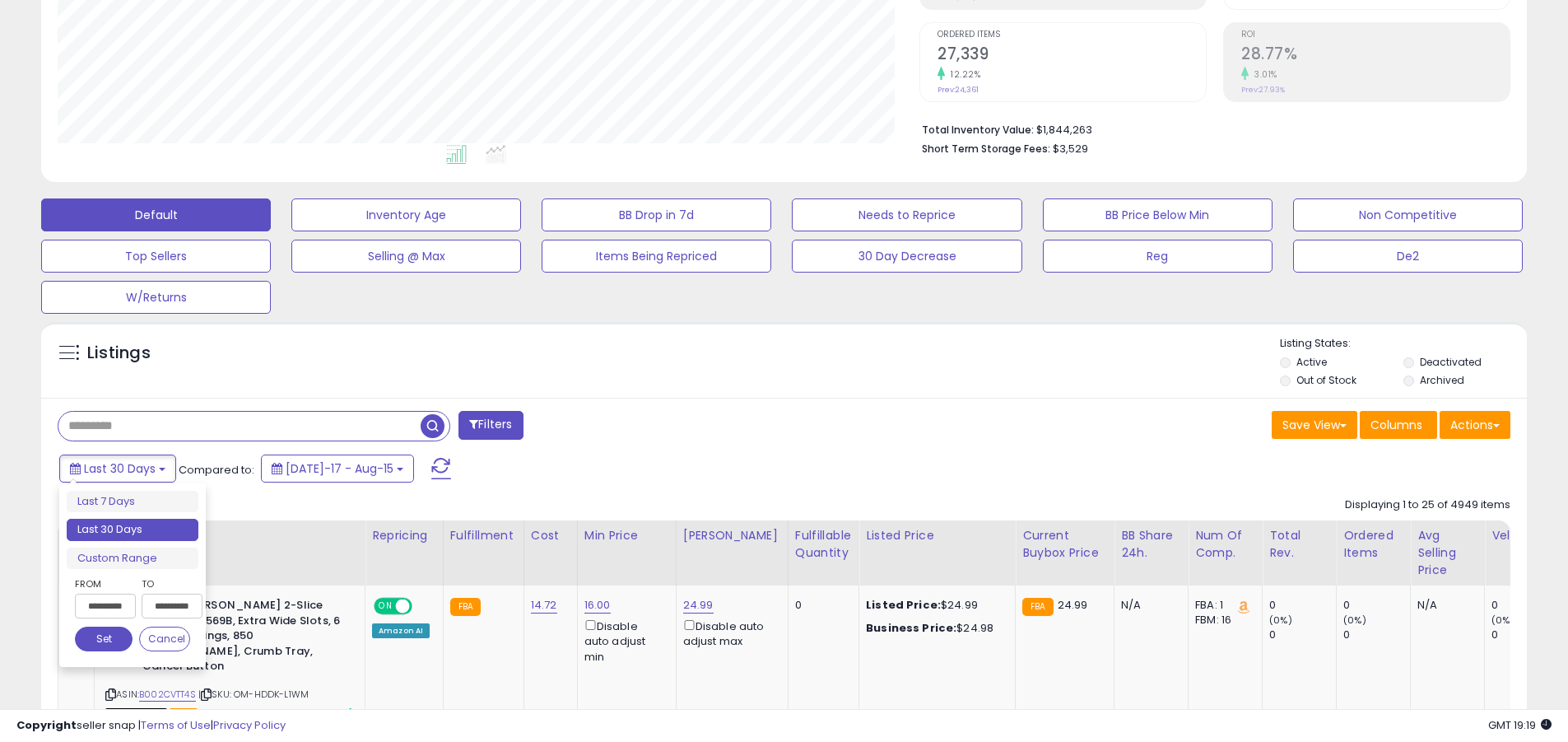
click at [132, 529] on li "Last 30 Days" at bounding box center [133, 529] width 132 height 22
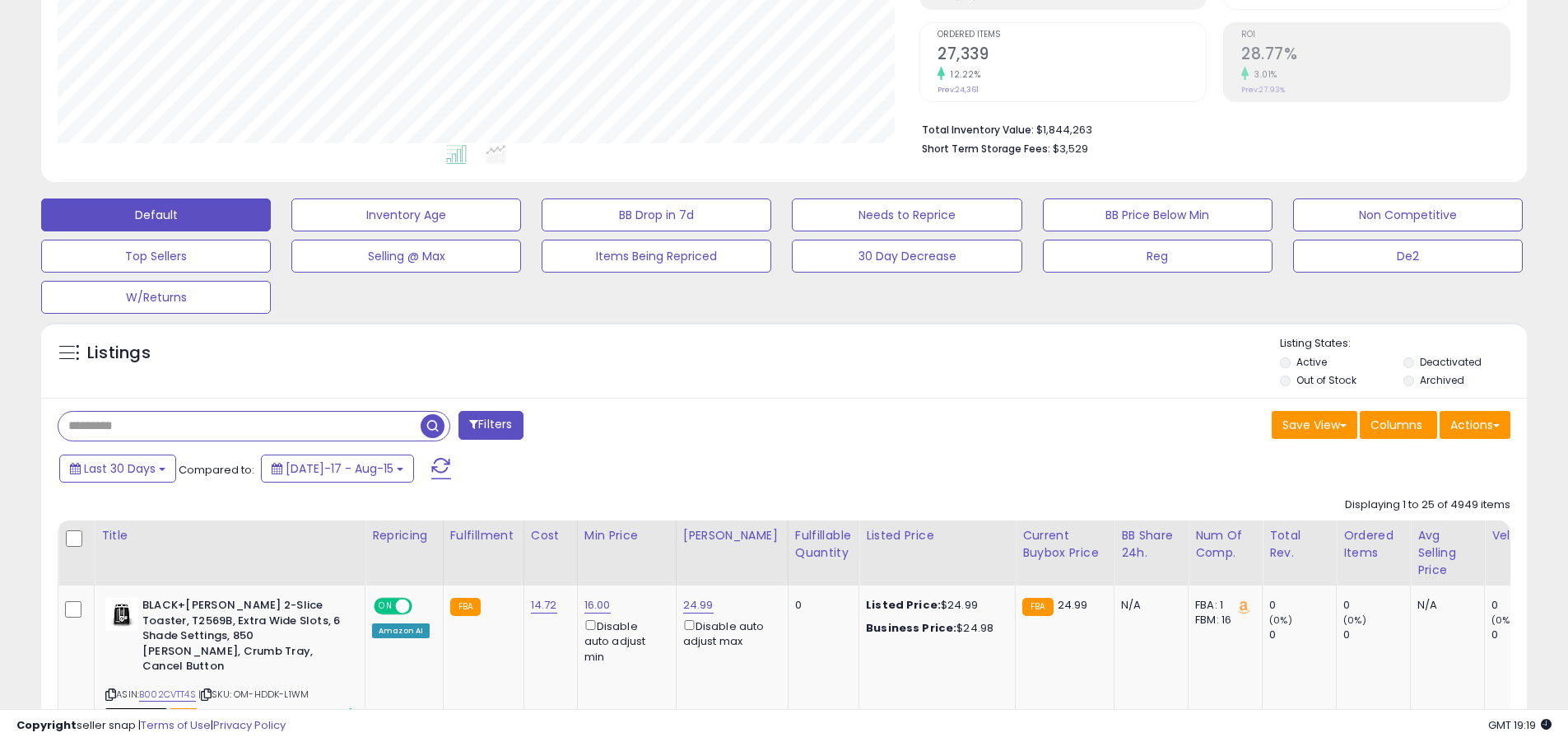
click at [239, 426] on input "text" at bounding box center [239, 426] width 363 height 29
click at [435, 423] on span "button" at bounding box center [432, 426] width 24 height 24
click at [1475, 424] on button "Actions" at bounding box center [1475, 424] width 71 height 28
click at [0, 0] on link "Export Related Asins" at bounding box center [0, 0] width 0 height 0
